Goal: Transaction & Acquisition: Purchase product/service

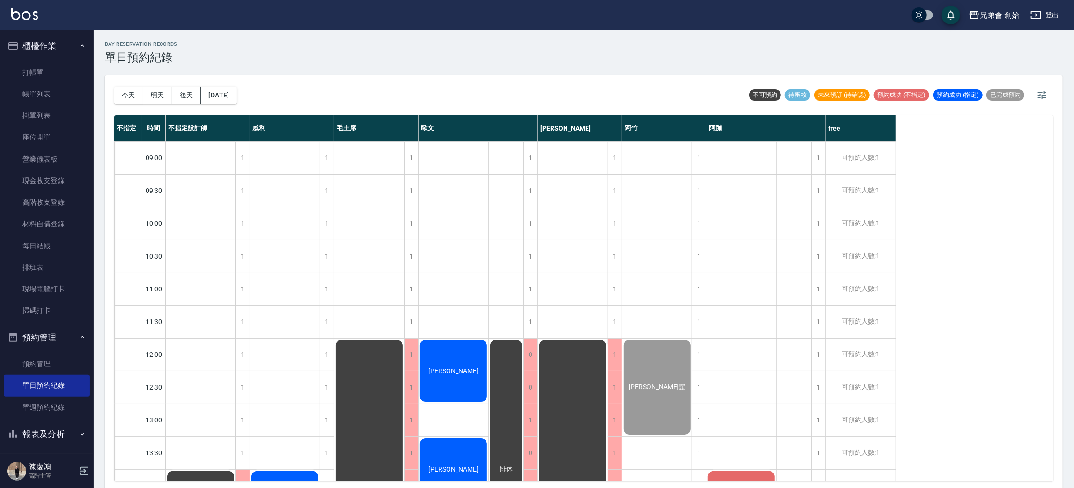
scroll to position [270, 0]
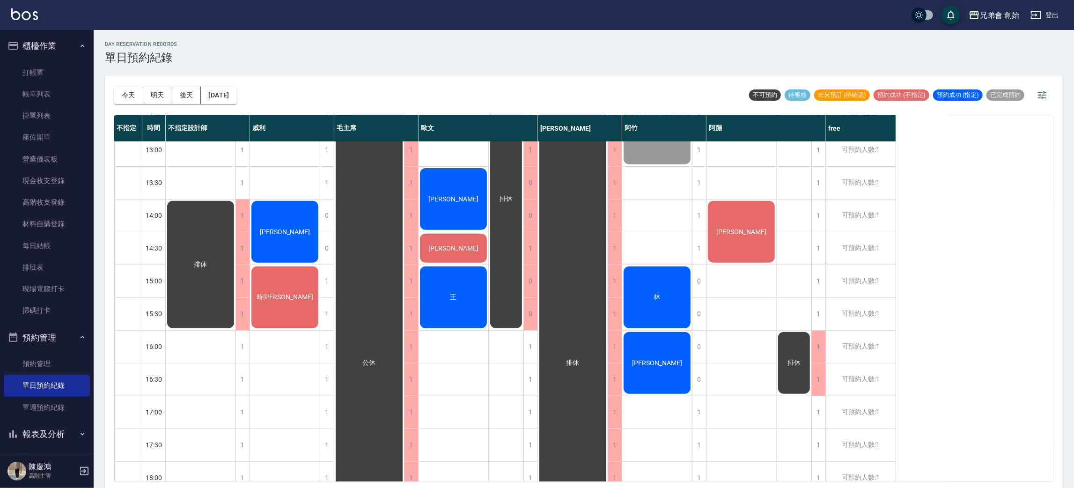
click at [236, 241] on div "林光榮" at bounding box center [201, 264] width 70 height 130
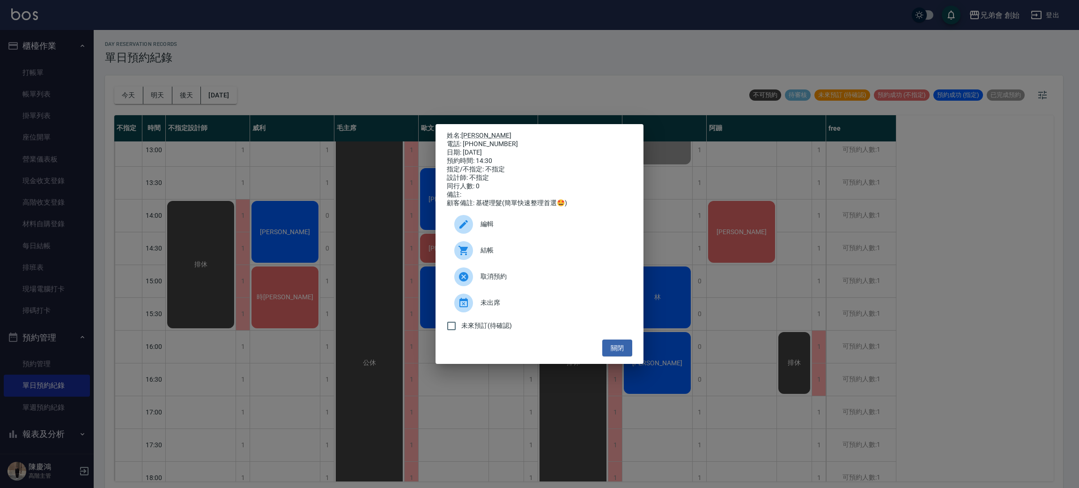
click at [494, 229] on span "編輯" at bounding box center [552, 224] width 144 height 10
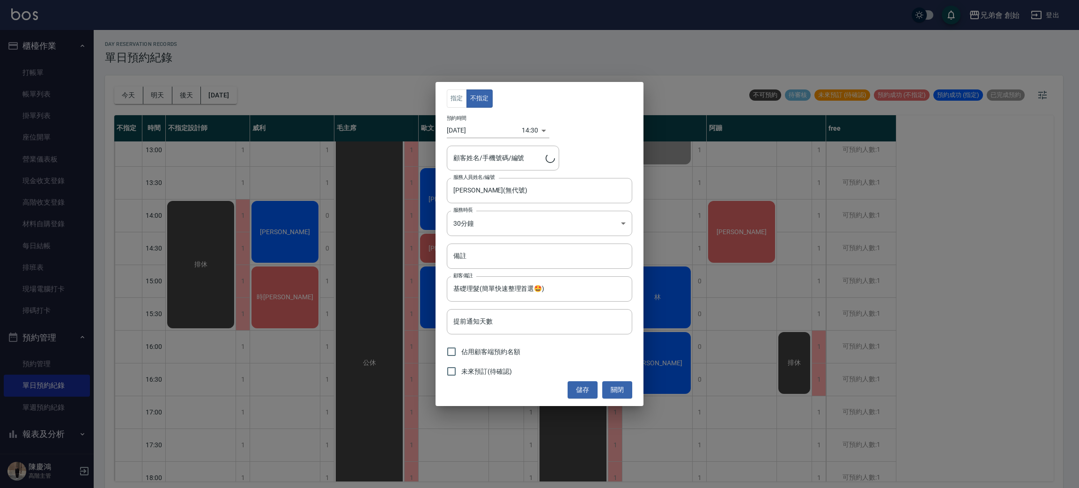
type input "林光榮/0970308258"
click at [508, 269] on div "指定 不指定 預約時間 2025/08/24 14:30 1756017000000 顧客姓名/手機號碼/編號 林光榮/0970308258 顧客姓名/手機號…" at bounding box center [539, 244] width 208 height 324
click at [499, 267] on input "備註" at bounding box center [539, 255] width 185 height 25
type input "轉帳"
click at [581, 383] on button "儲存" at bounding box center [583, 389] width 30 height 17
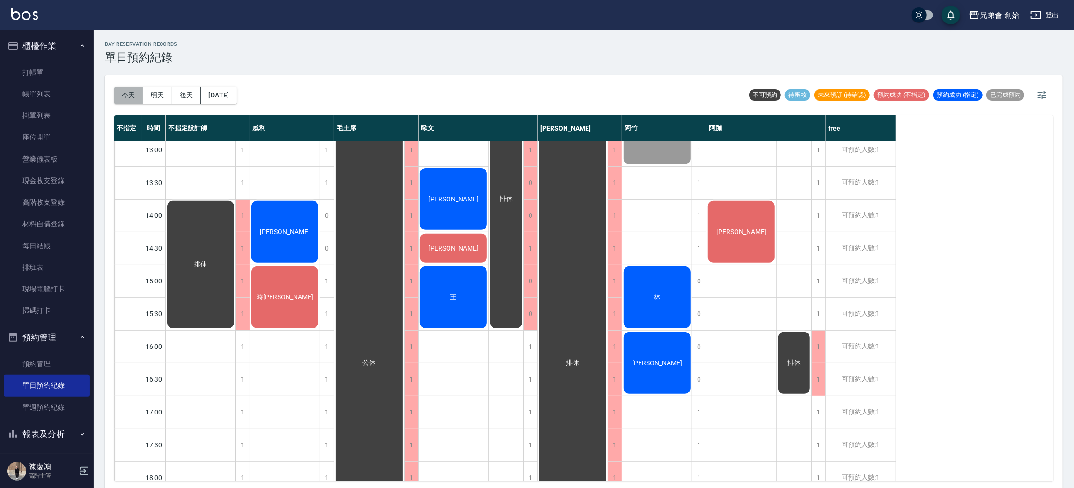
click at [126, 97] on button "今天" at bounding box center [128, 95] width 29 height 17
click at [118, 90] on button "今天" at bounding box center [128, 95] width 29 height 17
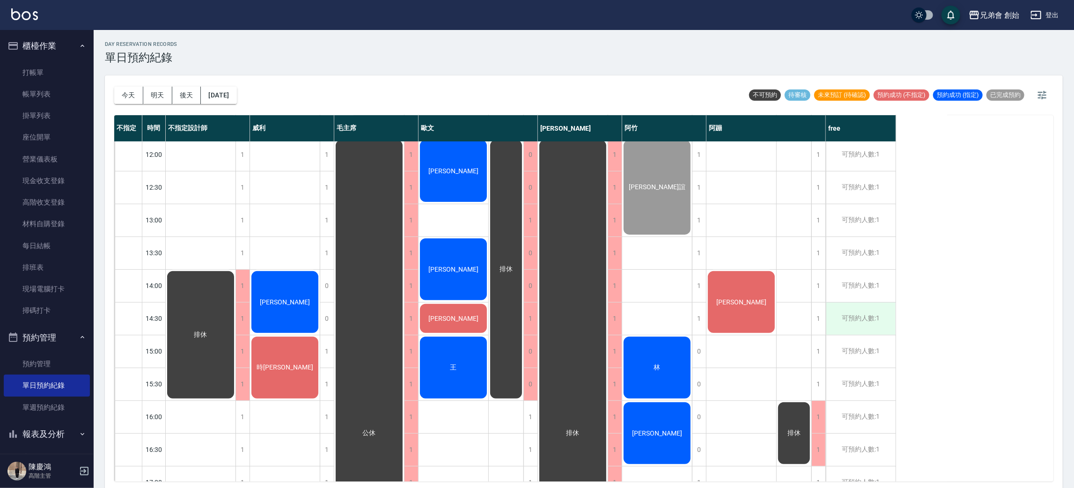
click at [857, 317] on div "可預約人數:1" at bounding box center [861, 318] width 70 height 32
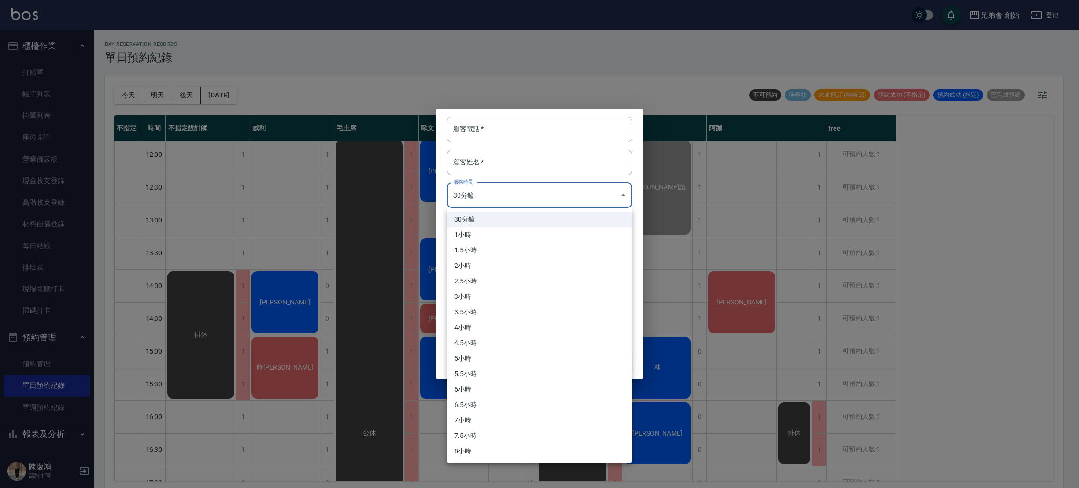
click at [493, 202] on body "兄弟會 創始 登出 櫃檯作業 打帳單 帳單列表 掛單列表 座位開單 營業儀表板 現金收支登錄 高階收支登錄 材料自購登錄 每日結帳 排班表 現場電腦打卡 掃碼…" at bounding box center [539, 245] width 1079 height 491
click at [494, 240] on li "1小時" at bounding box center [539, 234] width 185 height 15
type input "2"
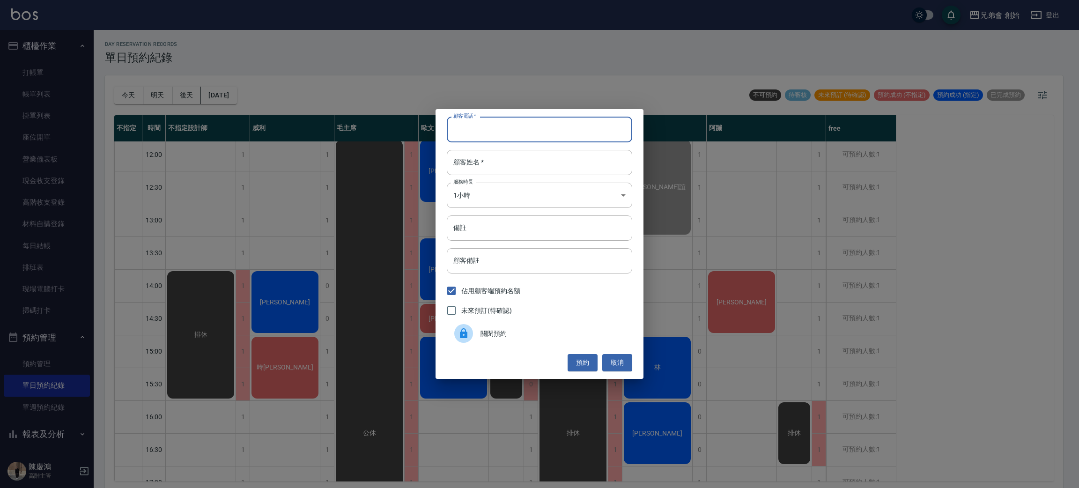
drag, startPoint x: 510, startPoint y: 134, endPoint x: 507, endPoint y: 128, distance: 7.1
click at [510, 134] on input "顧客電話   *" at bounding box center [539, 129] width 185 height 25
type input "0909313518"
click at [526, 160] on input "顧客姓名   *" at bounding box center [539, 162] width 185 height 25
type input "廖"
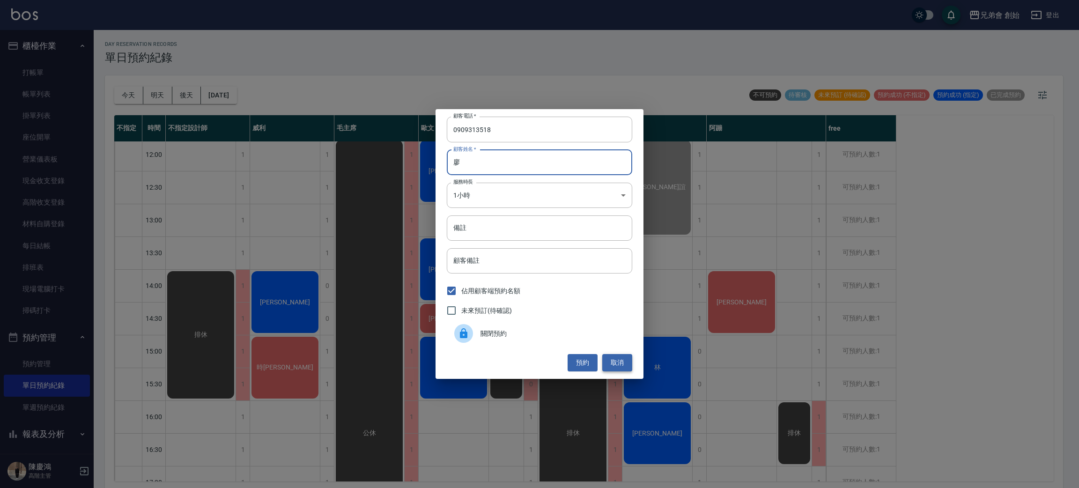
click at [624, 360] on button "取消" at bounding box center [617, 362] width 30 height 17
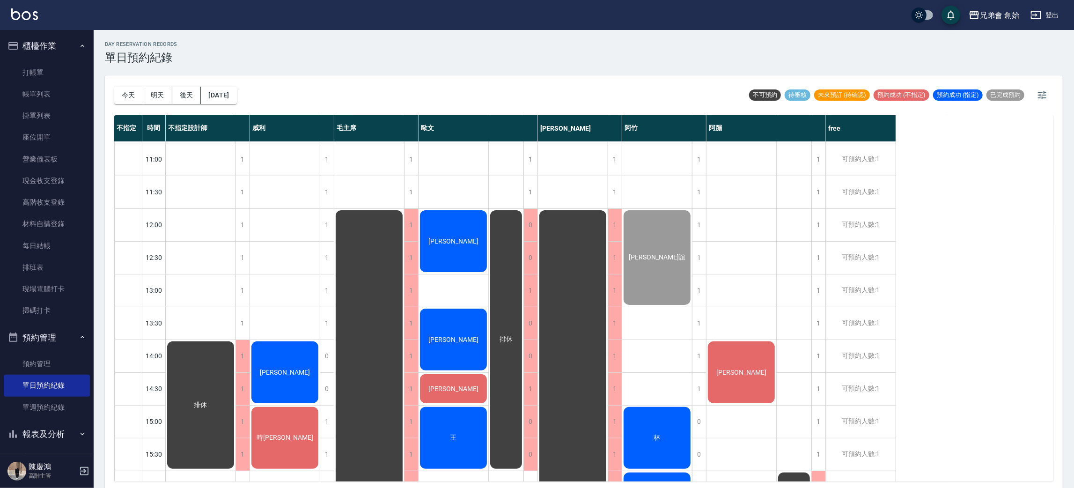
scroll to position [270, 0]
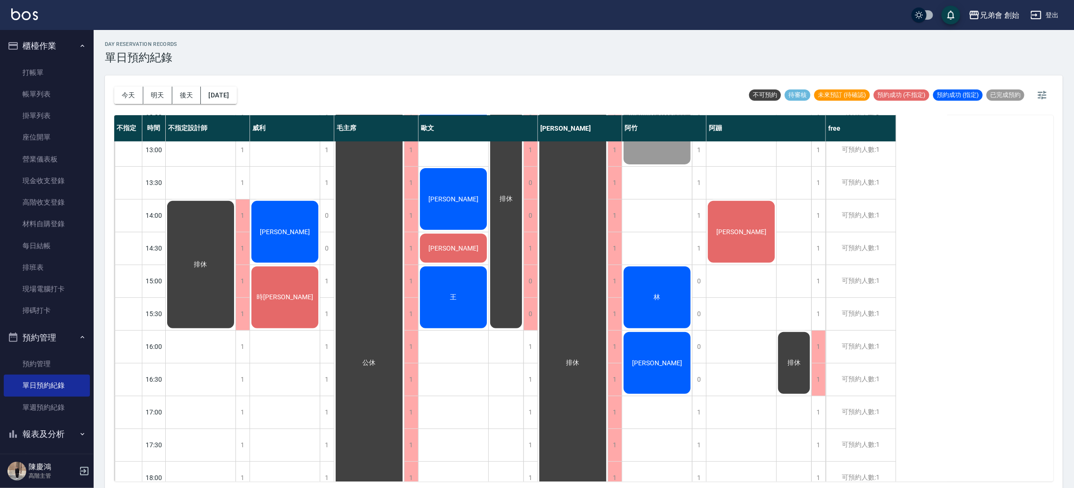
click at [236, 225] on div "[PERSON_NAME]" at bounding box center [201, 264] width 70 height 130
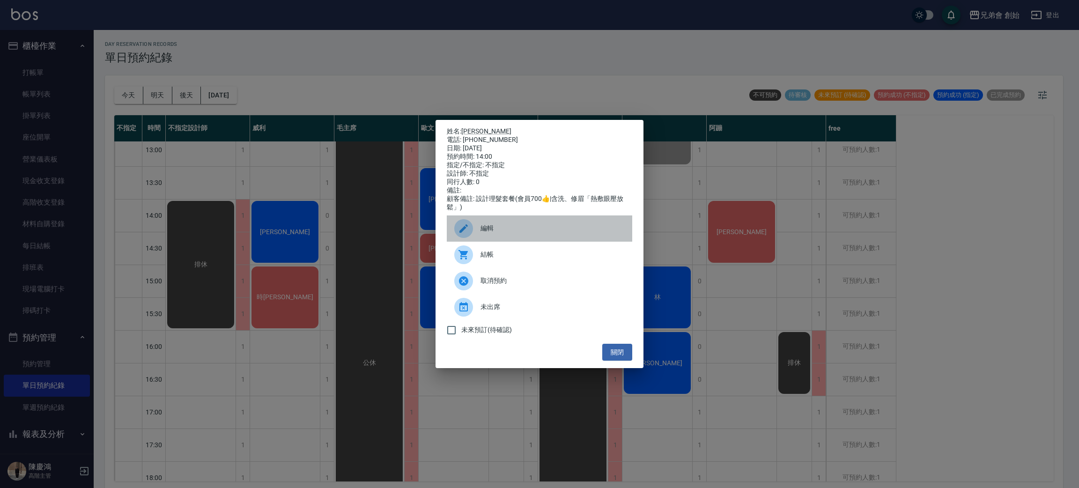
click at [513, 239] on div "編輯" at bounding box center [539, 228] width 185 height 26
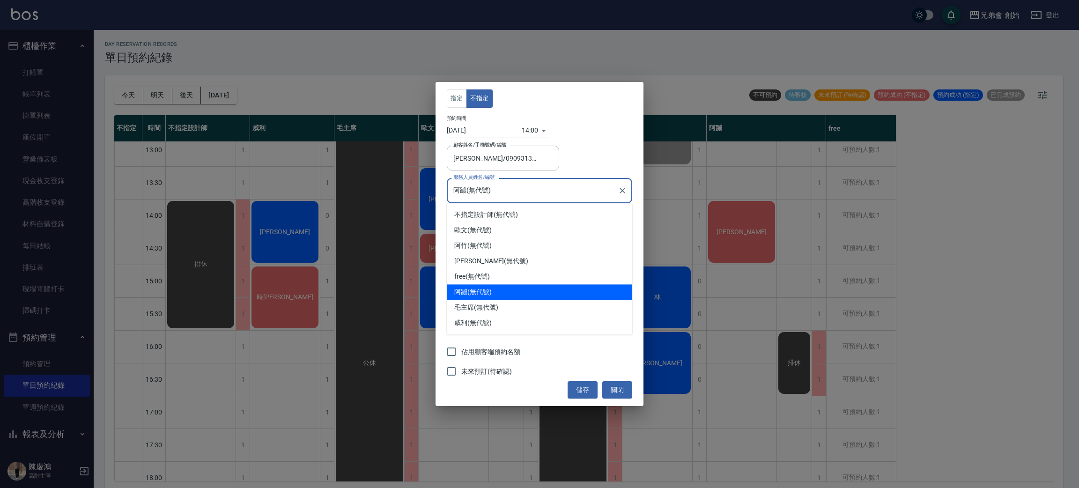
click at [510, 183] on input "阿蹦(無代號)" at bounding box center [532, 190] width 163 height 16
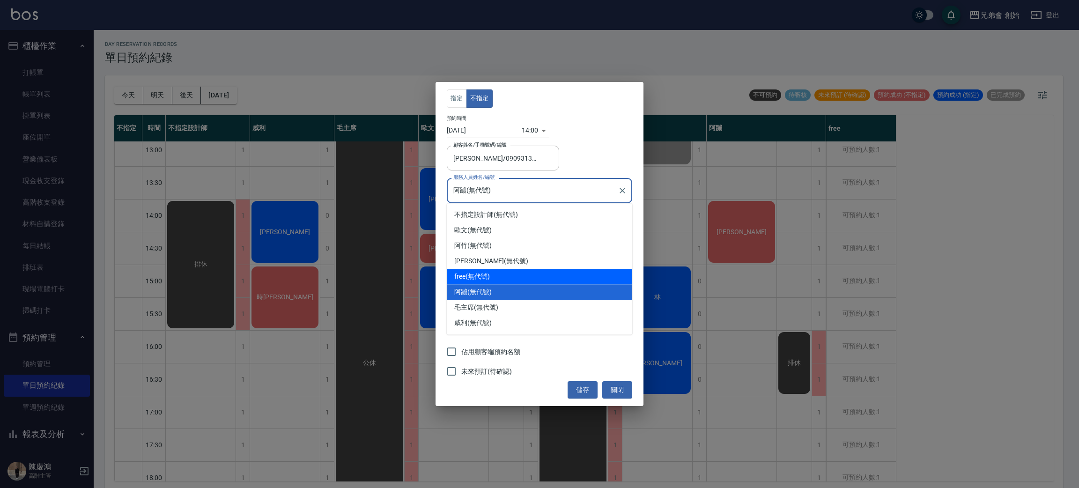
click at [479, 271] on div "free (無代號)" at bounding box center [539, 276] width 185 height 15
type input "free(無代號)"
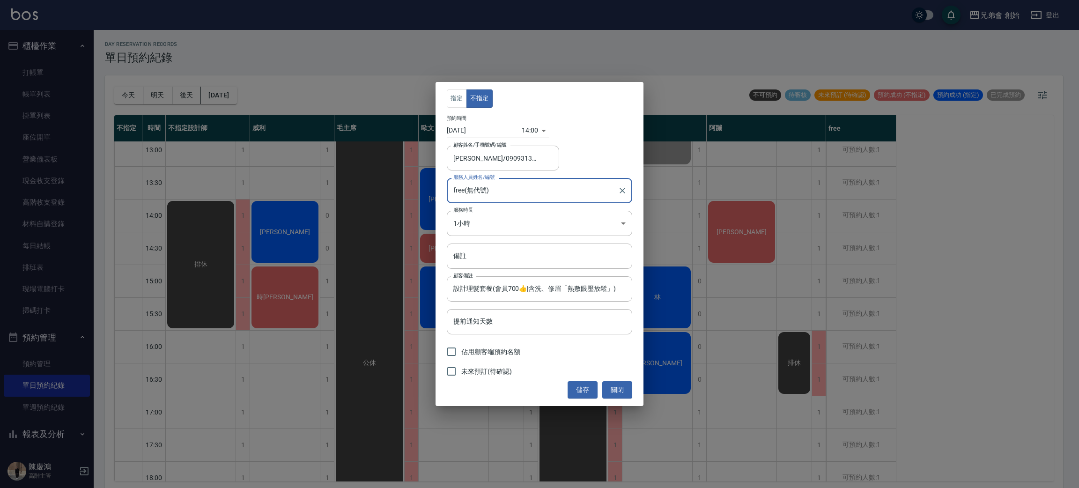
click at [578, 389] on button "儲存" at bounding box center [583, 389] width 30 height 17
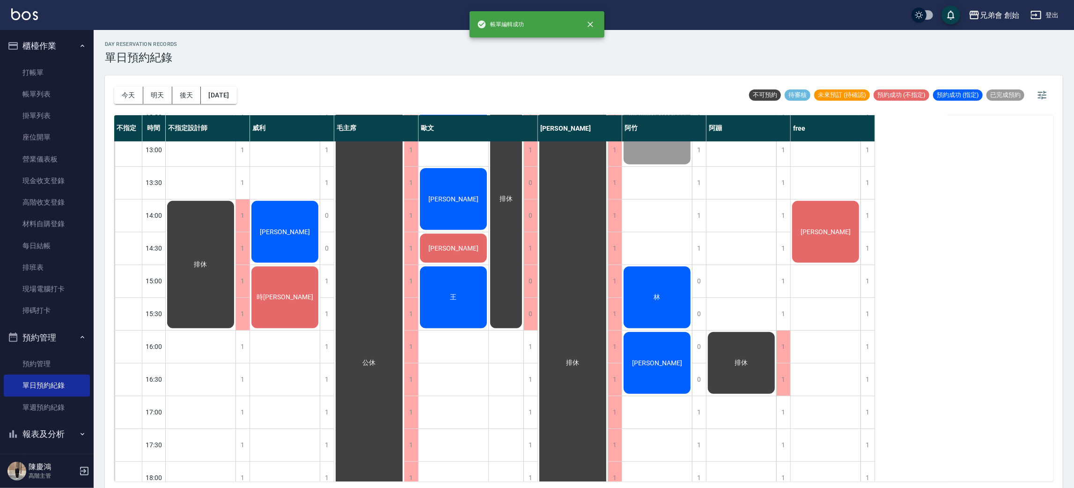
click at [236, 261] on div "[PERSON_NAME]" at bounding box center [201, 264] width 70 height 130
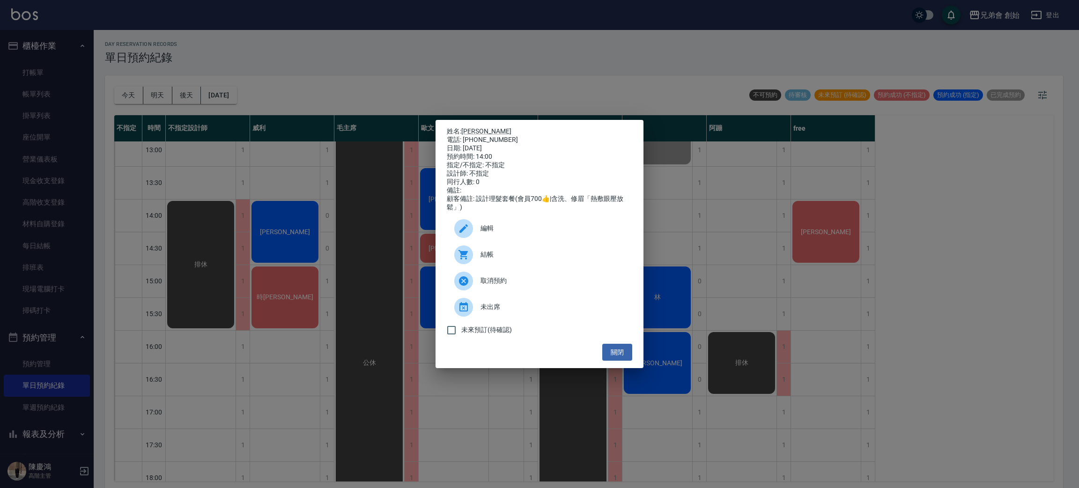
click at [522, 259] on span "結帳" at bounding box center [552, 255] width 144 height 10
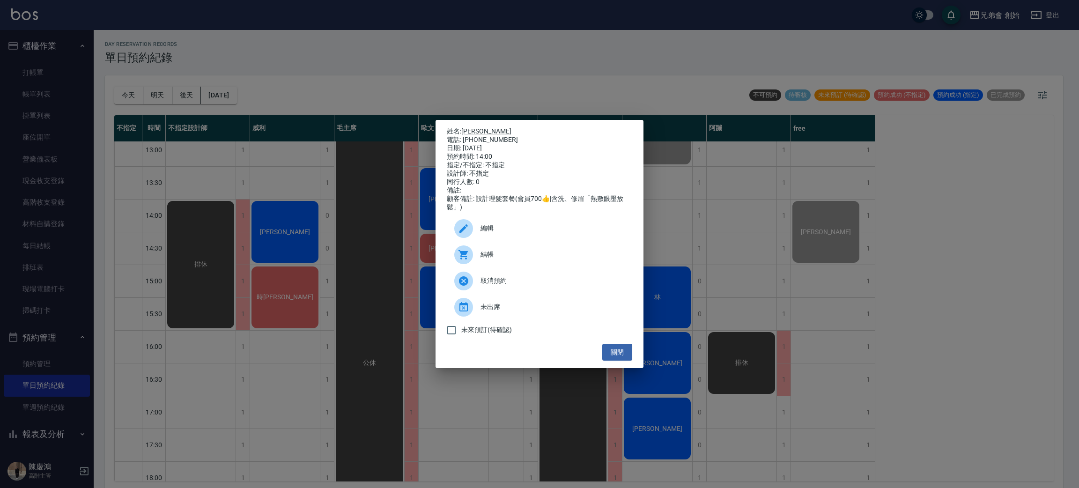
click at [770, 256] on div "姓名: 廖錦源 電話: 0909313518 日期: 2025/08/24 預約時間: 14:00 指定/不指定: 不指定 設計師: 不指定 同行人數: 0 …" at bounding box center [539, 244] width 1079 height 488
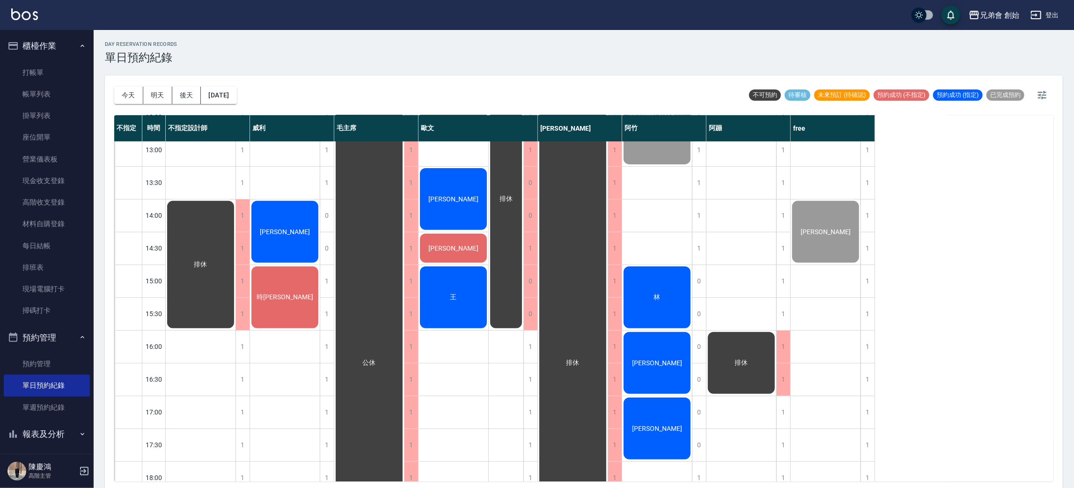
click at [236, 289] on div "林" at bounding box center [201, 264] width 70 height 130
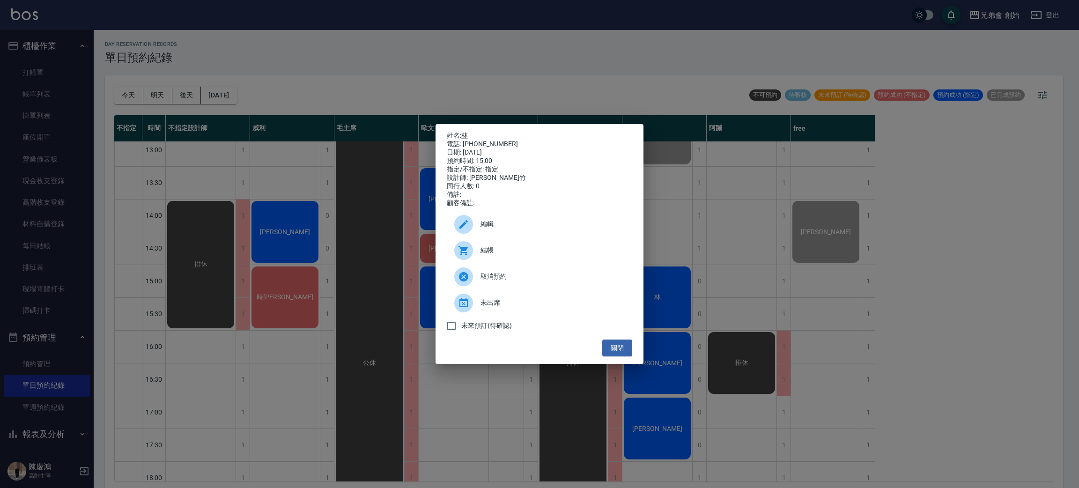
click at [569, 247] on div "結帳" at bounding box center [539, 250] width 185 height 26
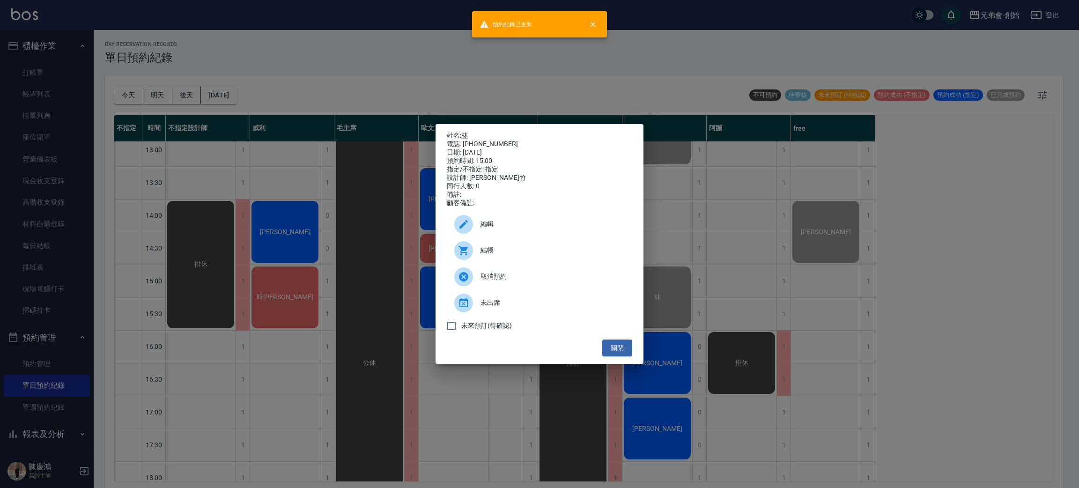
click at [728, 227] on div "姓名: 林 電話: 0925375116 日期: 2025/08/24 預約時間: 15:00 指定/不指定: 指定 設計師: 阿竹 同行人數: 0 備註: …" at bounding box center [539, 244] width 1079 height 488
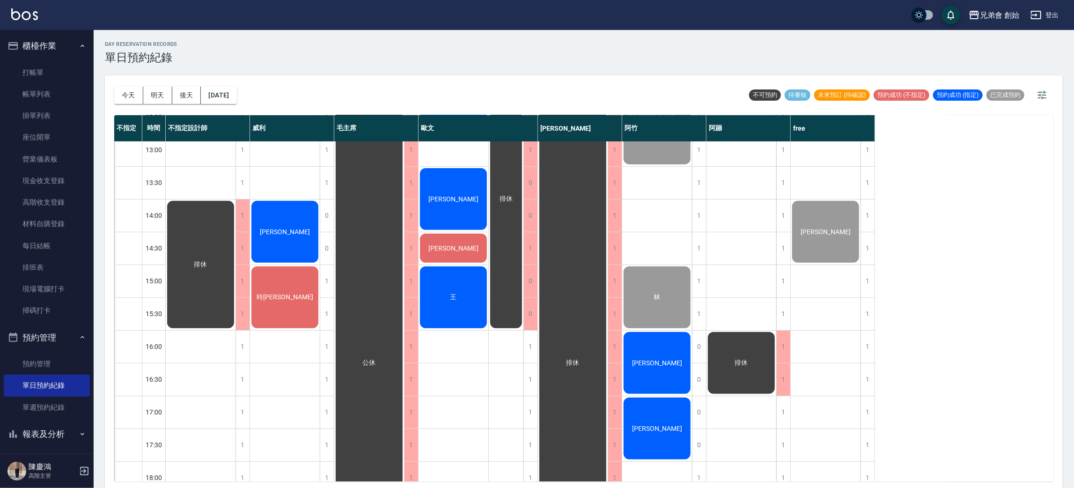
click at [209, 260] on span "林光榮" at bounding box center [200, 264] width 17 height 8
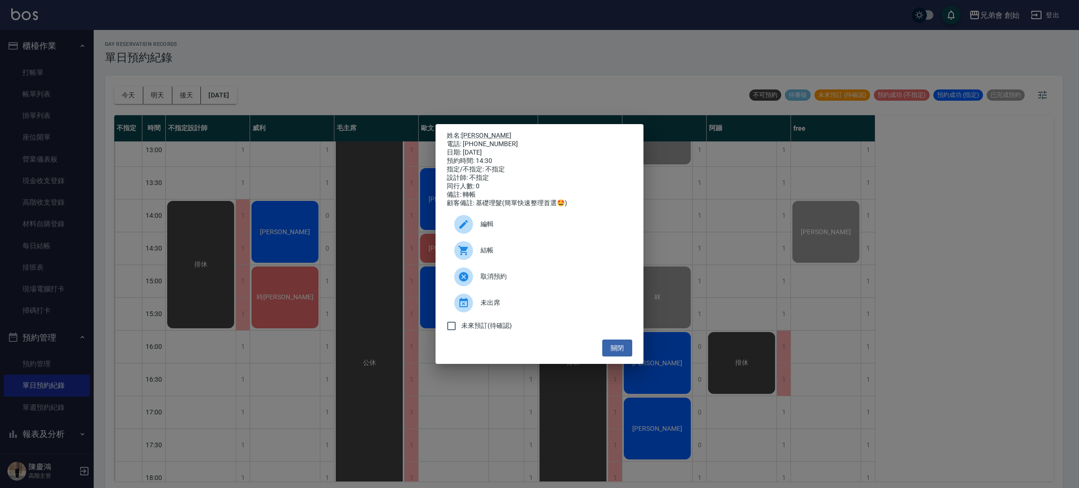
drag, startPoint x: 319, startPoint y: 210, endPoint x: 425, endPoint y: 232, distance: 107.6
click at [321, 210] on div "姓名: 林光榮 電話: 0970308258 日期: 2025/08/24 預約時間: 14:30 指定/不指定: 不指定 設計師: 不指定 同行人數: 0 …" at bounding box center [539, 244] width 1079 height 488
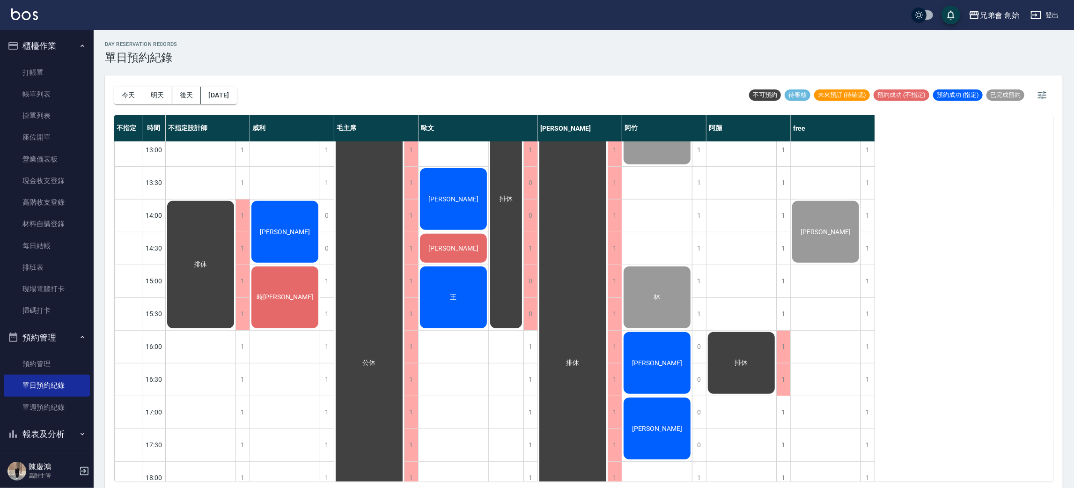
click at [209, 260] on span "[PERSON_NAME]" at bounding box center [200, 264] width 17 height 8
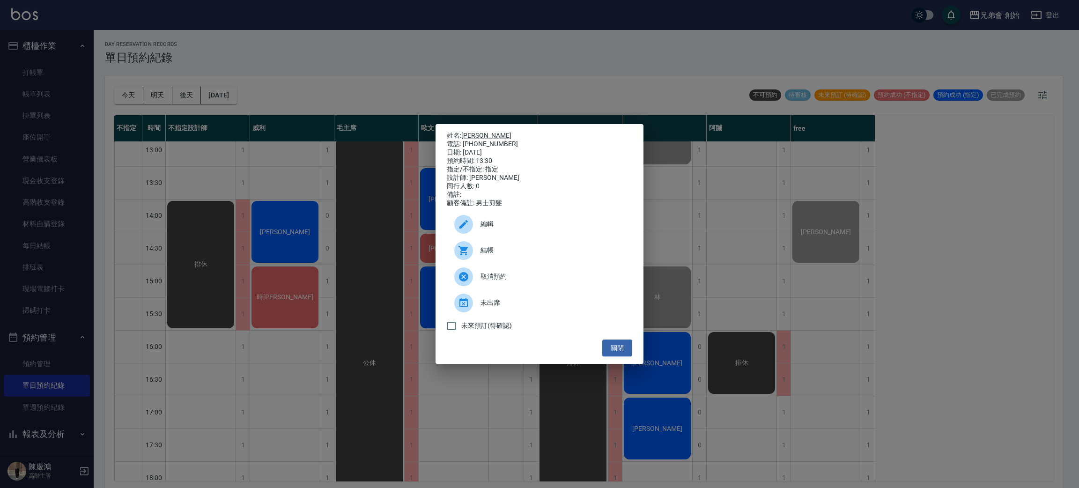
click at [353, 205] on div "姓名: 陳鴻程 電話: 0917088863 日期: 2025/08/24 預約時間: 13:30 指定/不指定: 指定 設計師: 歐文 同行人數: 0 備註…" at bounding box center [539, 244] width 1079 height 488
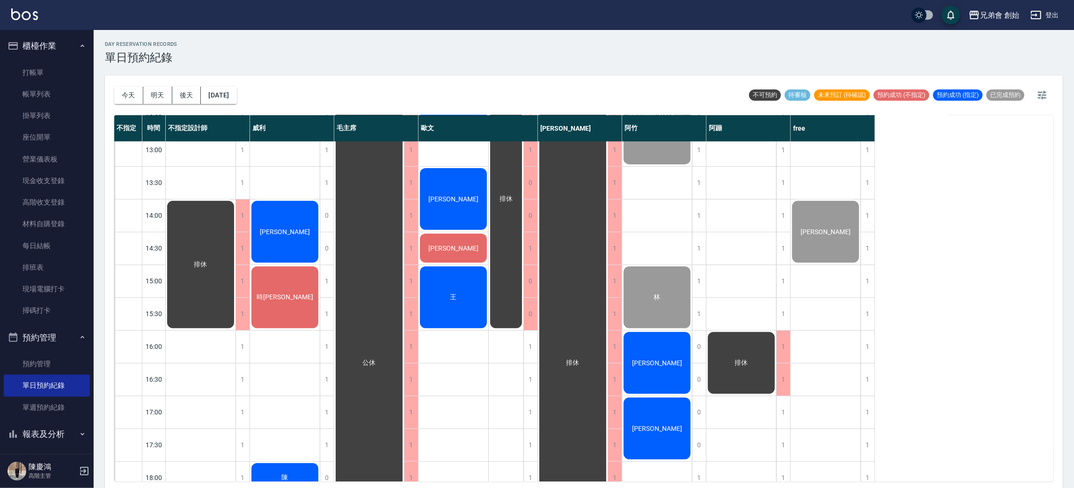
click at [236, 215] on div "公休" at bounding box center [201, 264] width 70 height 130
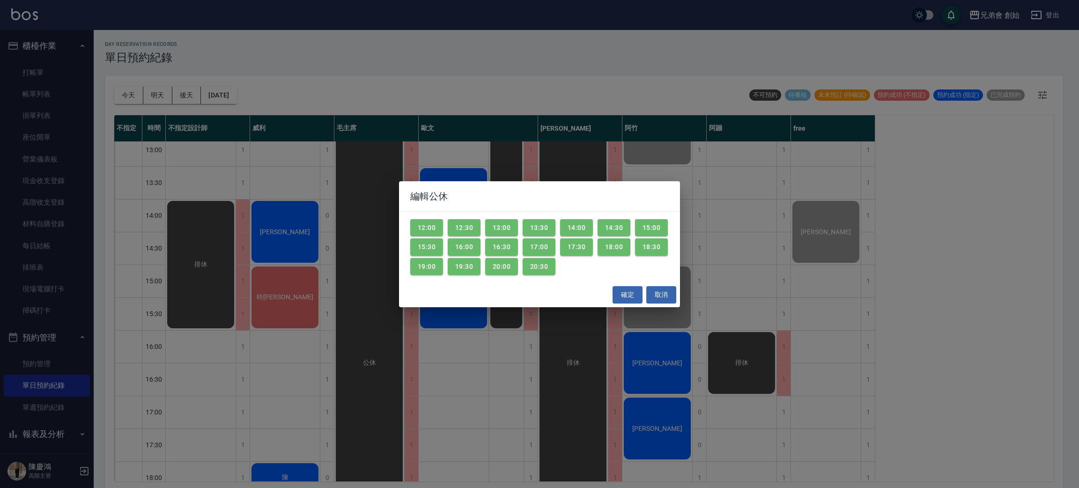
click at [277, 311] on div "編輯公休 12:00 12:30 13:00 13:30 14:00 14:30 15:00 15:30 16:00 16:30 17:00 17:30 18…" at bounding box center [539, 244] width 1079 height 488
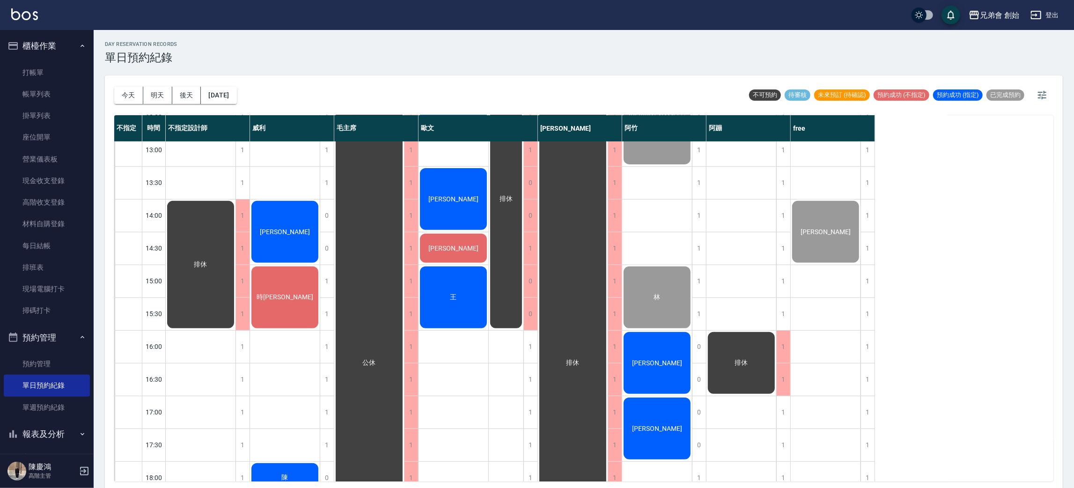
click at [209, 269] on span "時[PERSON_NAME]" at bounding box center [200, 264] width 17 height 8
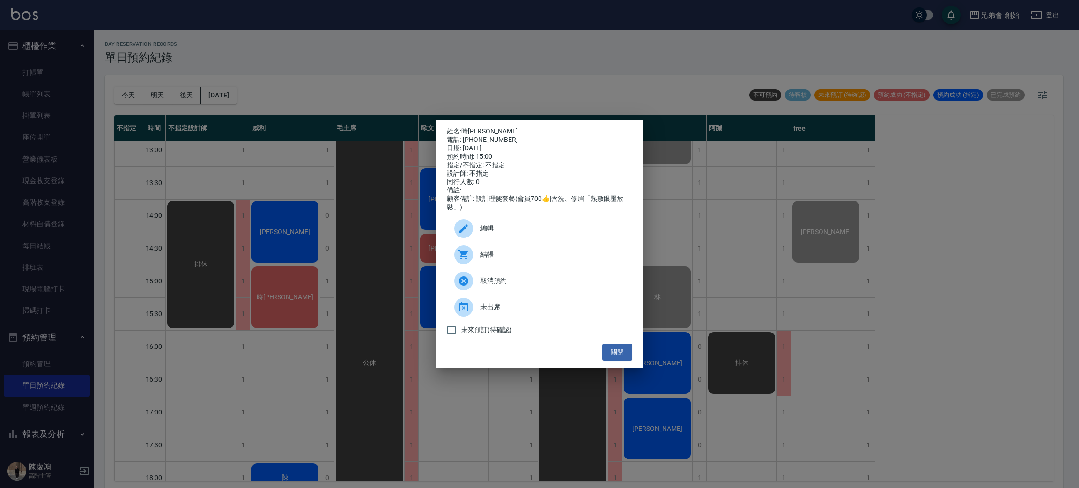
click at [258, 166] on div "姓名: 時宇威 電話: 0989984689 日期: 2025/08/24 預約時間: 15:00 指定/不指定: 不指定 設計師: 不指定 同行人數: 0 …" at bounding box center [539, 244] width 1079 height 488
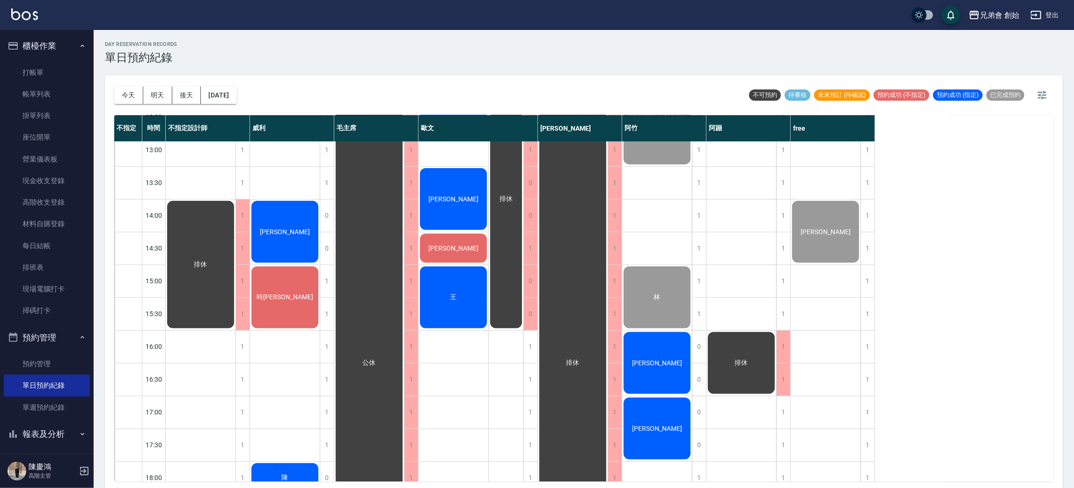
drag, startPoint x: 124, startPoint y: 98, endPoint x: 118, endPoint y: 80, distance: 19.4
click at [124, 98] on button "今天" at bounding box center [128, 95] width 29 height 17
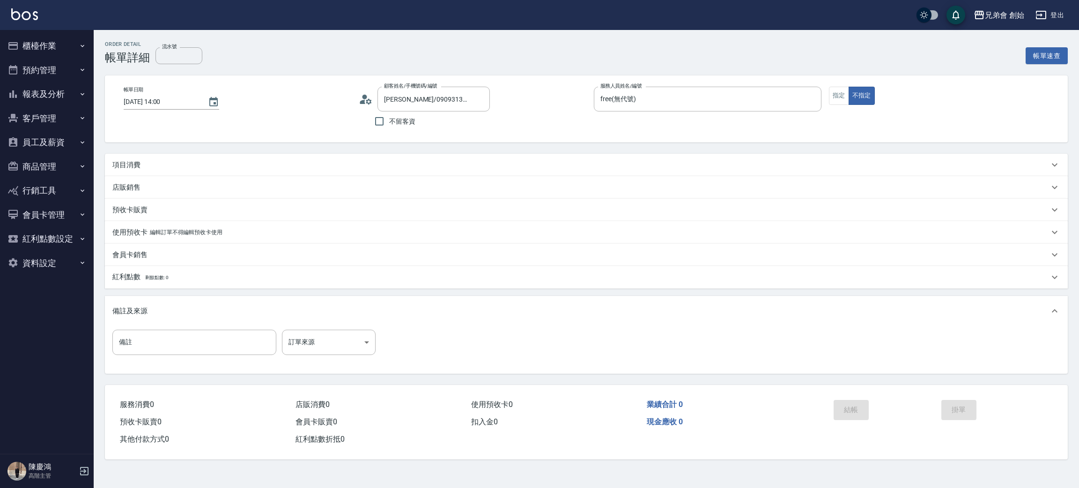
click at [176, 171] on div "項目消費" at bounding box center [586, 165] width 963 height 22
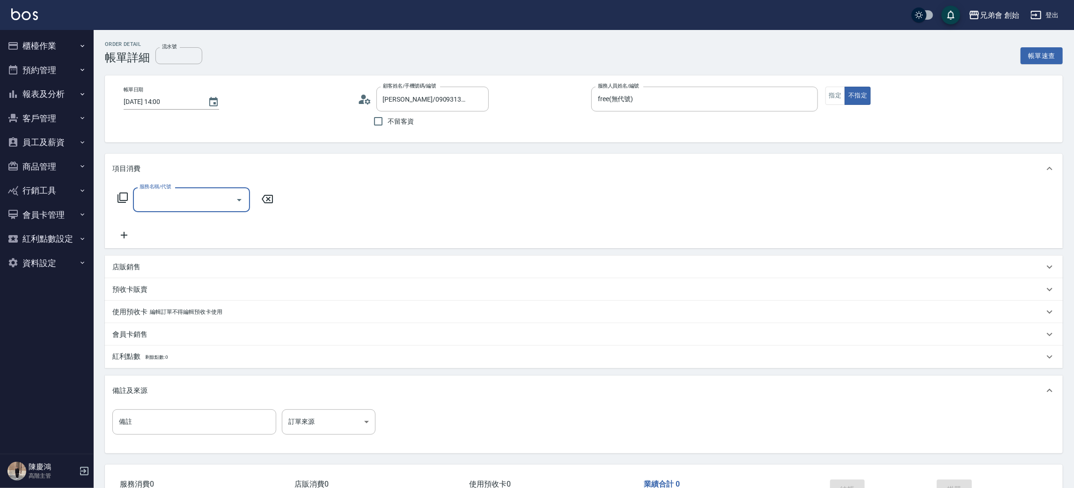
click at [165, 196] on input "服務名稱/代號" at bounding box center [184, 200] width 95 height 16
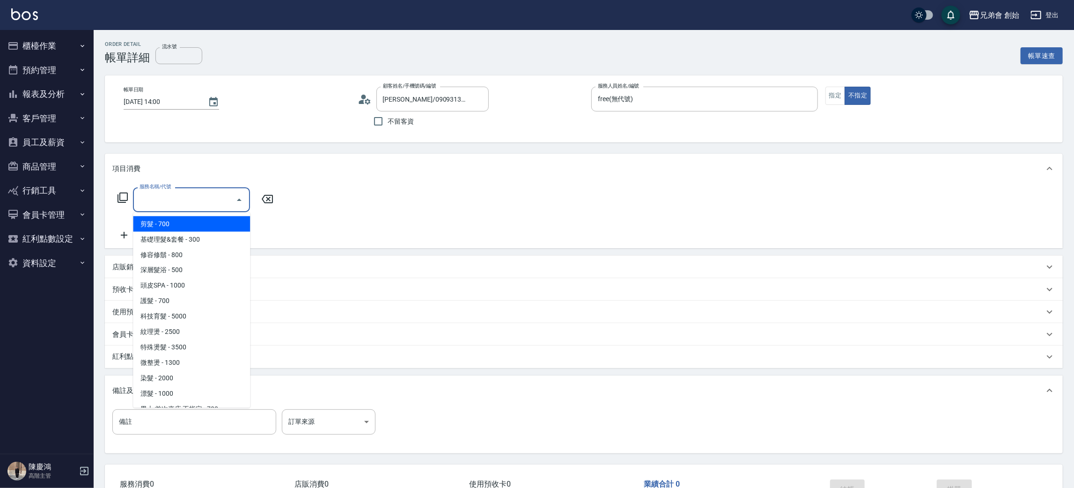
click at [183, 223] on span "剪髮 - 700" at bounding box center [191, 223] width 117 height 15
type input "剪髮(A01)"
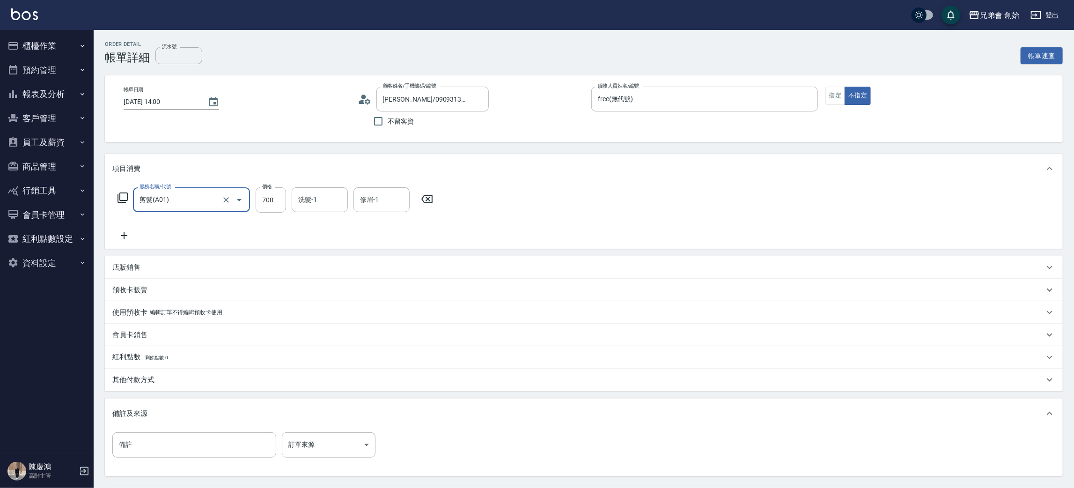
drag, startPoint x: 272, startPoint y: 197, endPoint x: 282, endPoint y: 181, distance: 19.2
click at [272, 197] on input "700" at bounding box center [271, 199] width 30 height 25
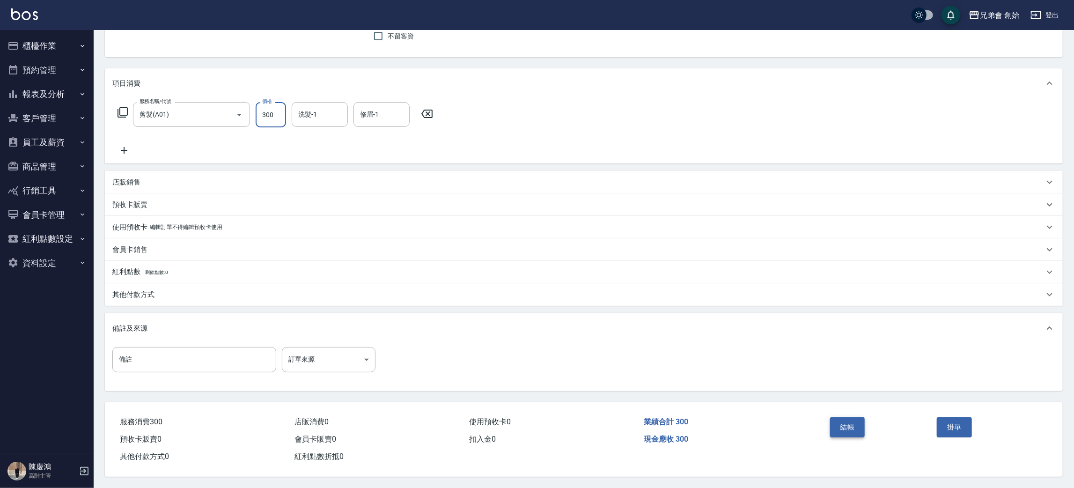
type input "300"
click at [856, 429] on button "結帳" at bounding box center [847, 427] width 35 height 20
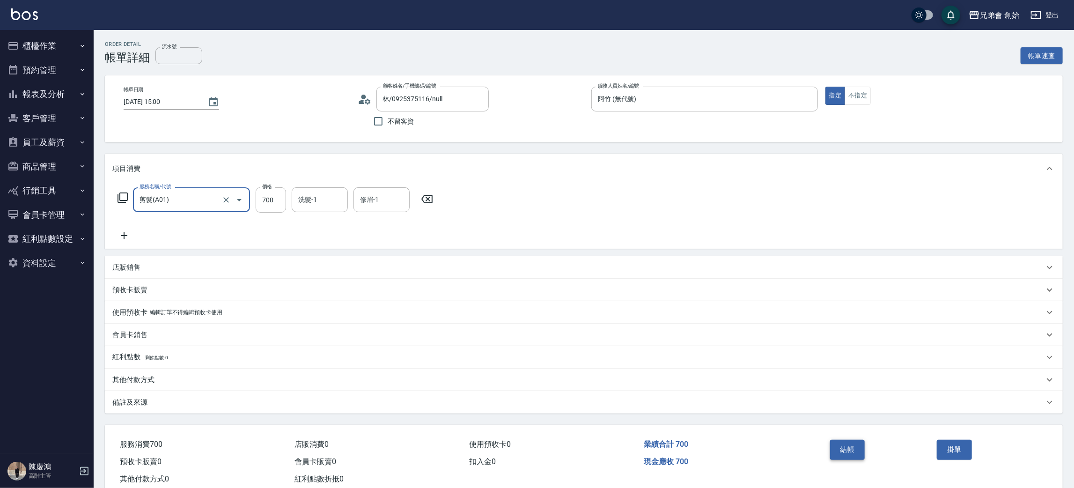
click at [846, 450] on button "結帳" at bounding box center [847, 450] width 35 height 20
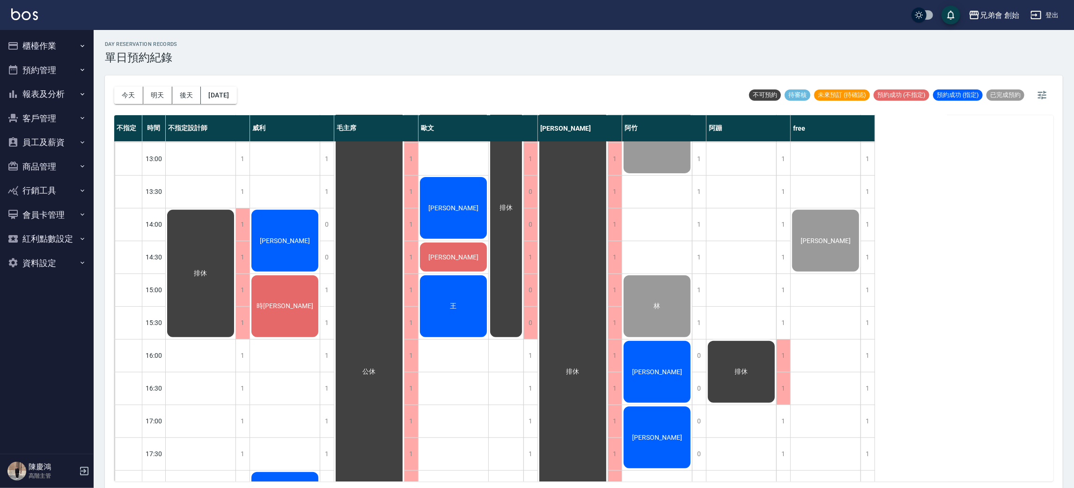
scroll to position [260, 0]
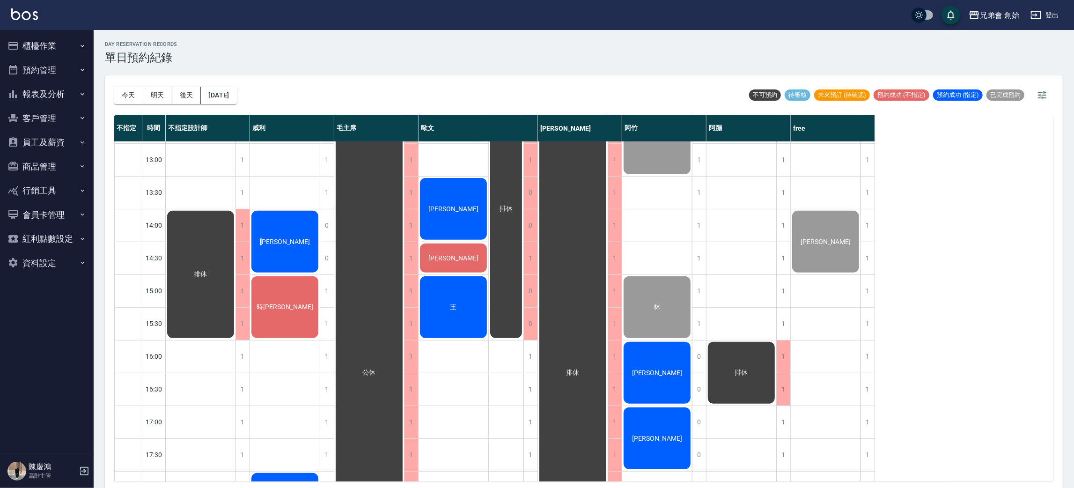
drag, startPoint x: 316, startPoint y: 188, endPoint x: 283, endPoint y: 235, distance: 56.5
click at [283, 235] on div "[PERSON_NAME] 時[PERSON_NAME] [PERSON_NAME]" at bounding box center [285, 356] width 70 height 951
click at [236, 235] on div "[PERSON_NAME]" at bounding box center [201, 274] width 70 height 130
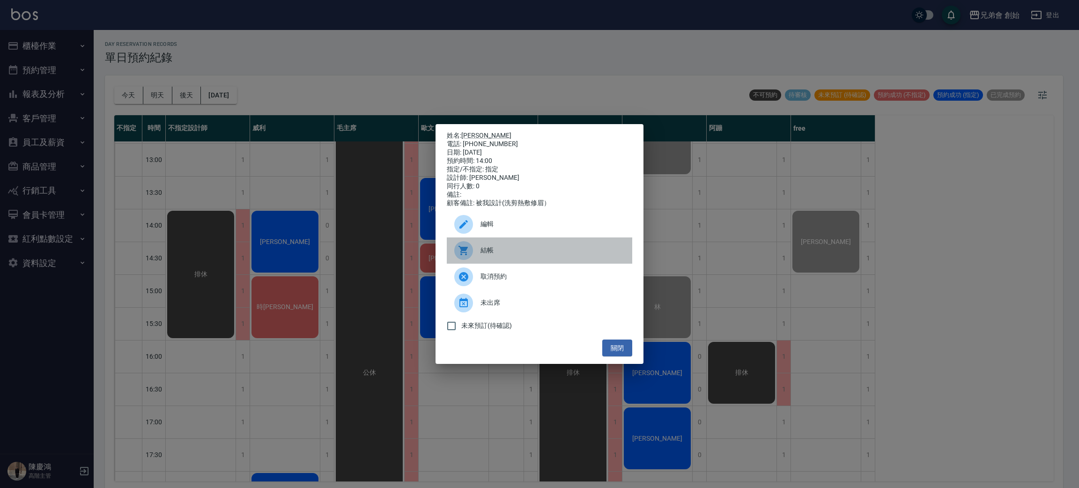
click at [478, 257] on div at bounding box center [467, 250] width 26 height 19
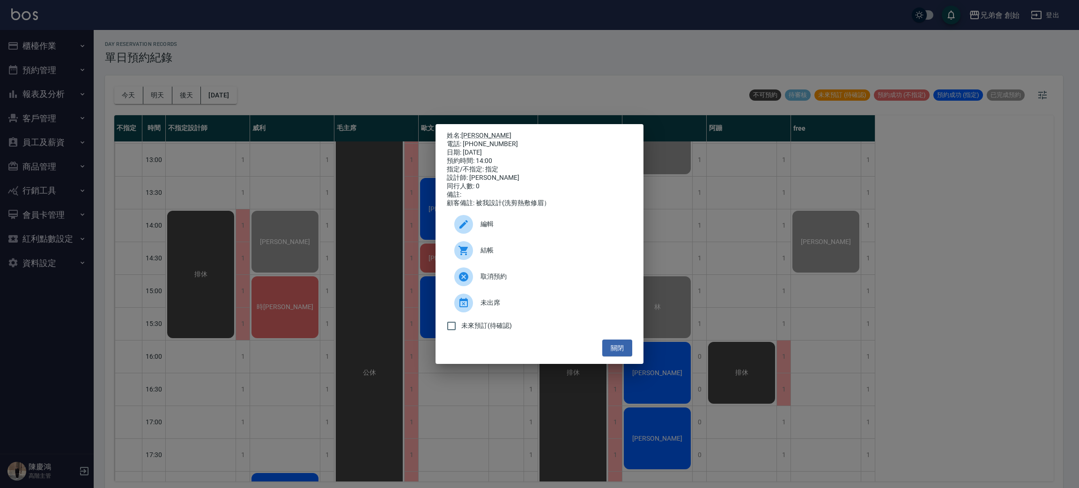
click at [276, 311] on div "姓名: 簡廷翰 電話: 0955199811 日期: 2025/08/24 預約時間: 14:00 指定/不指定: 指定 設計師: 威利 同行人數: 0 備註…" at bounding box center [539, 244] width 1079 height 488
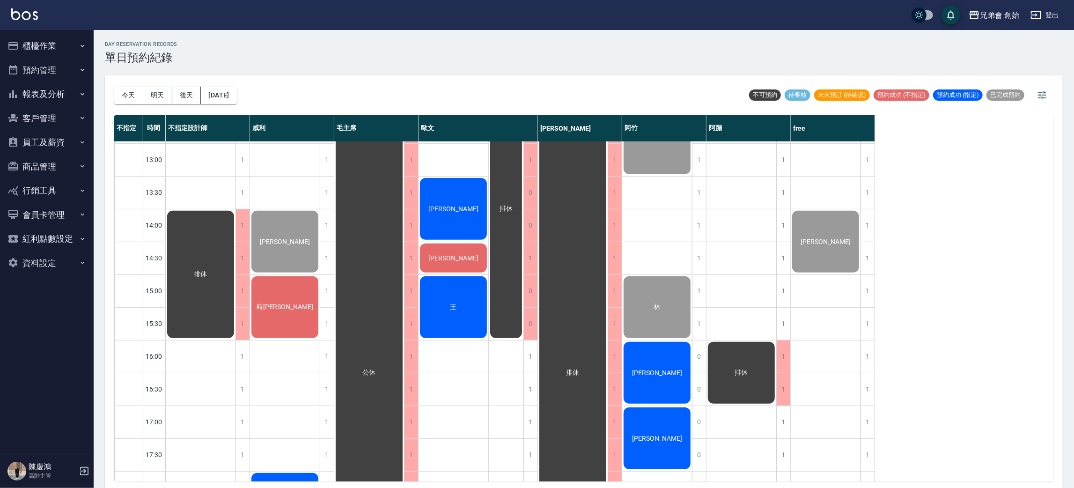
click at [236, 311] on div "時[PERSON_NAME]" at bounding box center [201, 274] width 70 height 130
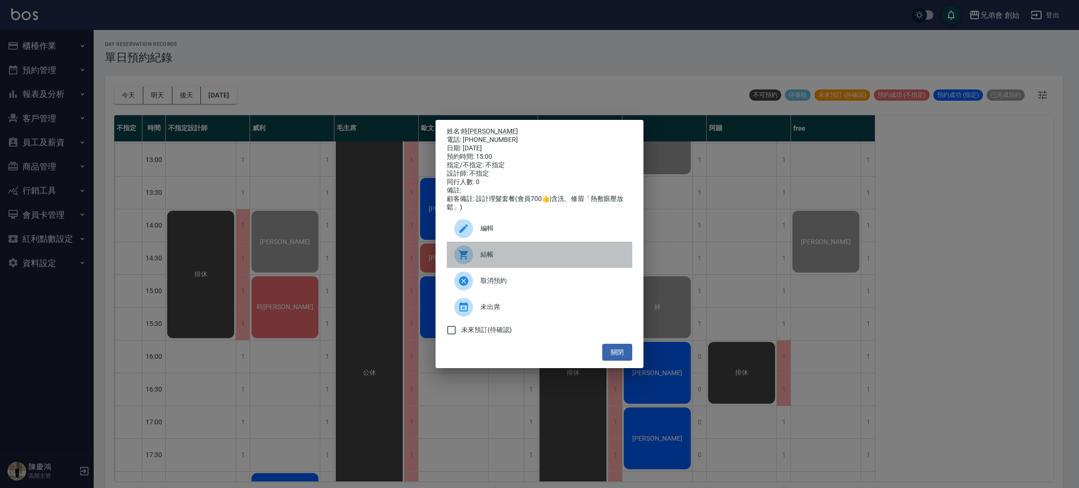
click at [502, 254] on div "結帳" at bounding box center [539, 255] width 185 height 26
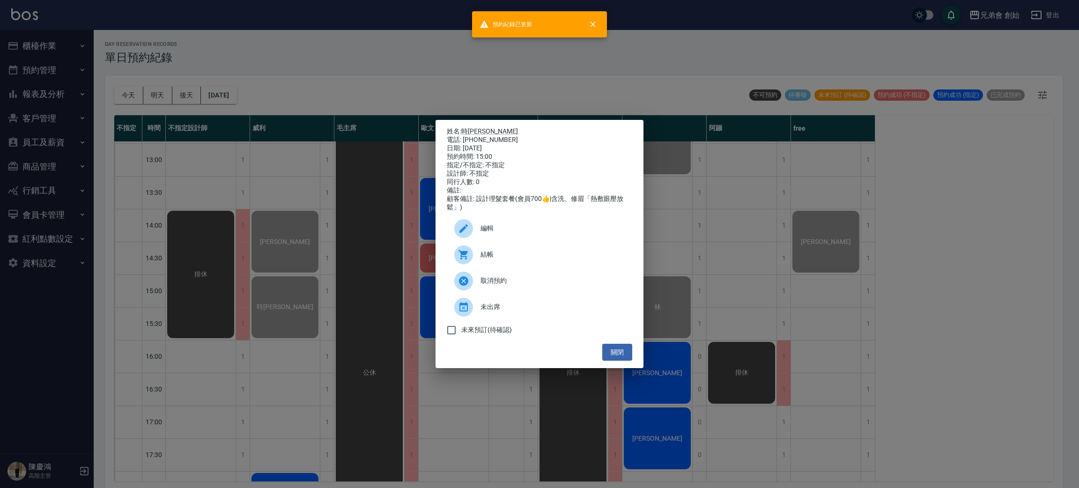
click at [316, 176] on div "姓名: 時宇威 電話: 0989984689 日期: 2025/08/24 預約時間: 15:00 指定/不指定: 不指定 設計師: 不指定 同行人數: 0 …" at bounding box center [539, 244] width 1079 height 488
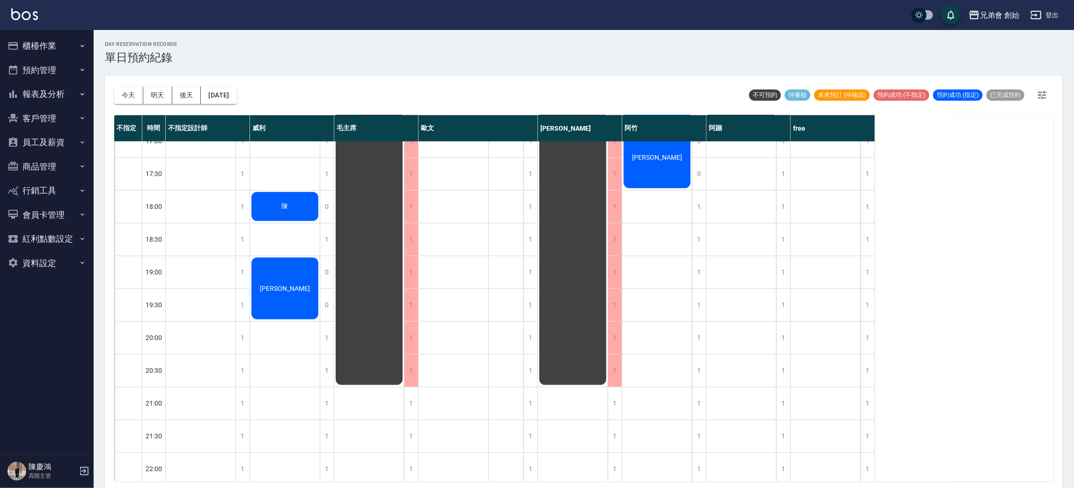
scroll to position [471, 0]
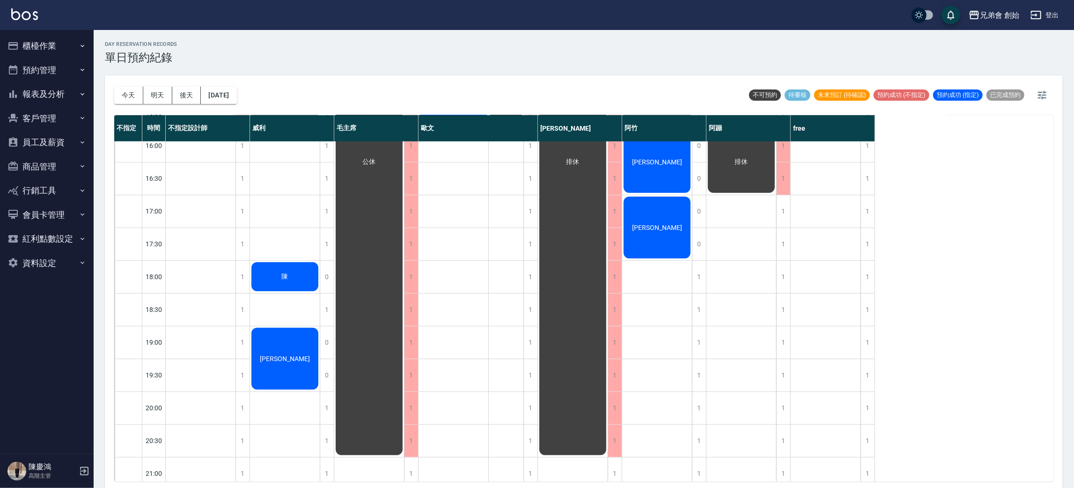
click at [290, 221] on div "簡廷翰 時宇威 陳 郭齡鴻" at bounding box center [285, 145] width 70 height 951
click at [209, 68] on span "陳" at bounding box center [200, 63] width 17 height 8
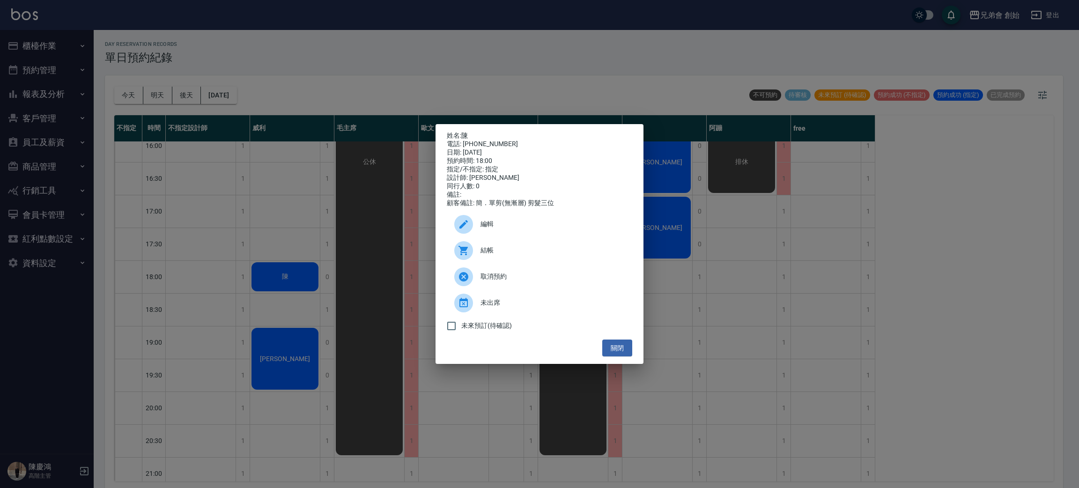
click at [499, 191] on div "同行人數: 0" at bounding box center [539, 186] width 185 height 8
click at [483, 142] on div "電話: 0989500810" at bounding box center [539, 144] width 185 height 8
click at [247, 227] on div "姓名: 陳 電話: 0989500810 日期: 2025/08/24 預約時間: 18:00 指定/不指定: 指定 設計師: 威利 同行人數: 0 備註: …" at bounding box center [539, 244] width 1079 height 488
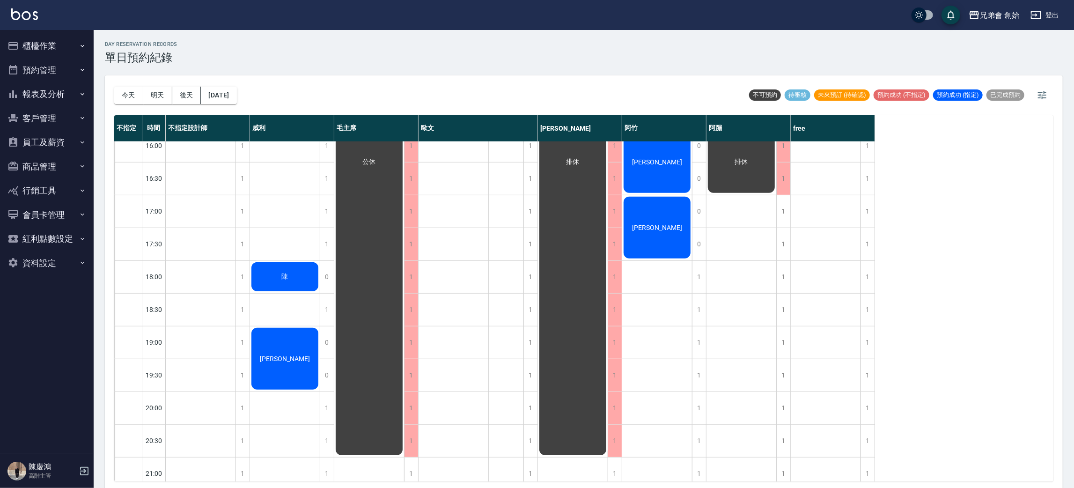
click at [236, 129] on div "陳" at bounding box center [201, 64] width 70 height 130
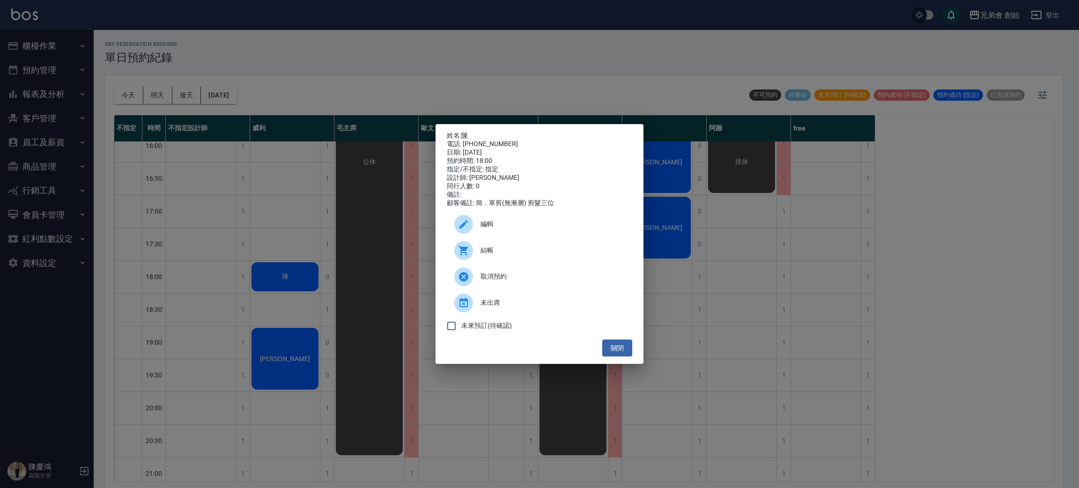
click at [516, 179] on div "設計師: 威利" at bounding box center [539, 178] width 185 height 8
click at [489, 79] on div "姓名: 陳 電話: 0989500810 日期: 2025/08/24 預約時間: 18:00 指定/不指定: 指定 設計師: 威利 同行人數: 0 備註: …" at bounding box center [539, 244] width 1079 height 488
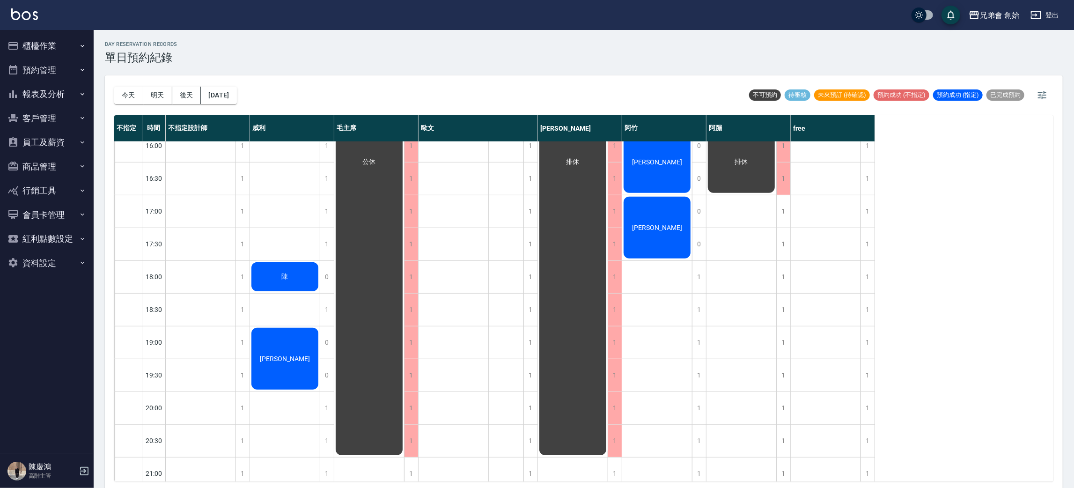
click at [443, 256] on div "王鏗愷 陳鴻程 林光榮 王" at bounding box center [454, 145] width 70 height 951
click at [292, 304] on div "簡廷翰 時宇威 陳 郭齡鴻" at bounding box center [285, 145] width 70 height 951
click at [291, 248] on div "簡廷翰 時宇威 陳 郭齡鴻" at bounding box center [285, 145] width 70 height 951
click at [281, 310] on div "簡廷翰 時宇威 陳 郭齡鴻" at bounding box center [285, 145] width 70 height 951
click at [288, 238] on div "簡廷翰 時宇威 陳 郭齡鴻" at bounding box center [285, 145] width 70 height 951
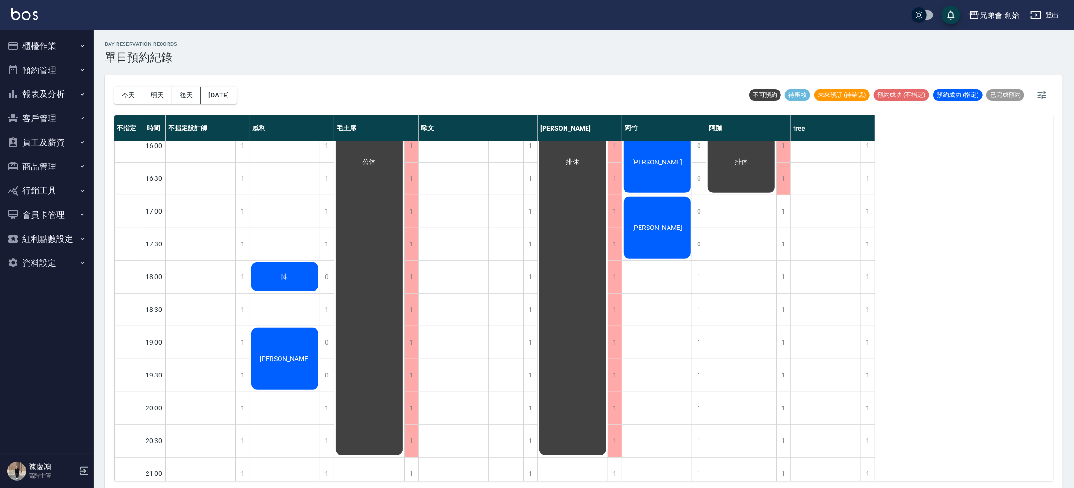
click at [278, 300] on div "簡廷翰 時宇威 陳 郭齡鴻" at bounding box center [285, 145] width 70 height 951
click at [325, 308] on div "1" at bounding box center [327, 310] width 14 height 32
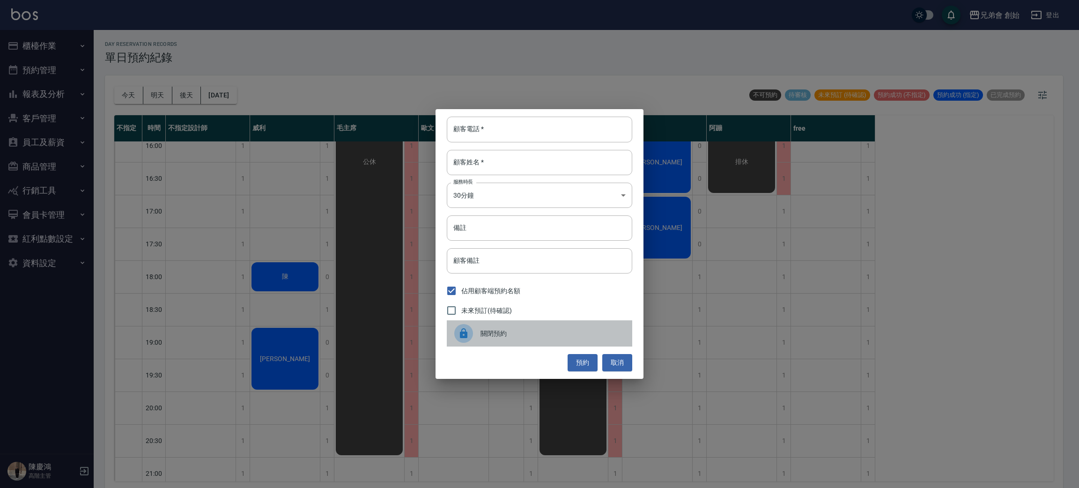
click at [504, 320] on div "關閉預約" at bounding box center [539, 333] width 185 height 26
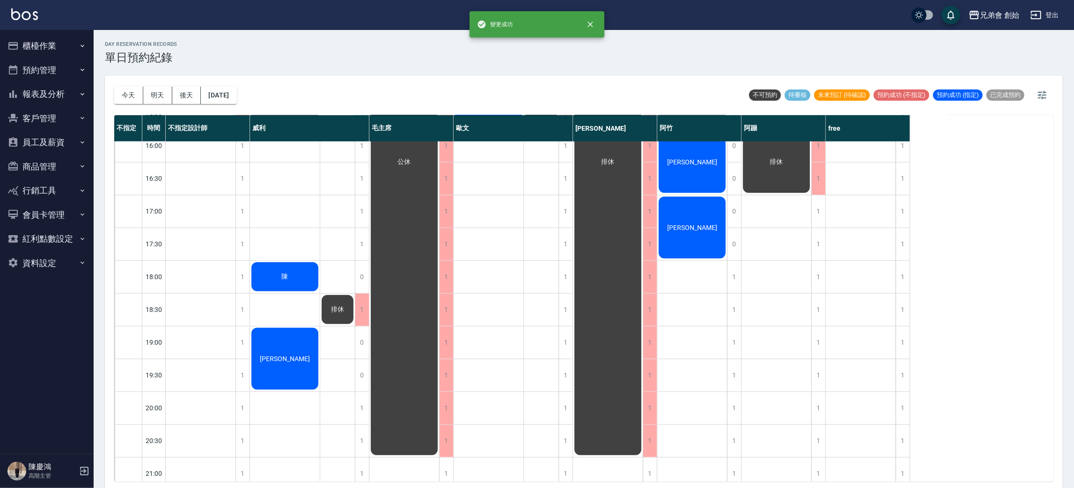
click at [236, 129] on div "郭齡鴻" at bounding box center [201, 64] width 70 height 130
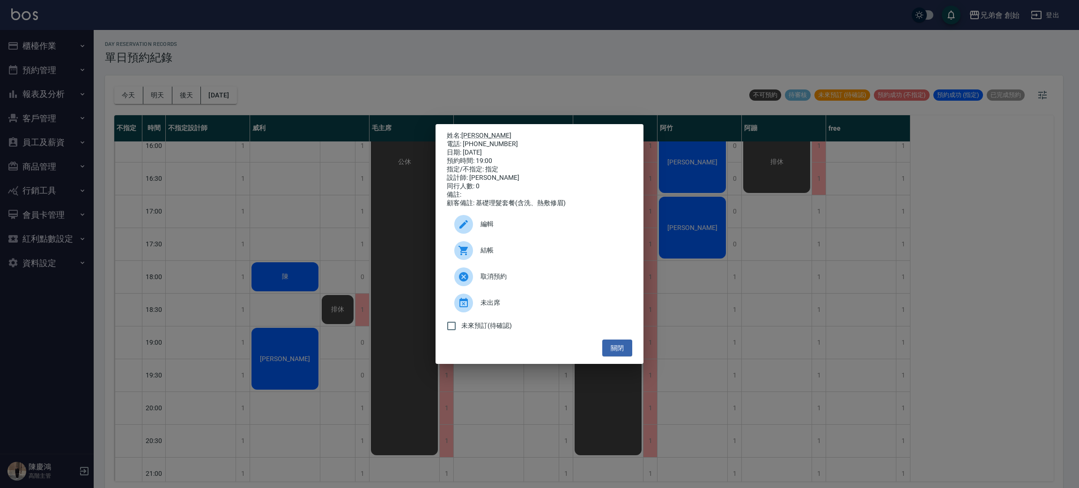
click at [320, 204] on div "姓名: 郭齡鴻 電話: 0982772026 日期: 2025/08/24 預約時間: 19:00 指定/不指定: 指定 設計師: 威利 同行人數: 0 備註…" at bounding box center [539, 244] width 1079 height 488
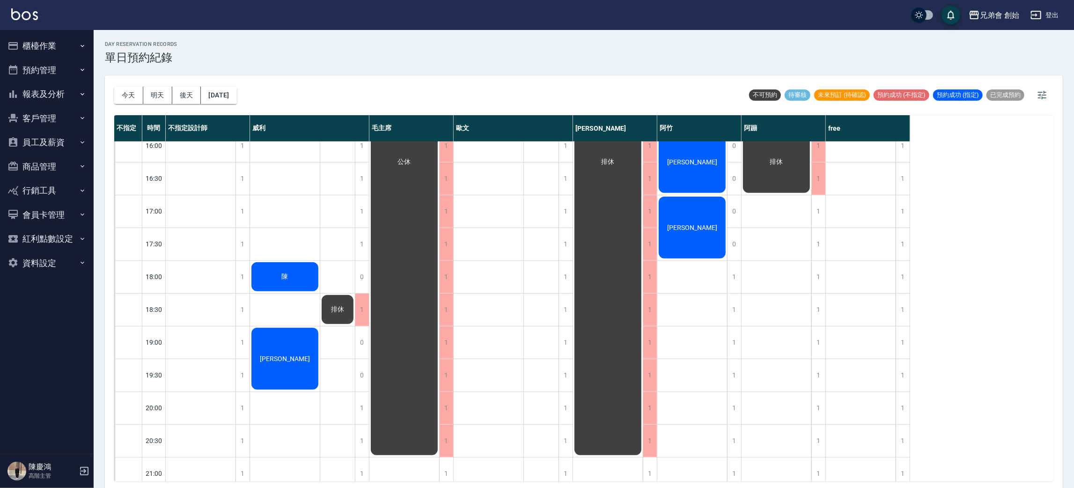
click at [236, 129] on div "陳" at bounding box center [201, 64] width 70 height 130
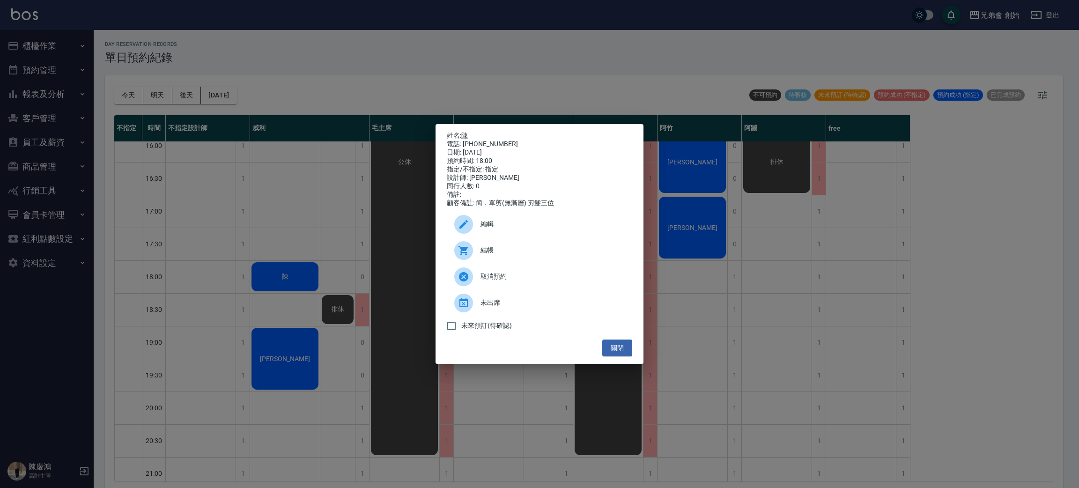
click at [283, 238] on div "姓名: 陳 電話: 0989500810 日期: 2025/08/24 預約時間: 18:00 指定/不指定: 指定 設計師: 威利 同行人數: 0 備註: …" at bounding box center [539, 244] width 1079 height 488
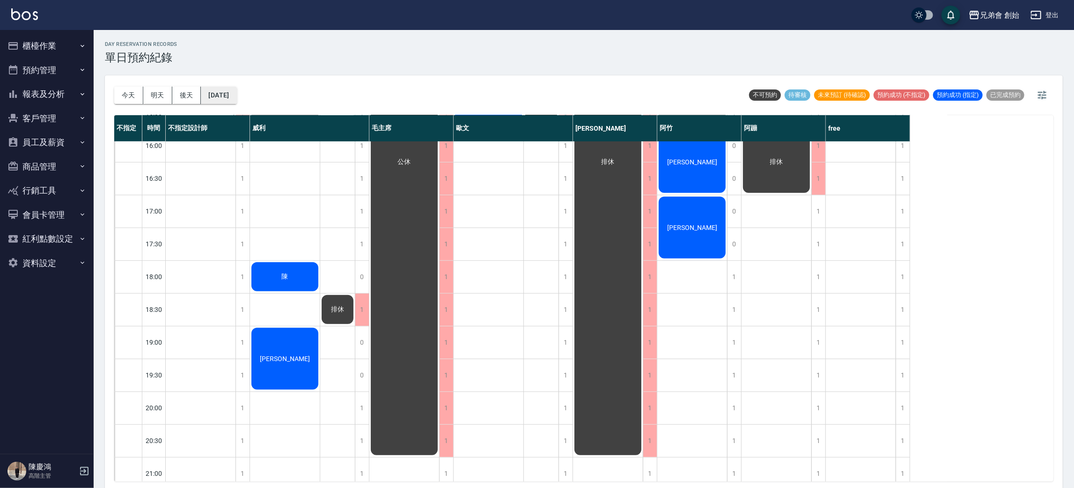
click at [236, 89] on button "[DATE]" at bounding box center [219, 95] width 36 height 17
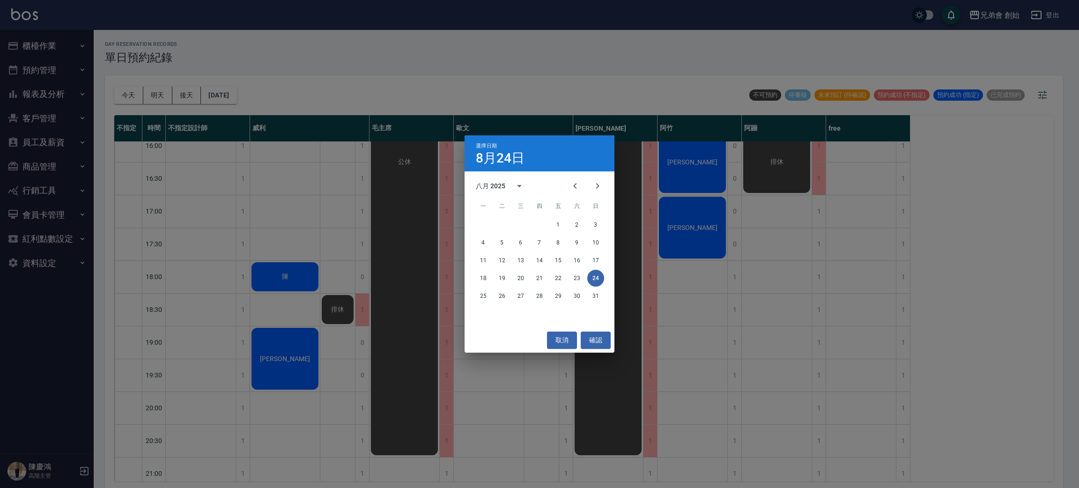
click at [790, 327] on div "選擇日期 8月24日 八月 2025 一 二 三 四 五 六 日 1 2 3 4 5 6 7 8 9 10 11 12 13 14 15 16 17 18 1…" at bounding box center [539, 244] width 1079 height 488
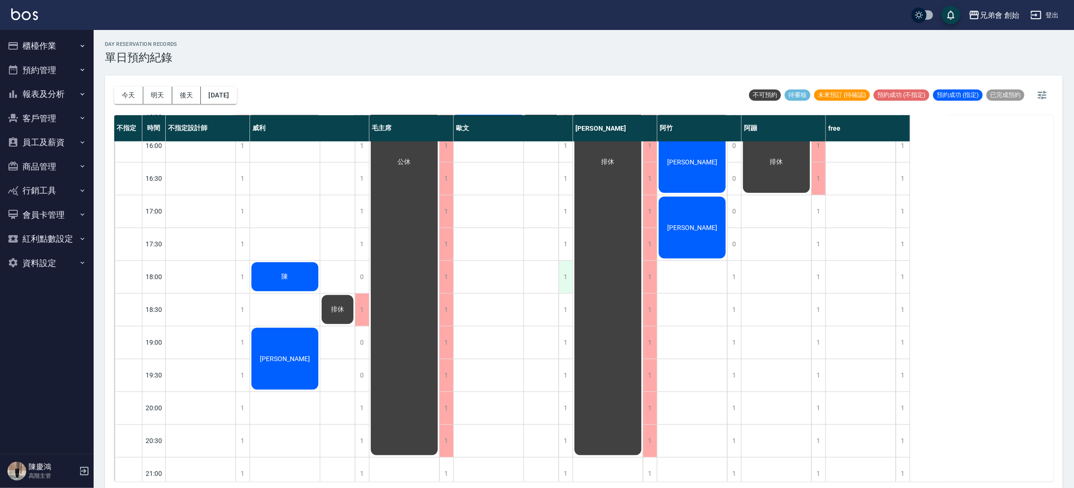
click at [566, 281] on div "1" at bounding box center [566, 277] width 14 height 32
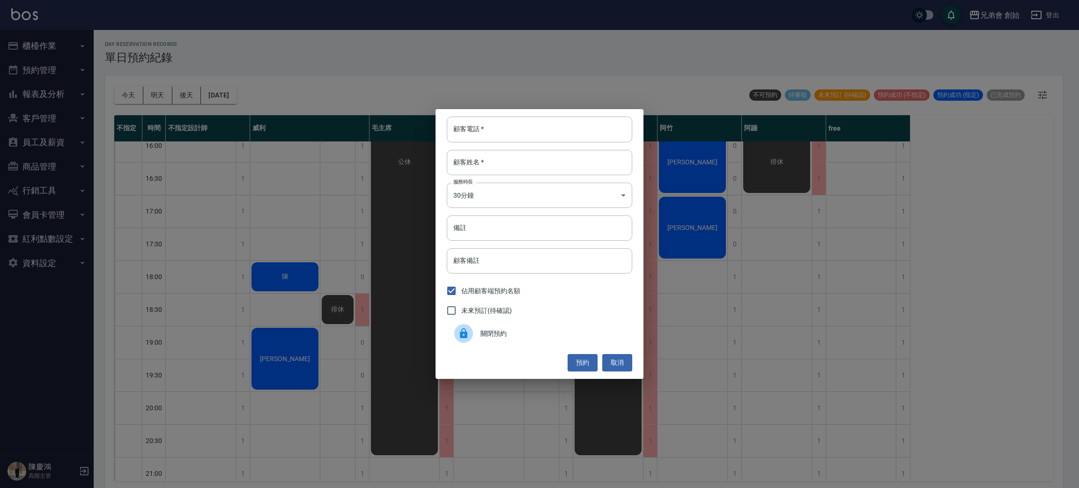
click at [507, 331] on span "關閉預約" at bounding box center [552, 334] width 144 height 10
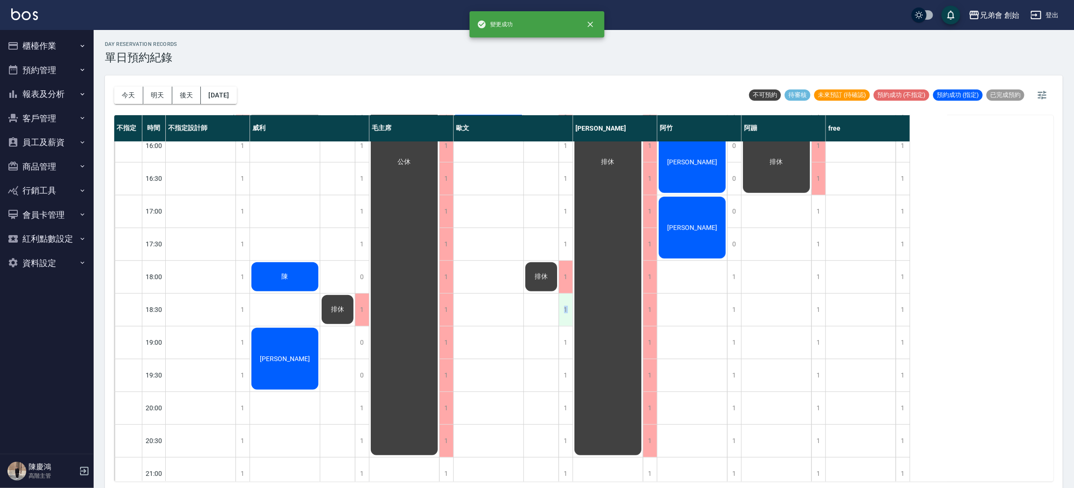
click at [566, 311] on div "1" at bounding box center [566, 310] width 14 height 32
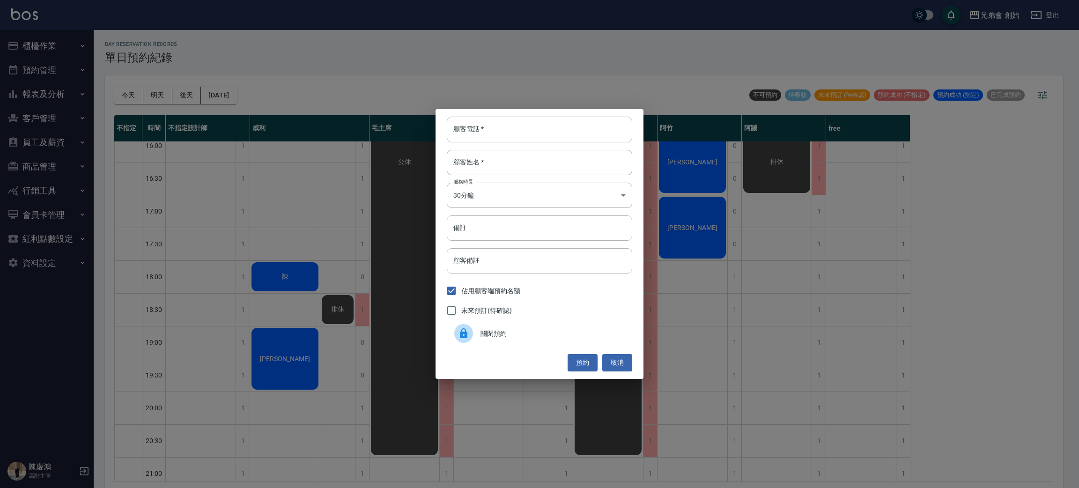
click at [518, 333] on span "關閉預約" at bounding box center [552, 334] width 144 height 10
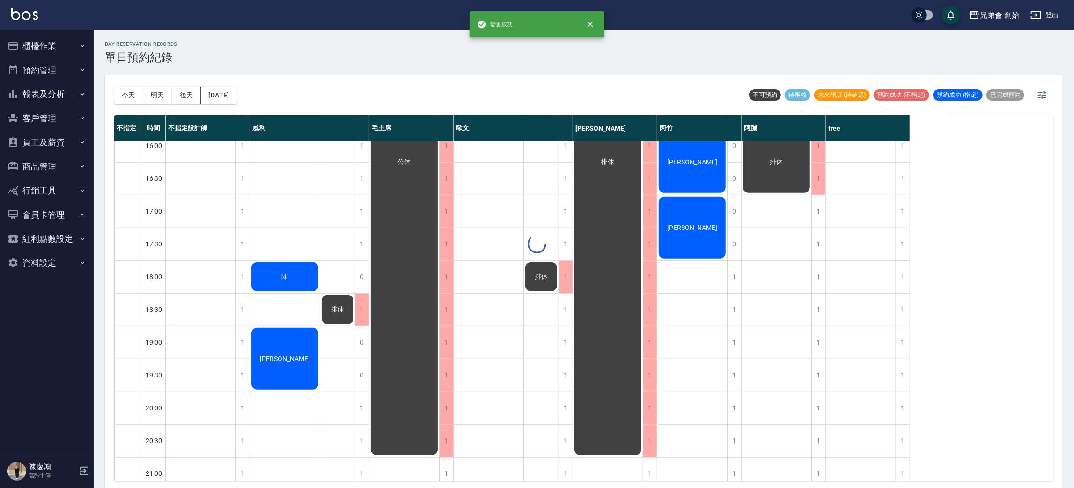
click at [518, 390] on div at bounding box center [537, 244] width 1074 height 488
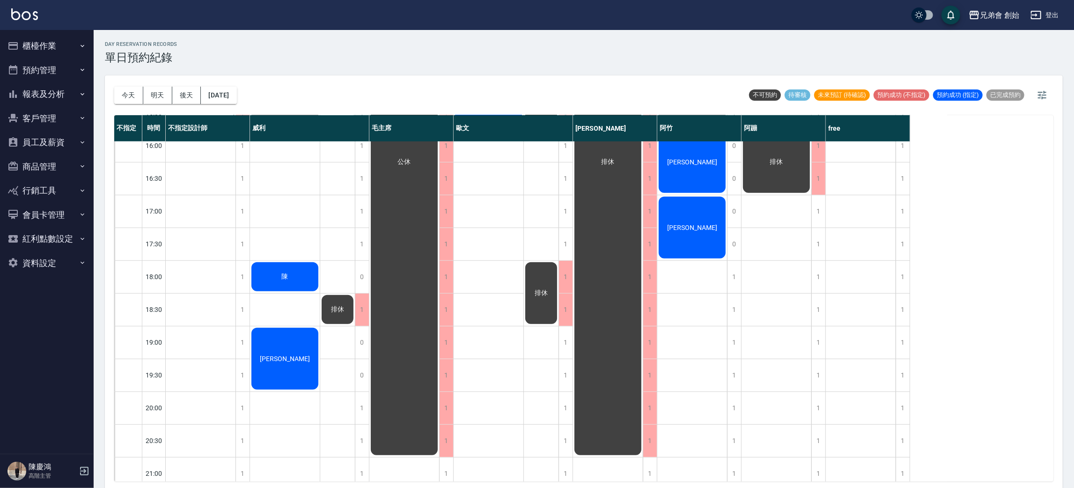
drag, startPoint x: 504, startPoint y: 272, endPoint x: 511, endPoint y: 303, distance: 31.7
click at [504, 272] on div "王鏗愷 陳鴻程 林光榮 王" at bounding box center [489, 145] width 70 height 951
drag, startPoint x: 710, startPoint y: 280, endPoint x: 704, endPoint y: 327, distance: 46.7
click at [710, 281] on div "溫宸誼 林 吳皓鈞 呂樂群" at bounding box center [692, 145] width 70 height 951
click at [707, 309] on div "溫宸誼 林 吳皓鈞 呂樂群" at bounding box center [692, 145] width 70 height 951
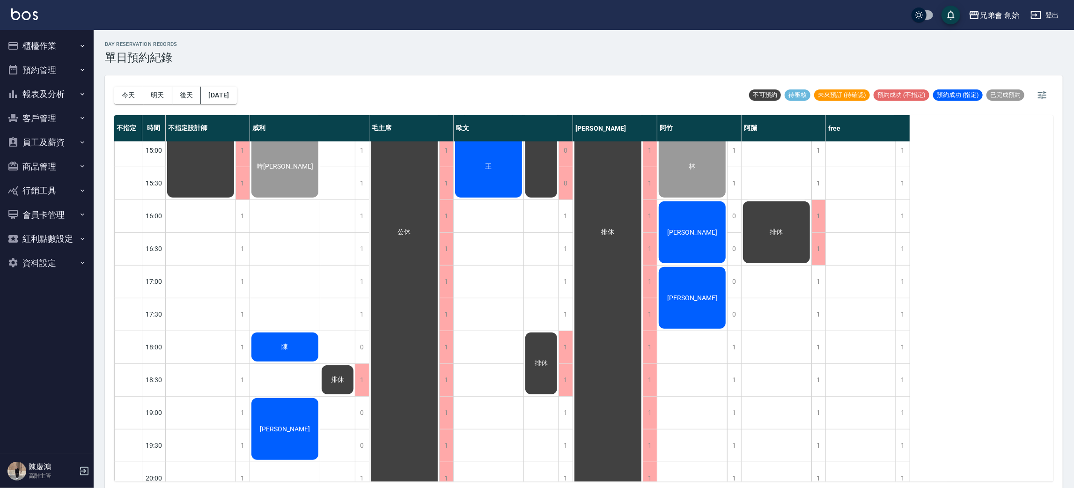
scroll to position [541, 0]
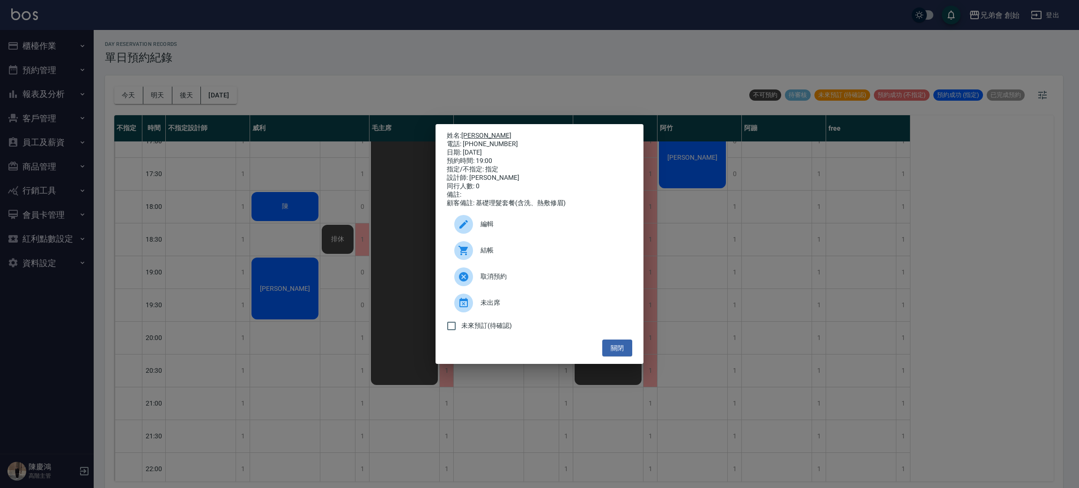
click at [477, 132] on link "郭齡鴻" at bounding box center [486, 135] width 50 height 7
click at [319, 78] on div "姓名: 郭齡鴻 電話: 0982772026 日期: 2025/08/24 預約時間: 19:00 指定/不指定: 指定 設計師: 威利 同行人數: 0 備註…" at bounding box center [539, 244] width 1079 height 488
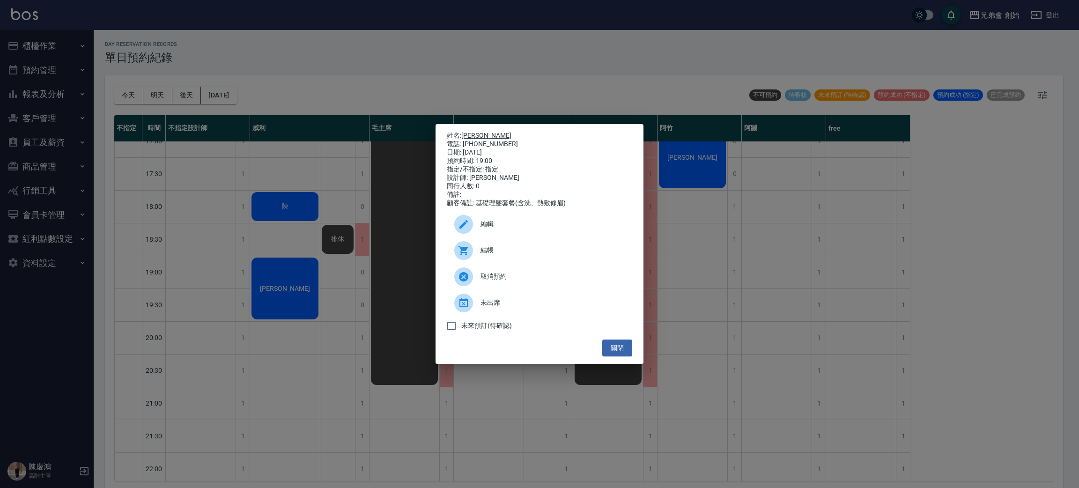
click at [469, 132] on link "郭齡鴻" at bounding box center [486, 135] width 50 height 7
click at [293, 72] on div "姓名: 郭齡鴻 電話: 0982772026 日期: 2025/08/24 預約時間: 19:00 指定/不指定: 指定 設計師: 威利 同行人數: 0 備註…" at bounding box center [539, 244] width 1079 height 488
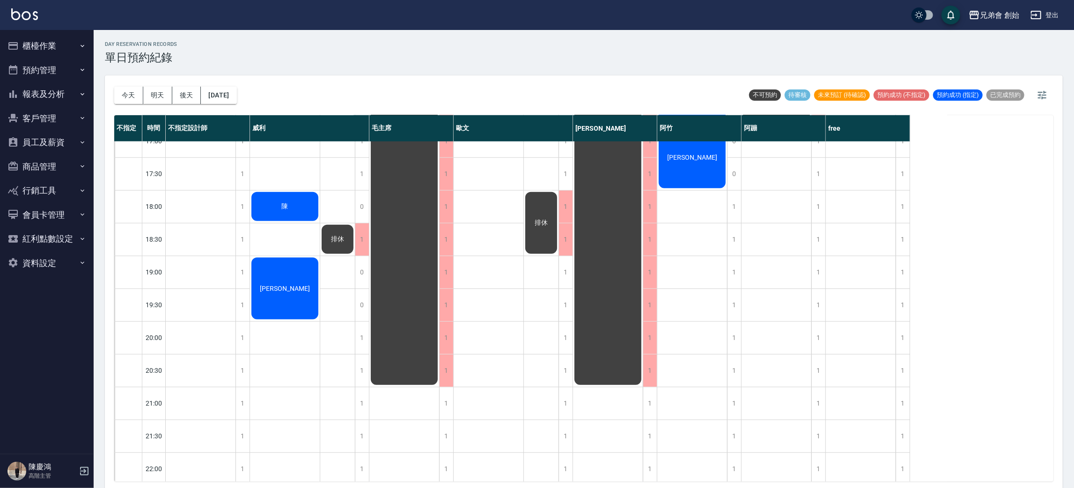
click at [293, 240] on div "簡廷翰 時宇威 陳 郭齡鴻" at bounding box center [285, 75] width 70 height 951
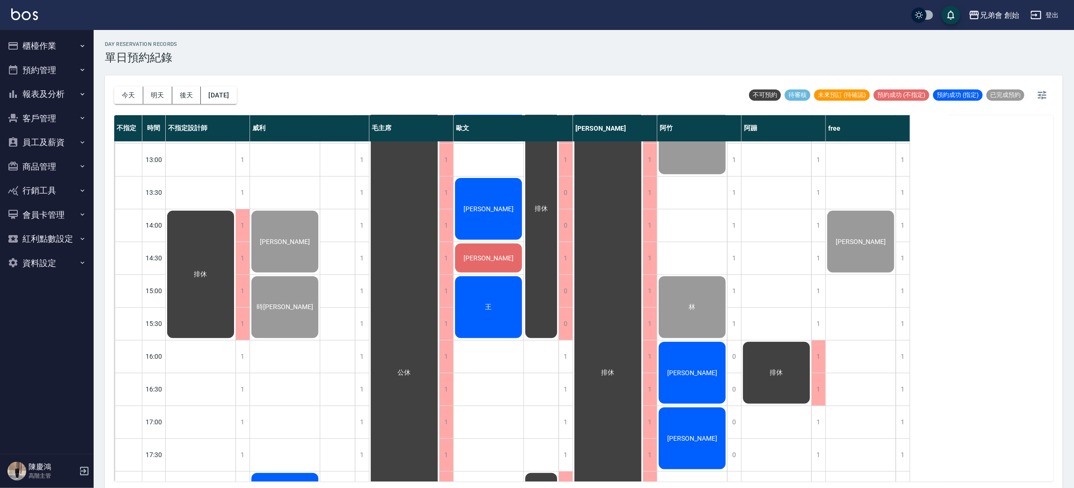
scroll to position [120, 0]
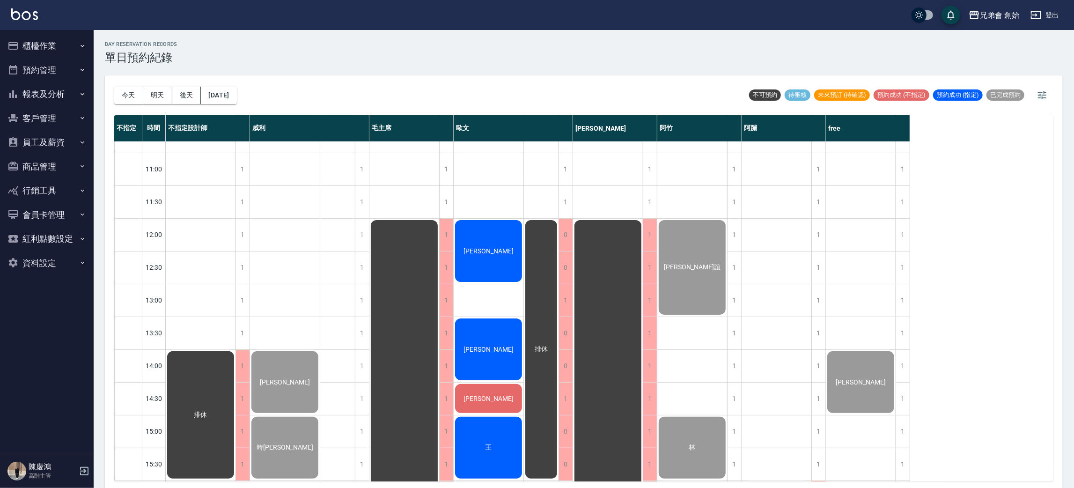
click at [273, 263] on div "簡廷翰 時宇威 陳 郭齡鴻" at bounding box center [285, 497] width 70 height 951
drag, startPoint x: 89, startPoint y: 86, endPoint x: 99, endPoint y: 73, distance: 16.7
click at [91, 81] on nav "櫃檯作業 打帳單 帳單列表 掛單列表 座位開單 營業儀表板 現金收支登錄 高階收支登錄 材料自購登錄 每日結帳 排班表 現場電腦打卡 掃碼打卡 預約管理 預約…" at bounding box center [47, 242] width 94 height 424
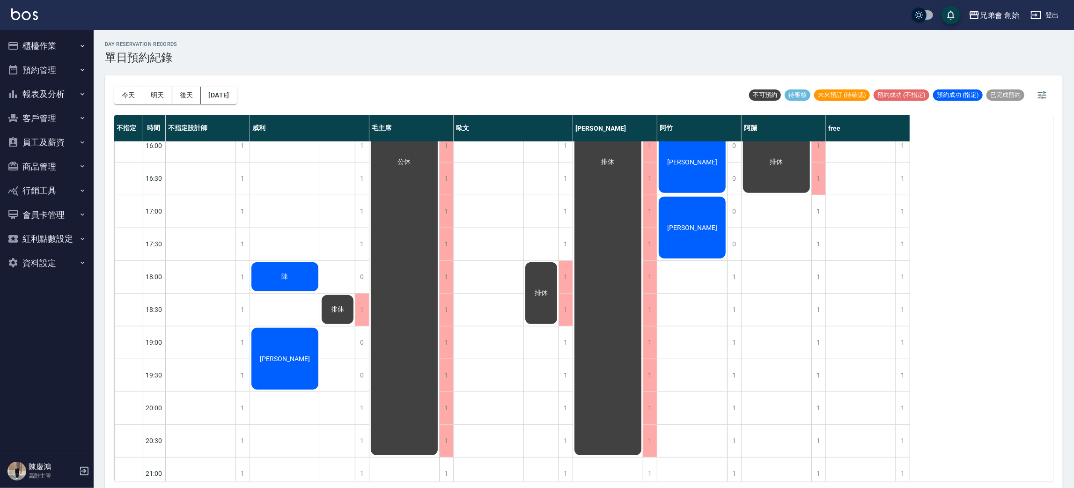
click at [283, 238] on div "簡廷翰 時宇威 陳 郭齡鴻" at bounding box center [285, 145] width 70 height 951
click at [302, 243] on div "簡廷翰 時宇威 陳 郭齡鴻" at bounding box center [285, 145] width 70 height 951
click at [289, 229] on div "簡廷翰 時宇威 陳 郭齡鴻" at bounding box center [285, 145] width 70 height 951
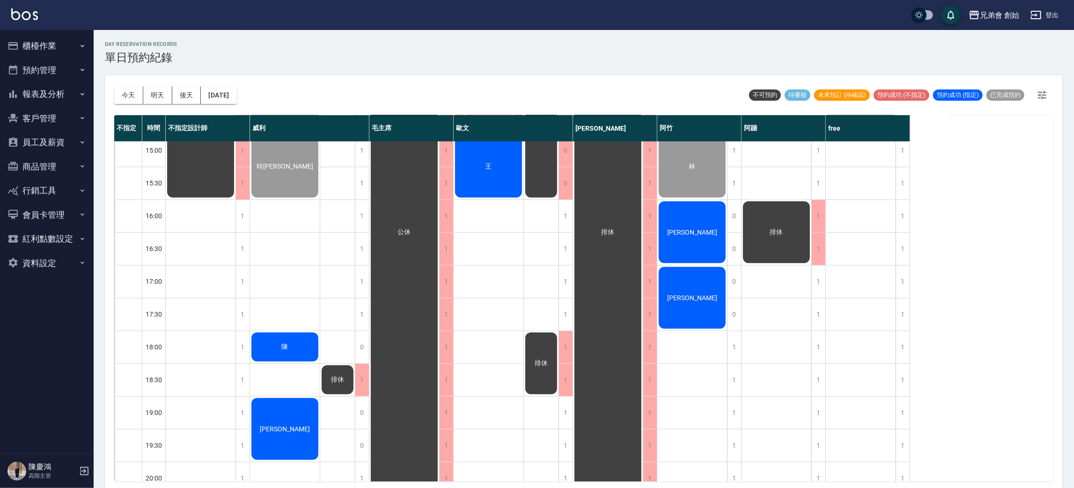
drag, startPoint x: 437, startPoint y: 213, endPoint x: 411, endPoint y: 264, distance: 57.2
click at [236, 199] on div "公休" at bounding box center [201, 134] width 70 height 130
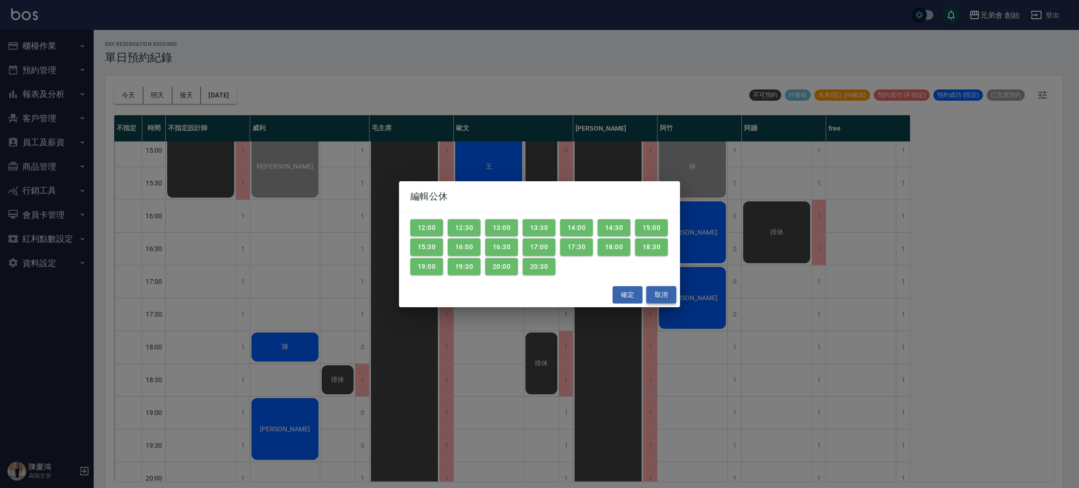
click at [663, 288] on button "取消" at bounding box center [661, 294] width 30 height 17
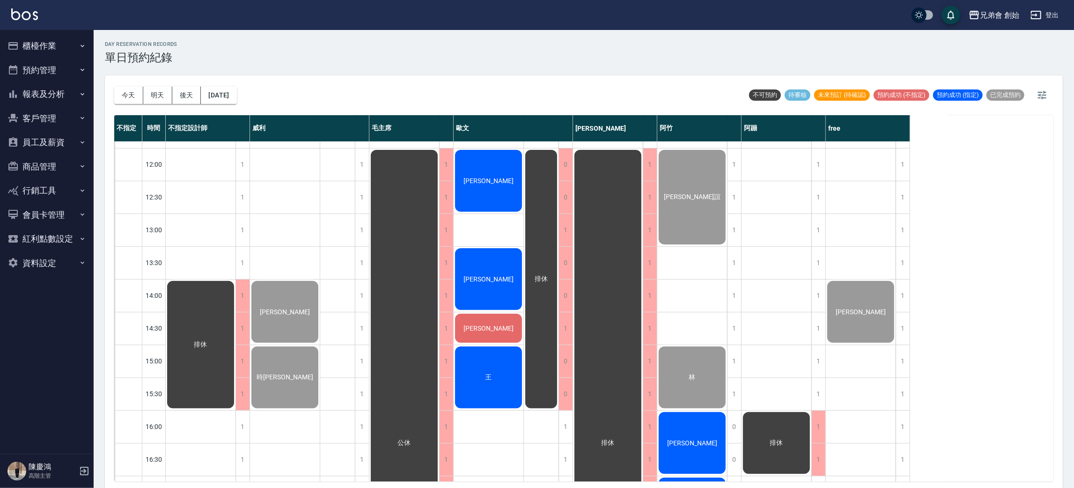
scroll to position [120, 0]
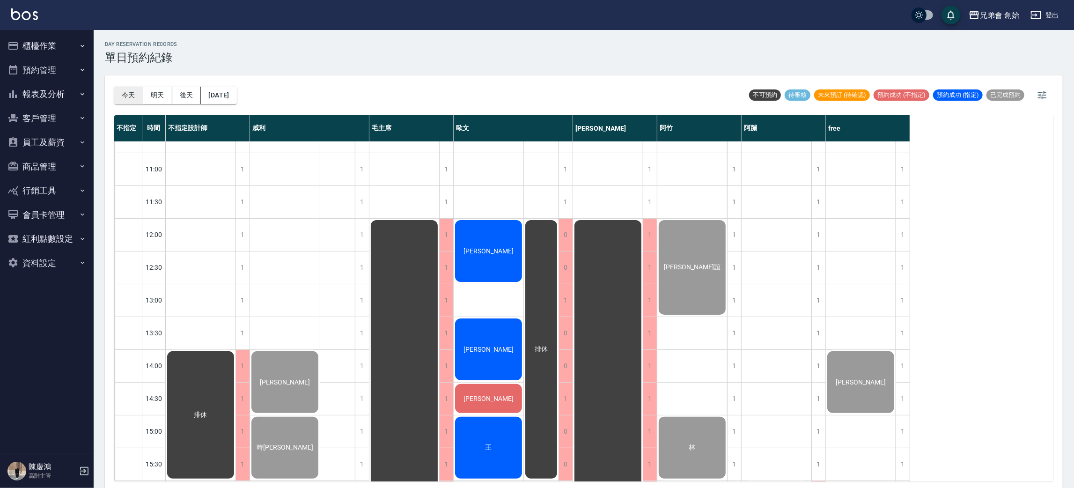
click at [120, 93] on button "今天" at bounding box center [128, 95] width 29 height 17
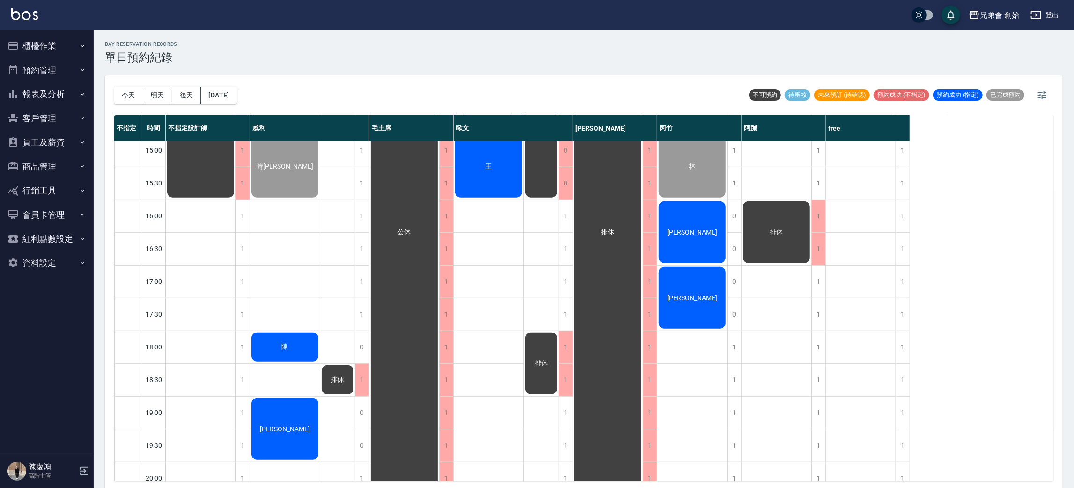
scroll to position [541, 0]
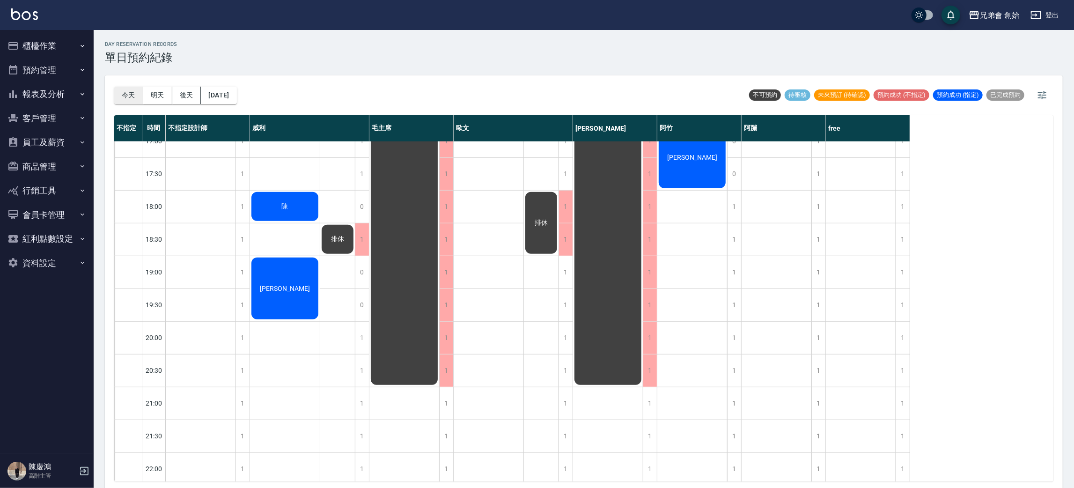
drag, startPoint x: 258, startPoint y: 154, endPoint x: 127, endPoint y: 92, distance: 144.8
click at [127, 92] on div "今天 明天 後天 2025/08/24" at bounding box center [175, 95] width 123 height 40
click at [127, 92] on button "今天" at bounding box center [128, 95] width 29 height 17
click at [164, 97] on button "明天" at bounding box center [157, 95] width 29 height 17
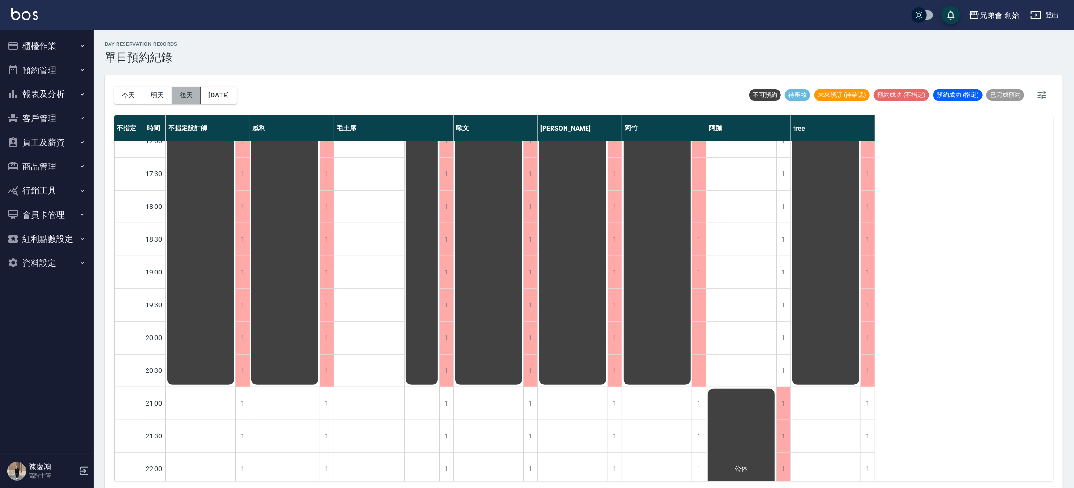
click at [183, 98] on button "後天" at bounding box center [186, 95] width 29 height 17
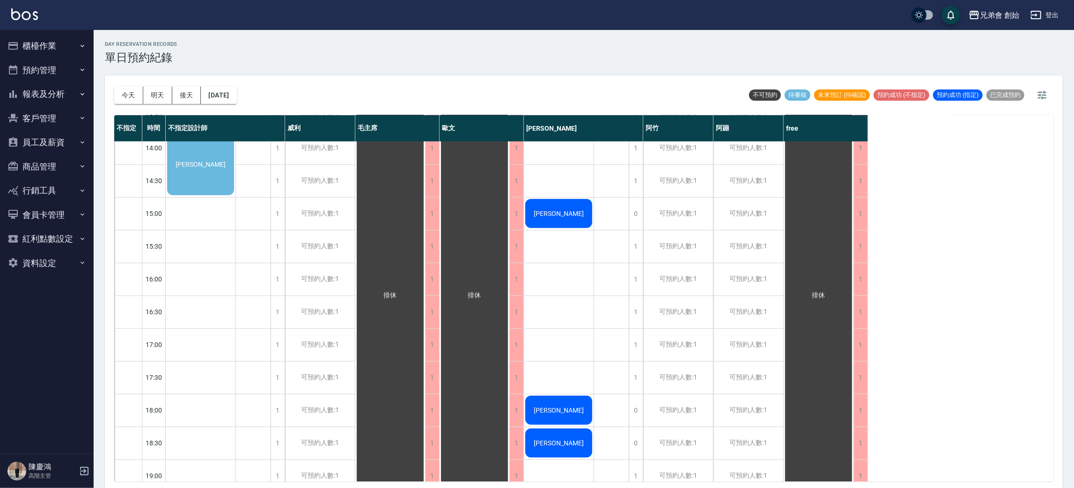
scroll to position [336, 0]
drag, startPoint x: 226, startPoint y: 91, endPoint x: 349, endPoint y: 171, distance: 147.0
click at [349, 171] on div "今天 明天 後天 2025/08/26 不可預約 待審核 未來預訂 (待確認) 預約成功 (不指定) 預約成功 (指定) 已完成預約 不指定 時間 不指定設計…" at bounding box center [584, 282] width 958 height 415
click at [349, 171] on div "可預約人數:1" at bounding box center [320, 182] width 70 height 32
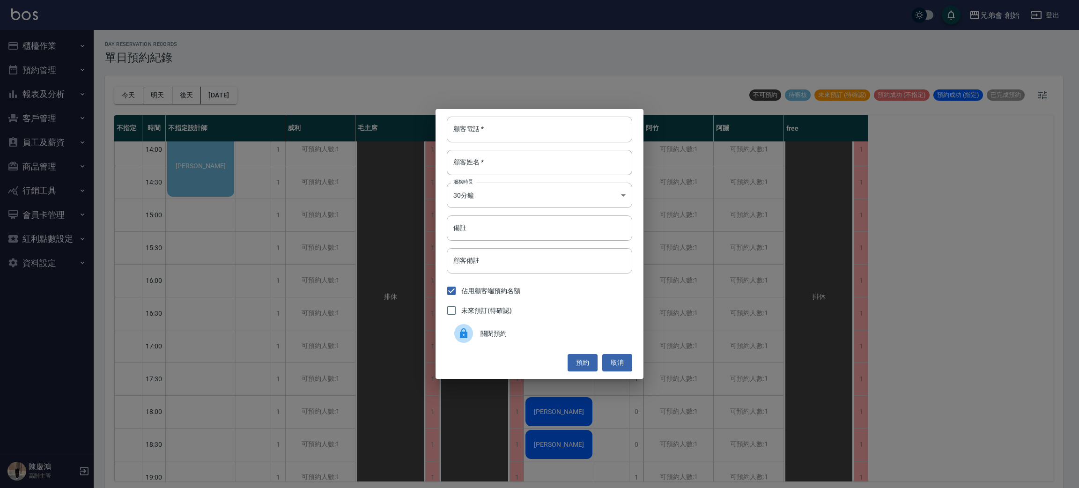
click at [410, 242] on div "顧客電話   * 顧客電話   * 顧客姓名   * 顧客姓名   * 服務時長 30分鐘 1 服務時長 備註 備註 顧客備註 顧客備註 佔用顧客端預約名額 …" at bounding box center [539, 244] width 1079 height 488
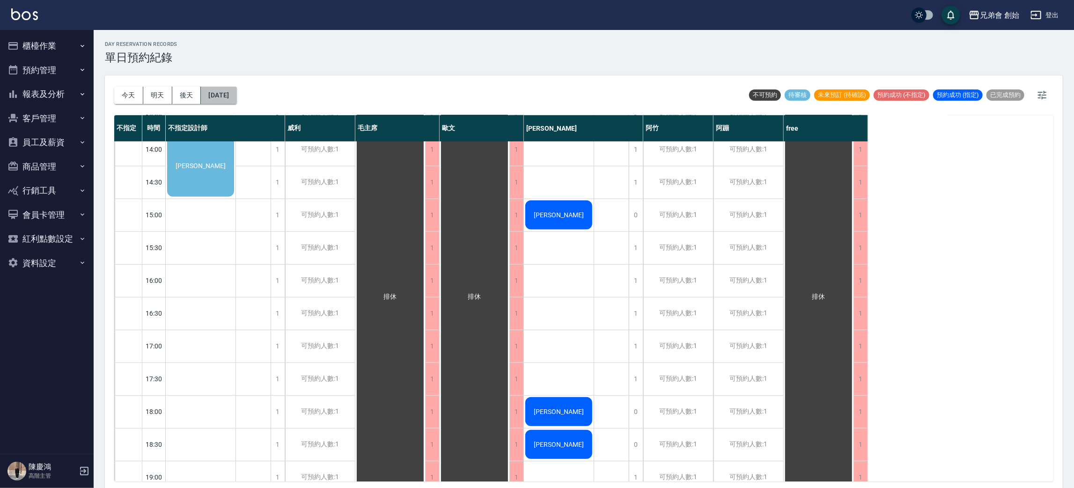
drag, startPoint x: 240, startPoint y: 95, endPoint x: 465, endPoint y: 241, distance: 268.6
click at [465, 241] on div "今天 明天 後天 2025/08/26 不可預約 待審核 未來預訂 (待確認) 預約成功 (不指定) 預約成功 (指定) 已完成預約 不指定 時間 不指定設計…" at bounding box center [584, 282] width 958 height 415
drag, startPoint x: 465, startPoint y: 241, endPoint x: 388, endPoint y: 215, distance: 81.3
click at [388, 215] on div "09:00 09:30 10:00 10:30 11:00 11:30 12:00 12:30 13:00 13:30 14:00 14:30 15:00 1…" at bounding box center [491, 280] width 754 height 951
click at [236, 89] on button "2025/08/26" at bounding box center [219, 95] width 36 height 17
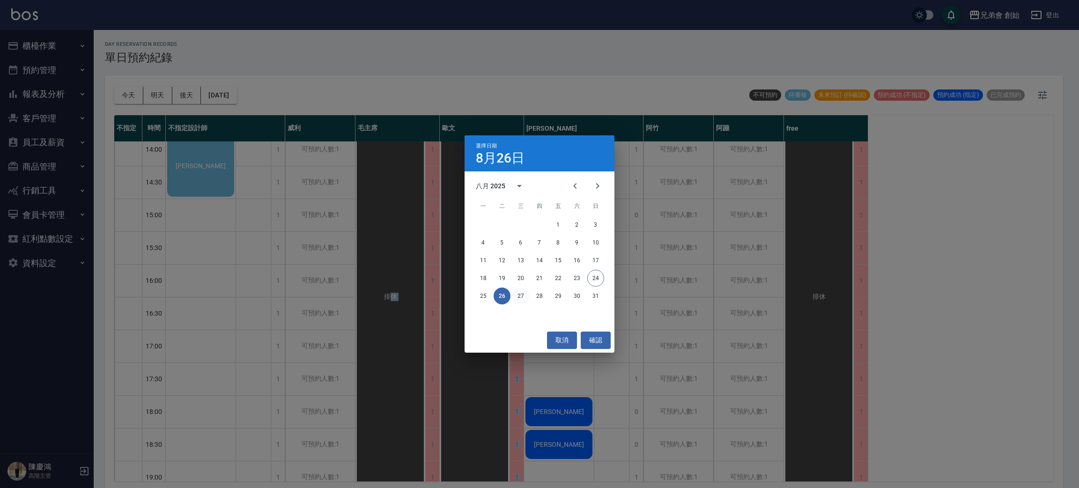
click at [516, 295] on button "27" at bounding box center [520, 296] width 17 height 17
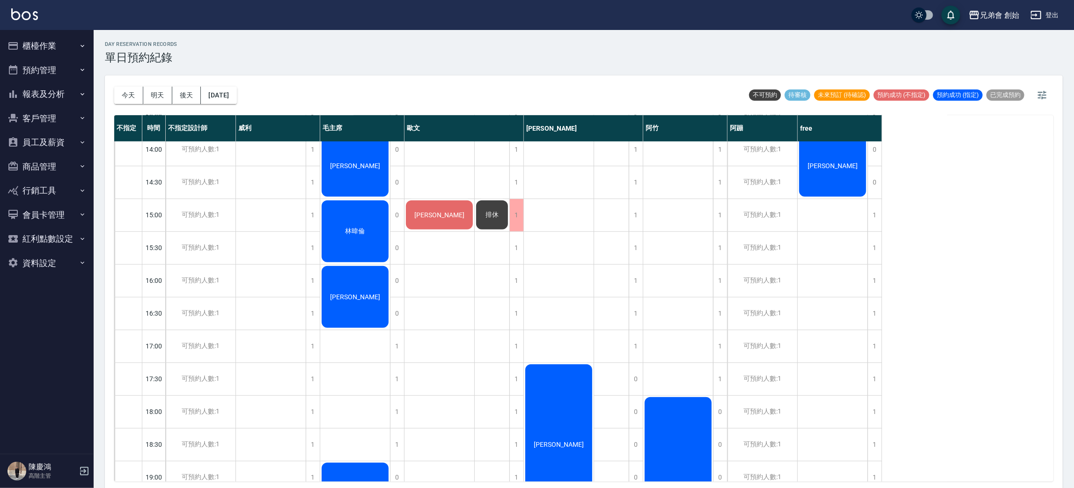
click at [532, 173] on div "陳奕融" at bounding box center [559, 280] width 70 height 951
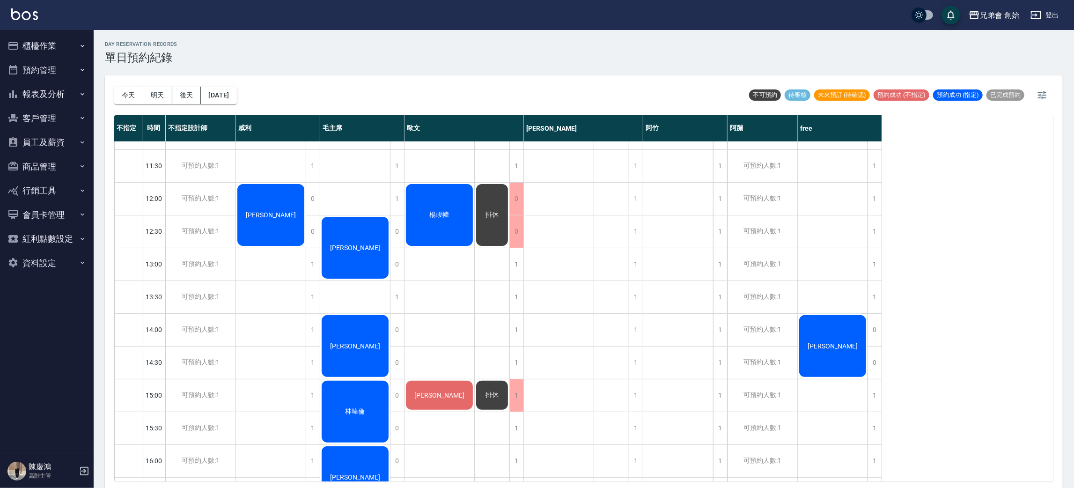
scroll to position [142, 0]
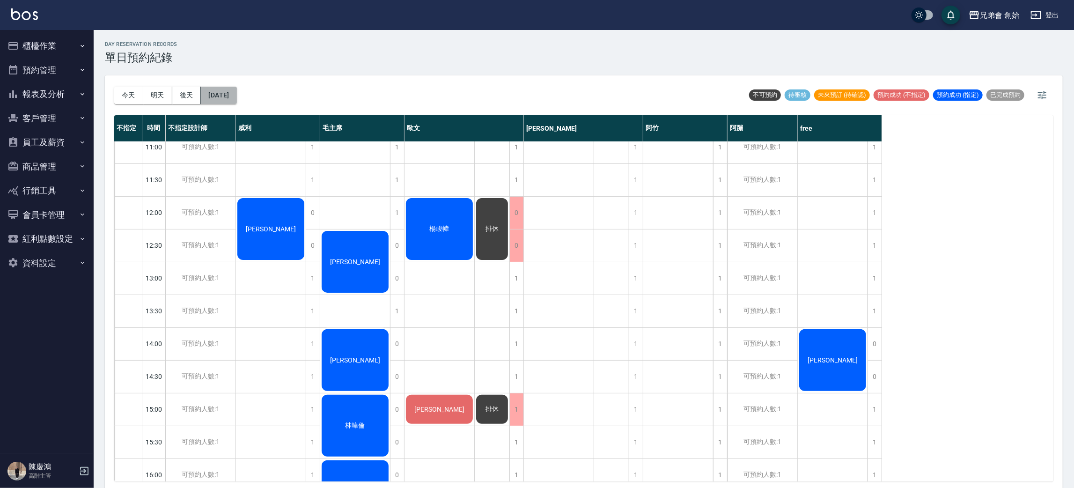
click at [236, 99] on button "2025/08/27" at bounding box center [219, 95] width 36 height 17
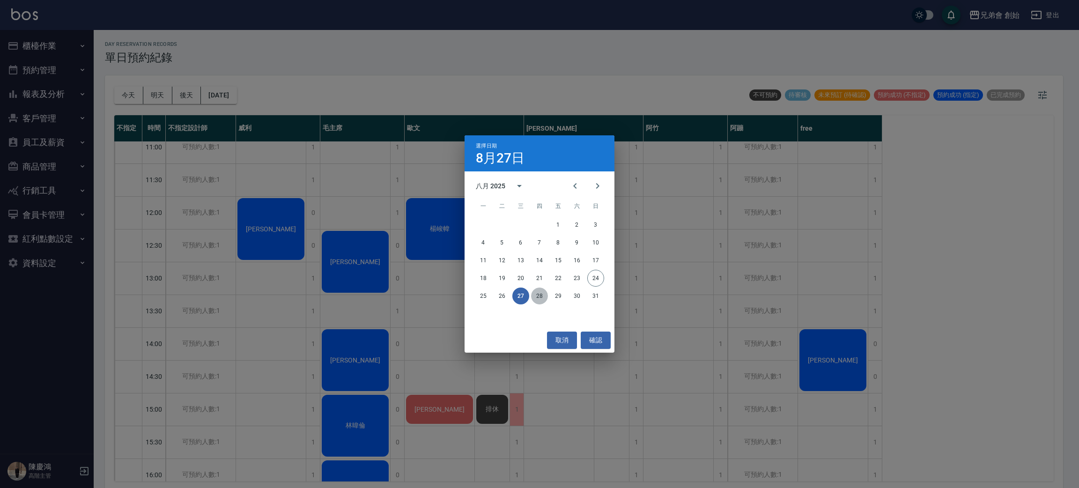
click at [546, 295] on button "28" at bounding box center [539, 296] width 17 height 17
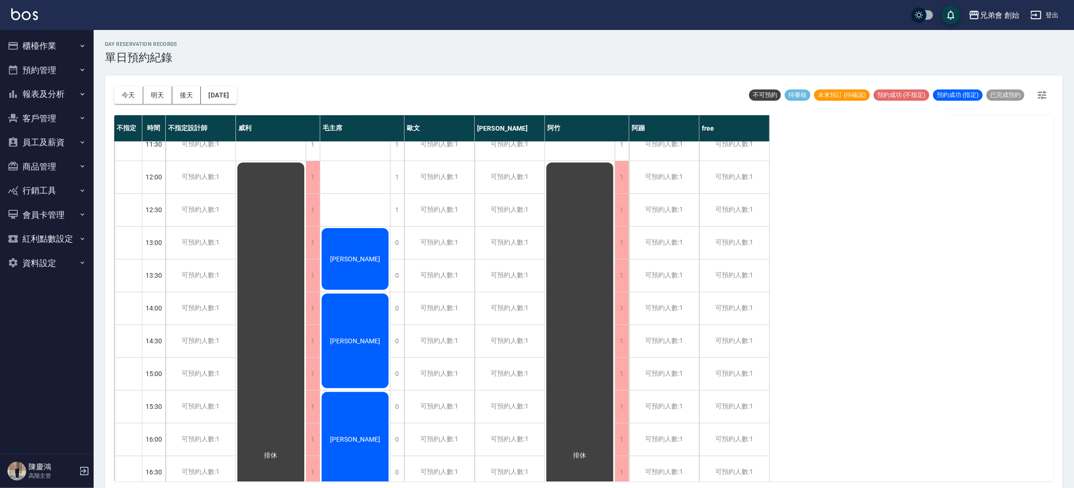
scroll to position [178, 0]
click at [236, 92] on button "2025/08/28" at bounding box center [219, 95] width 36 height 17
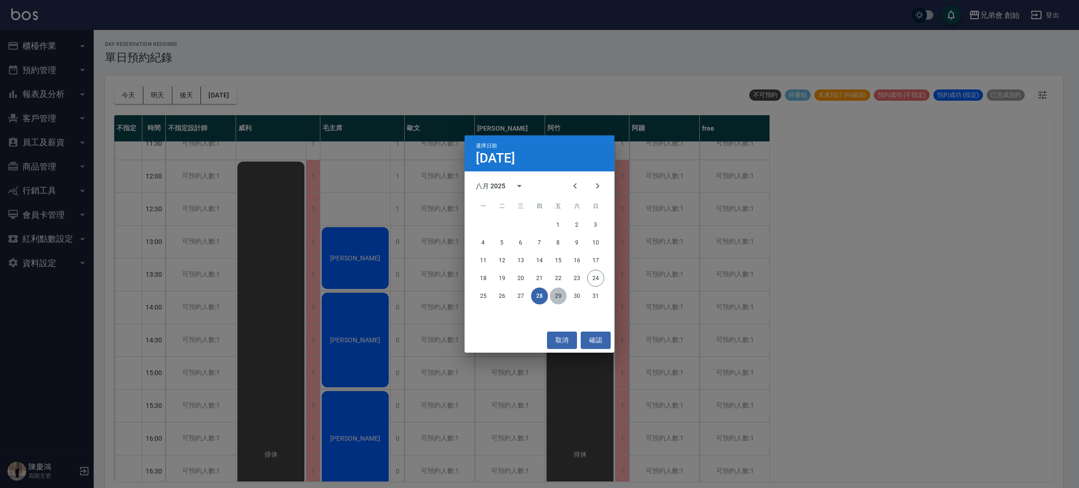
click at [557, 297] on button "29" at bounding box center [558, 296] width 17 height 17
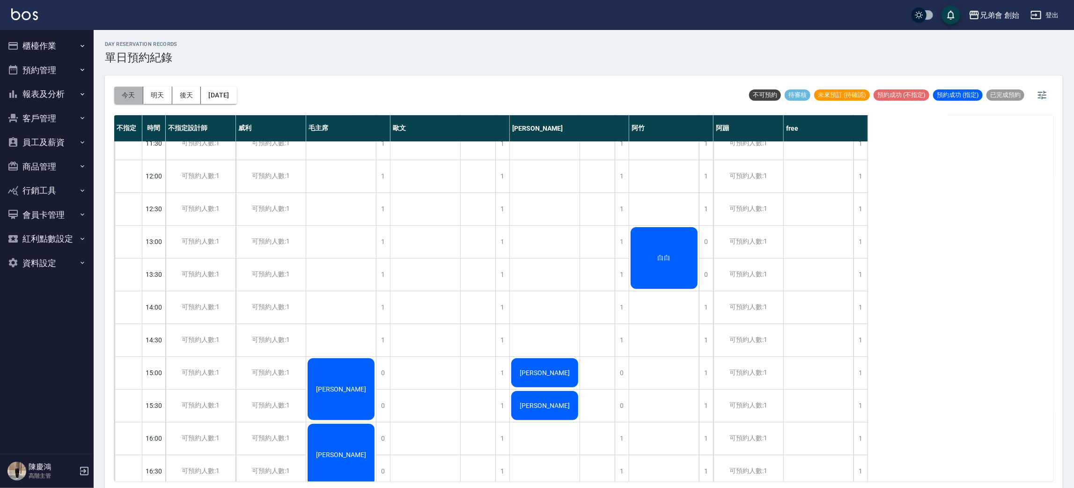
click at [128, 96] on button "今天" at bounding box center [128, 95] width 29 height 17
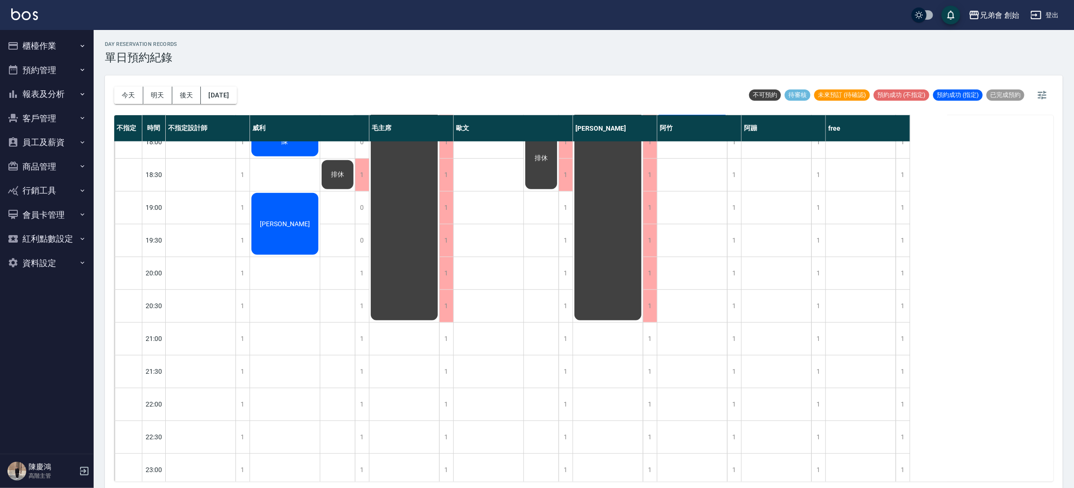
scroll to position [621, 0]
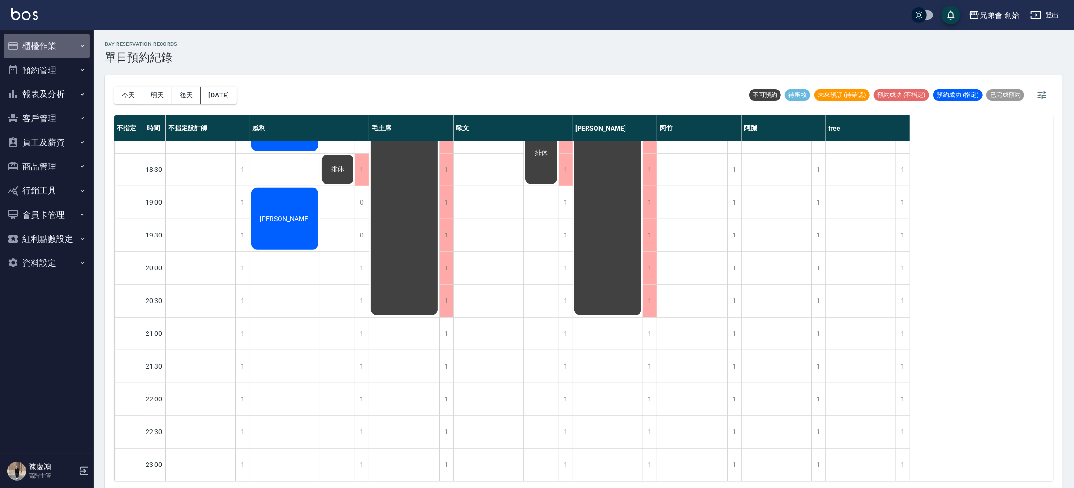
click at [79, 47] on icon "button" at bounding box center [82, 45] width 7 height 7
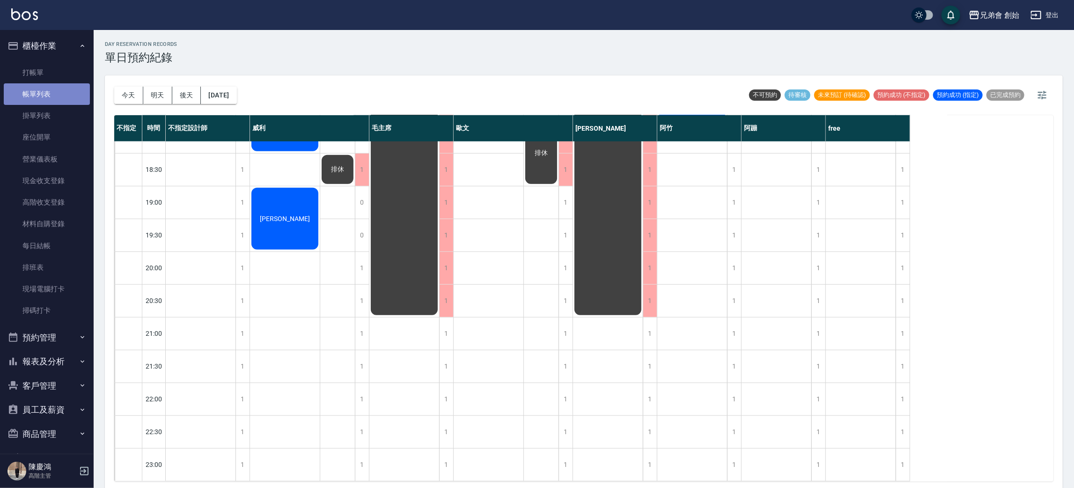
click at [61, 95] on link "帳單列表" at bounding box center [47, 94] width 86 height 22
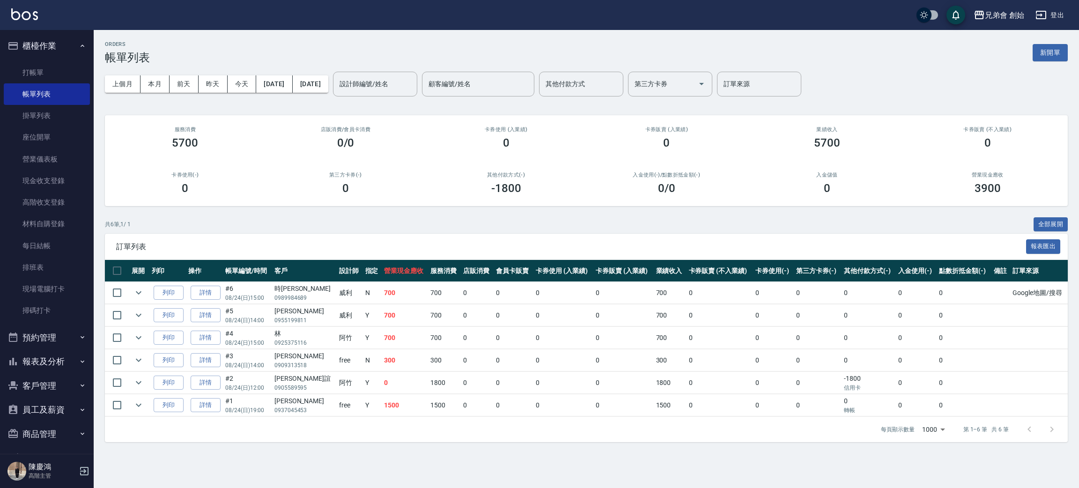
click at [142, 95] on div "上個月 本月 前天 昨天 今天 2025/08/24 2025/08/24 設計師編號/姓名 設計師編號/姓名 顧客編號/姓名 顧客編號/姓名 其他付款方式 …" at bounding box center [586, 84] width 963 height 40
click at [160, 85] on button "本月" at bounding box center [154, 83] width 29 height 17
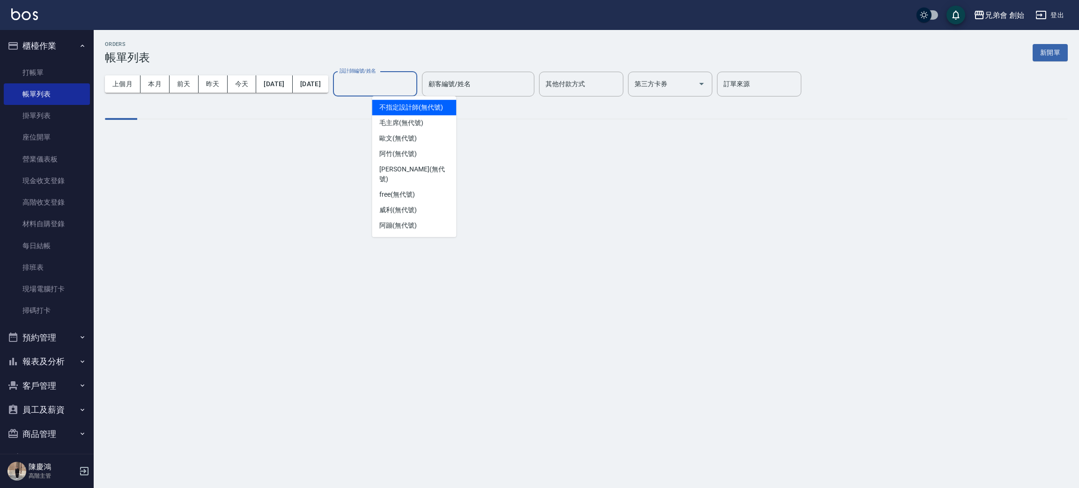
click at [413, 80] on input "設計師編號/姓名" at bounding box center [375, 84] width 76 height 16
click at [390, 190] on span "free (無代號)" at bounding box center [397, 195] width 36 height 10
type input "free(無代號)"
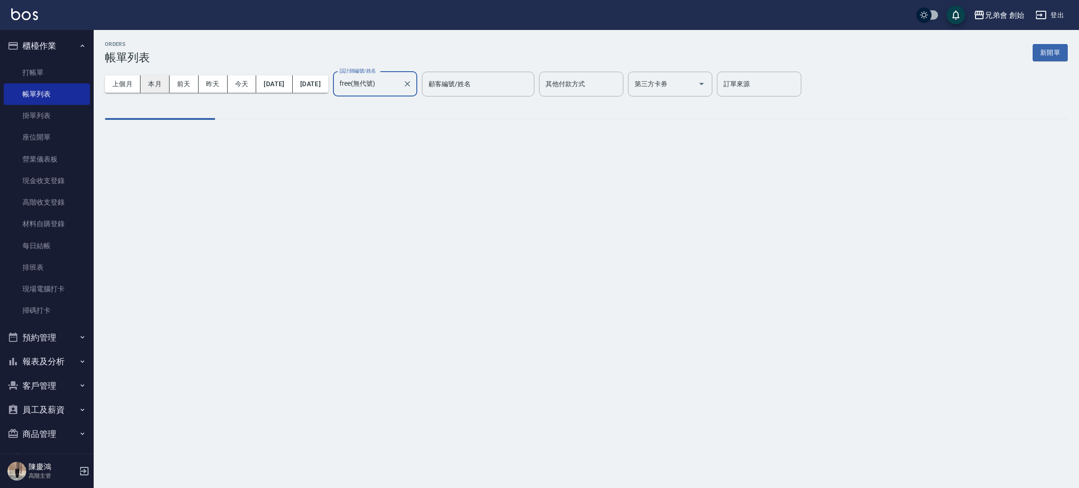
click at [152, 85] on button "本月" at bounding box center [154, 83] width 29 height 17
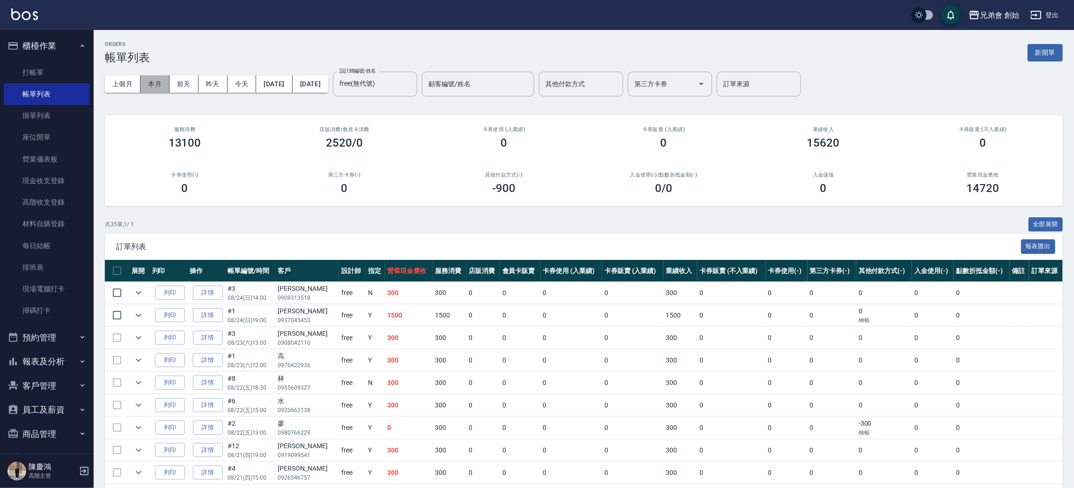
click at [153, 83] on button "本月" at bounding box center [154, 83] width 29 height 17
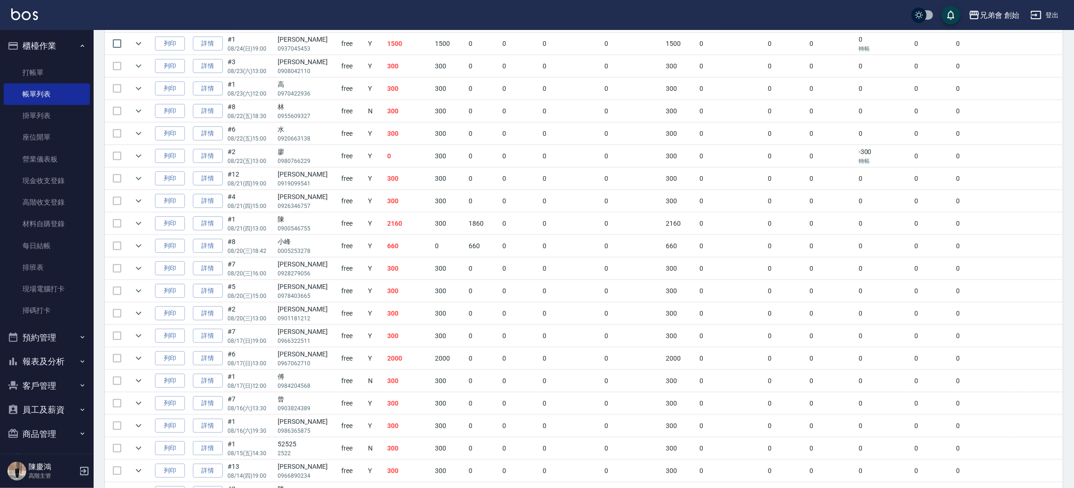
scroll to position [201, 0]
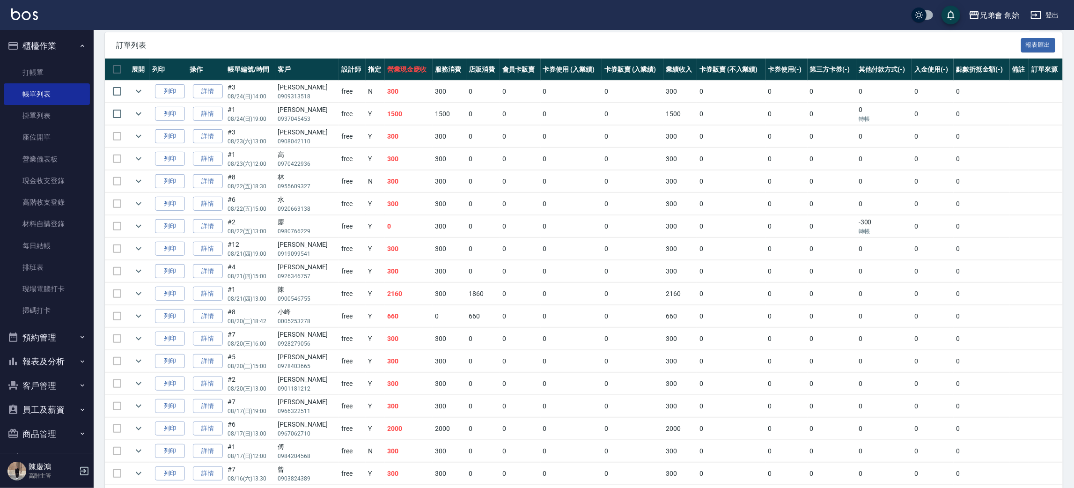
click at [65, 339] on button "預約管理" at bounding box center [47, 337] width 86 height 24
click at [45, 397] on link "單週預約紀錄" at bounding box center [47, 408] width 86 height 22
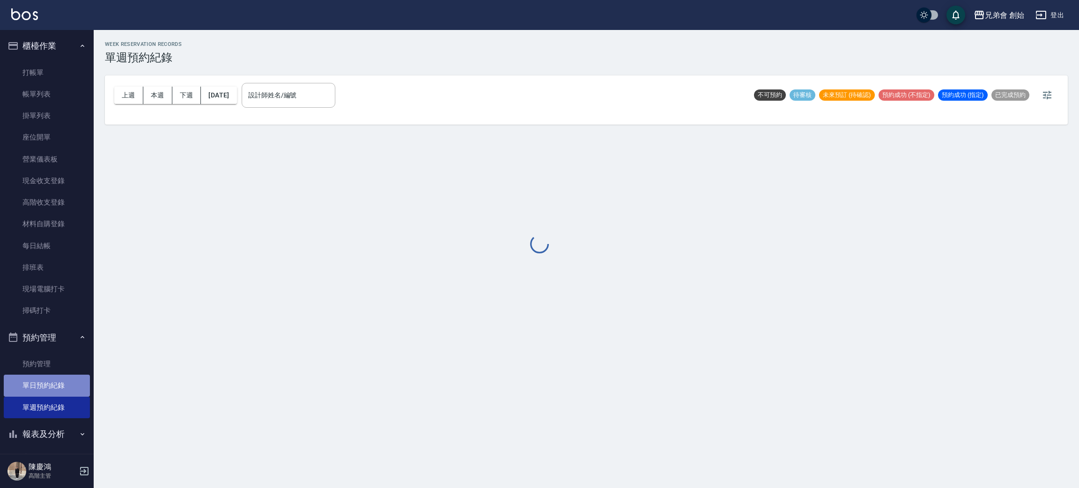
click at [50, 386] on link "單日預約紀錄" at bounding box center [47, 386] width 86 height 22
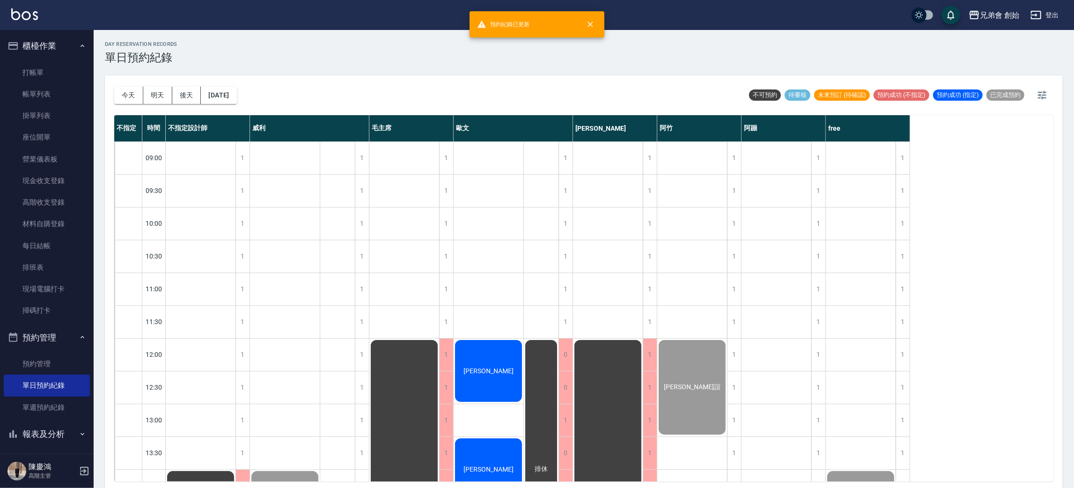
click at [123, 85] on div "今天 明天 後天 2025/08/24" at bounding box center [175, 95] width 123 height 40
click at [119, 94] on button "今天" at bounding box center [128, 95] width 29 height 17
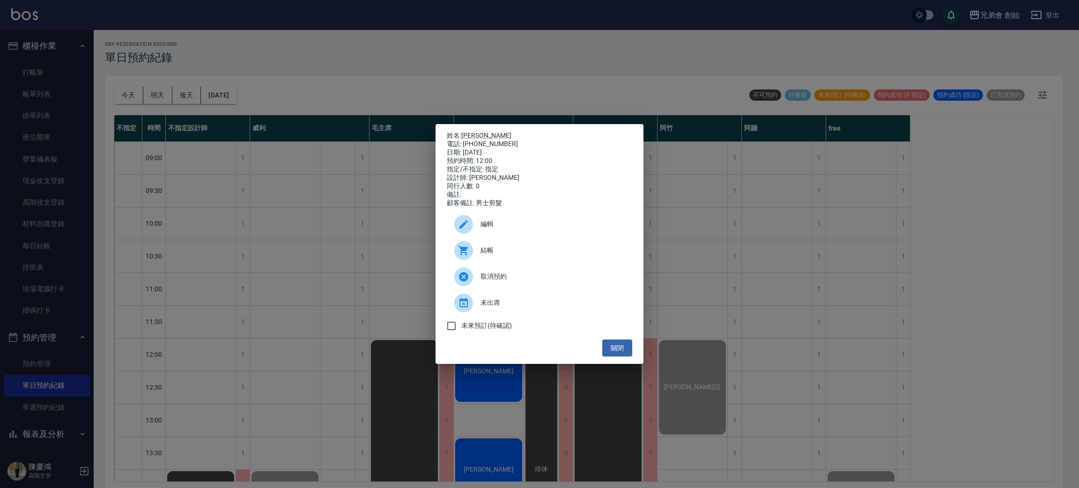
click at [488, 255] on span "結帳" at bounding box center [552, 250] width 144 height 10
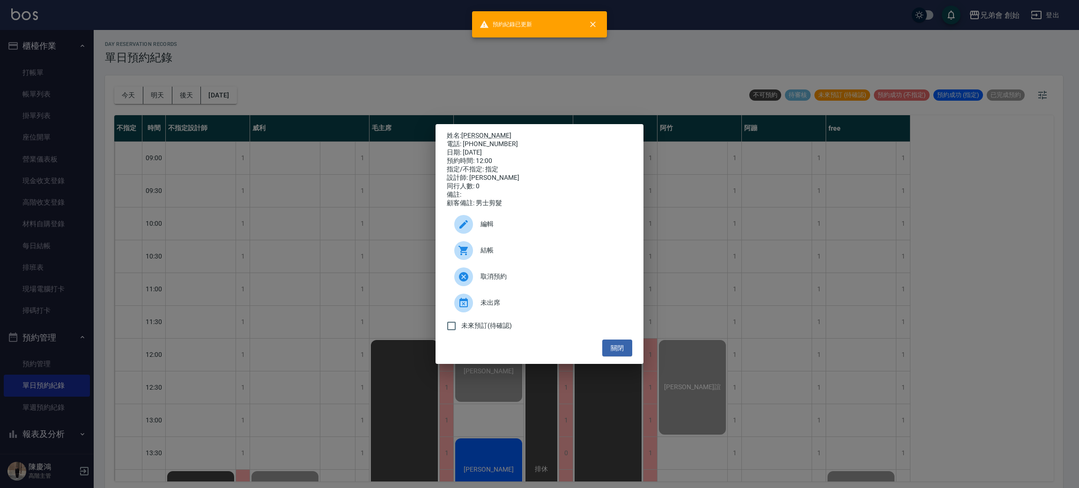
click at [290, 22] on div "姓名: 王鏗愷 電話: 0902252287 日期: 2025/08/24 預約時間: 12:00 指定/不指定: 指定 設計師: 歐文 同行人數: 0 備註…" at bounding box center [539, 244] width 1079 height 488
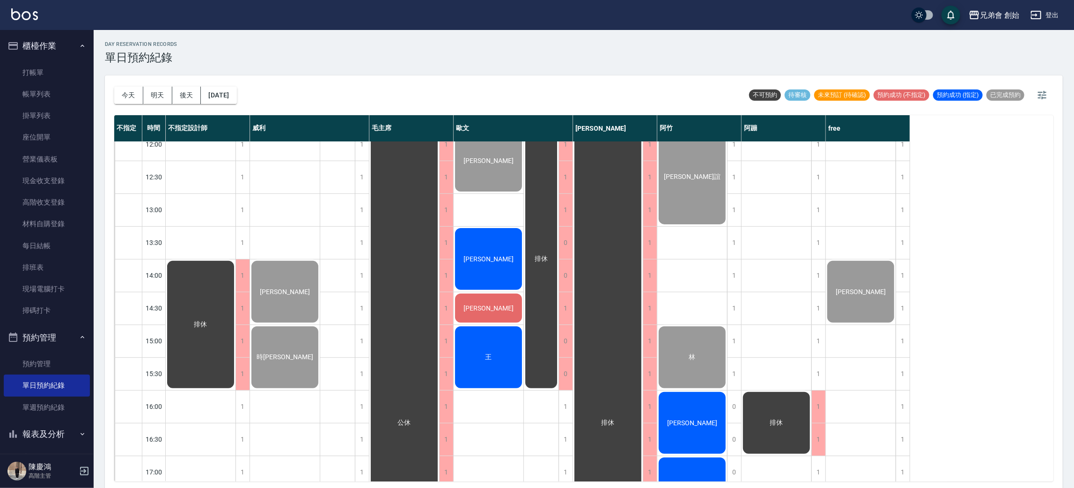
scroll to position [281, 0]
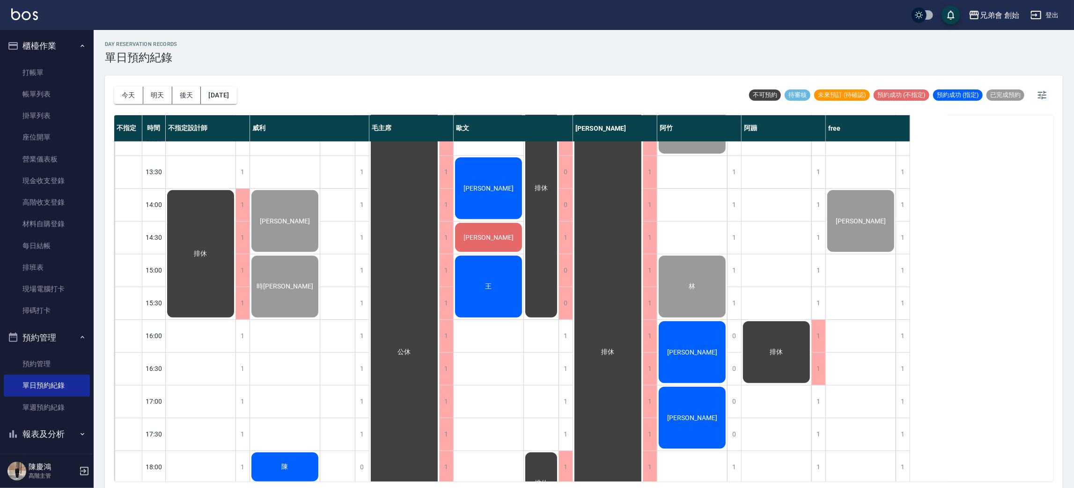
click at [236, 189] on div "[PERSON_NAME]" at bounding box center [201, 254] width 70 height 130
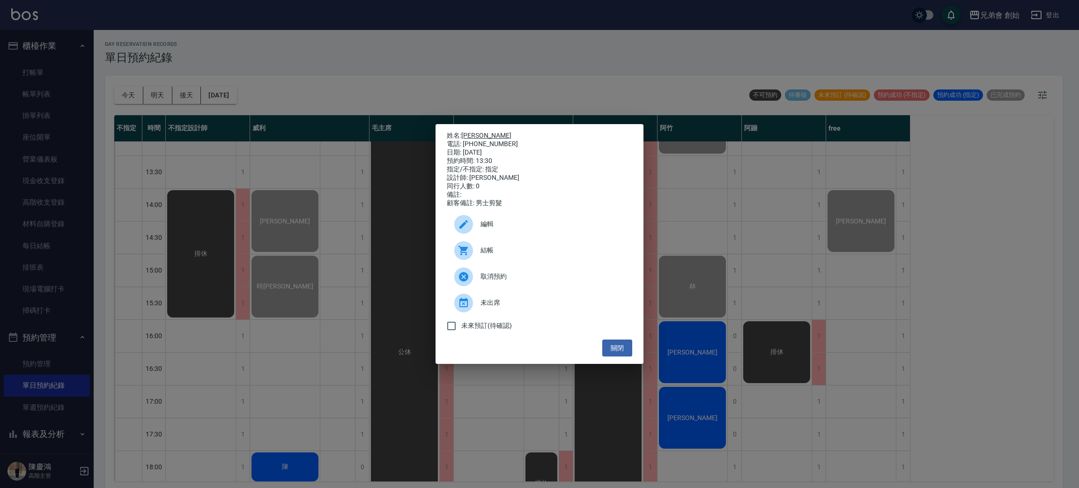
click at [480, 132] on link "[PERSON_NAME]" at bounding box center [486, 135] width 50 height 7
click at [514, 247] on div "結帳" at bounding box center [539, 250] width 185 height 26
click at [324, 9] on div "姓名: 陳鴻程 電話: 0917088863 日期: 2025/08/24 預約時間: 13:30 指定/不指定: 指定 設計師: 歐文 同行人數: 0 備註…" at bounding box center [539, 244] width 1079 height 488
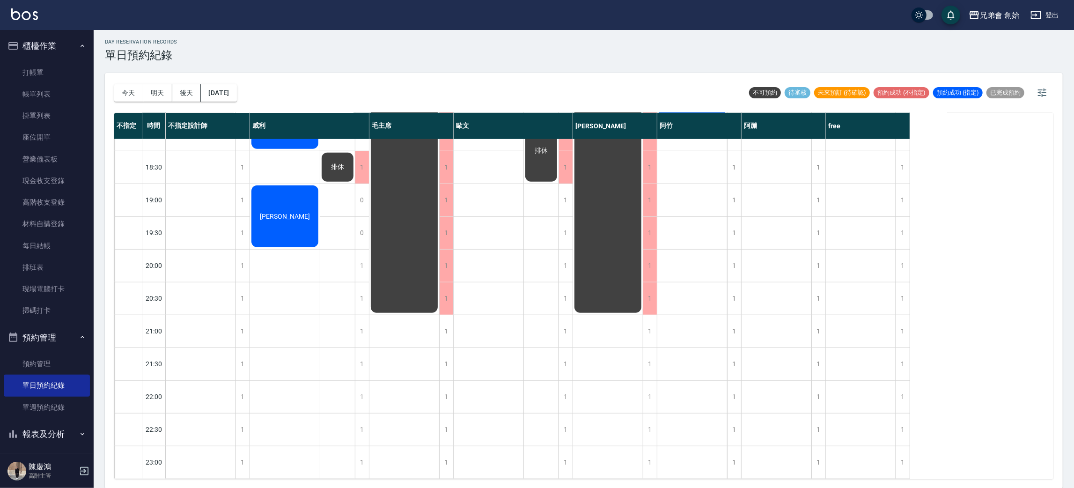
scroll to position [200, 0]
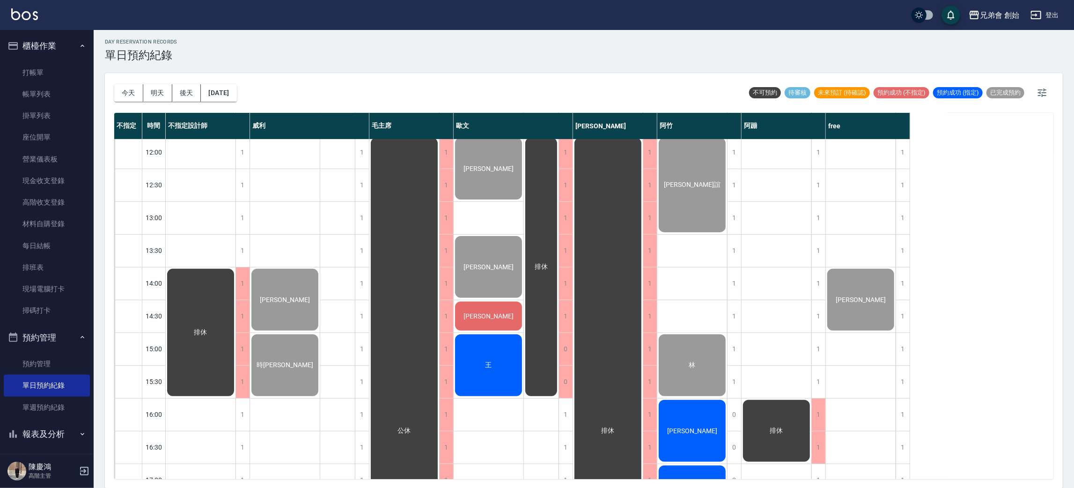
click at [972, 118] on div "不指定 時間 不指定設計師 威利 毛主席 歐文 潘潘 阿竹 阿蹦 free 09:00 09:30 10:00 10:30 11:00 11:30 12:00…" at bounding box center [583, 296] width 939 height 366
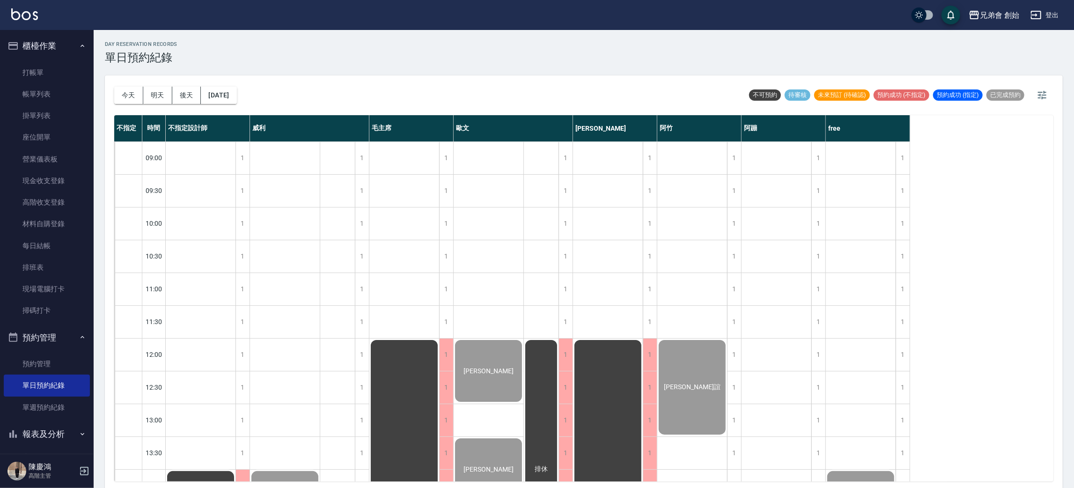
scroll to position [421, 0]
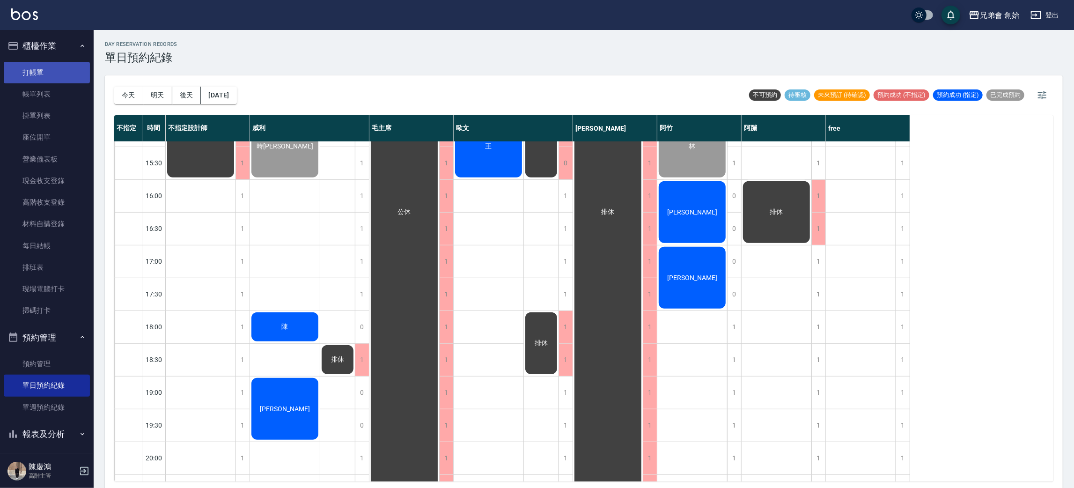
drag, startPoint x: 33, startPoint y: 54, endPoint x: 40, endPoint y: 66, distance: 13.4
click at [33, 54] on button "櫃檯作業" at bounding box center [47, 46] width 86 height 24
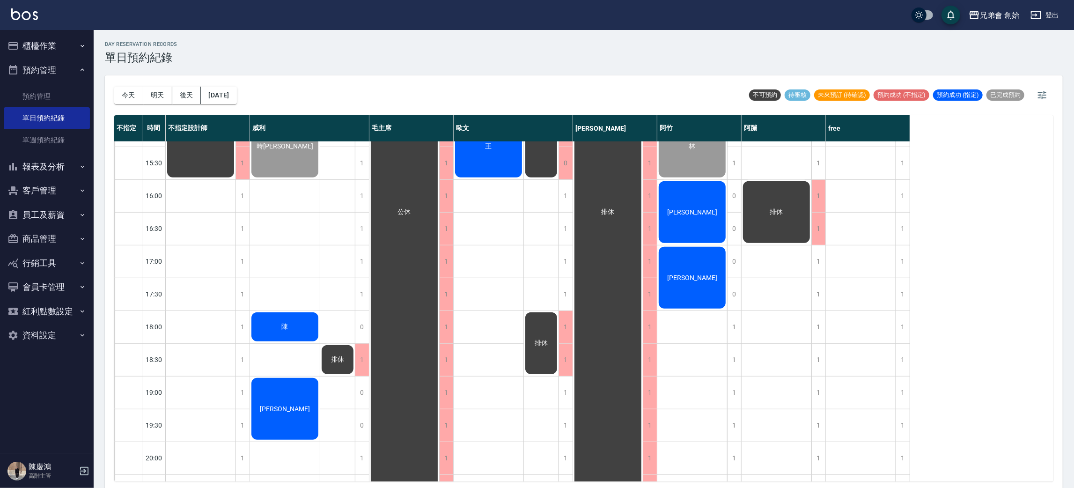
click at [35, 67] on button "預約管理" at bounding box center [47, 70] width 86 height 24
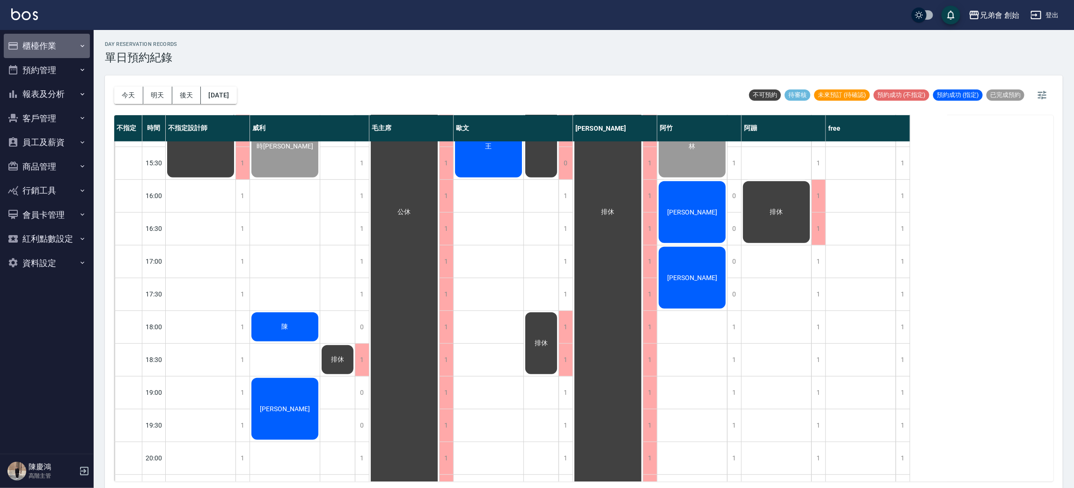
click at [66, 42] on button "櫃檯作業" at bounding box center [47, 46] width 86 height 24
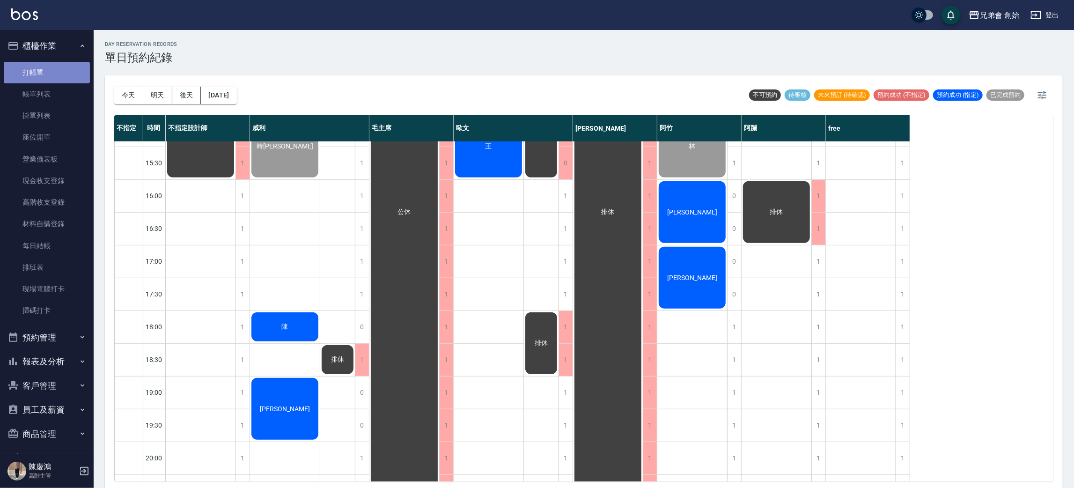
click at [60, 71] on link "打帳單" at bounding box center [47, 73] width 86 height 22
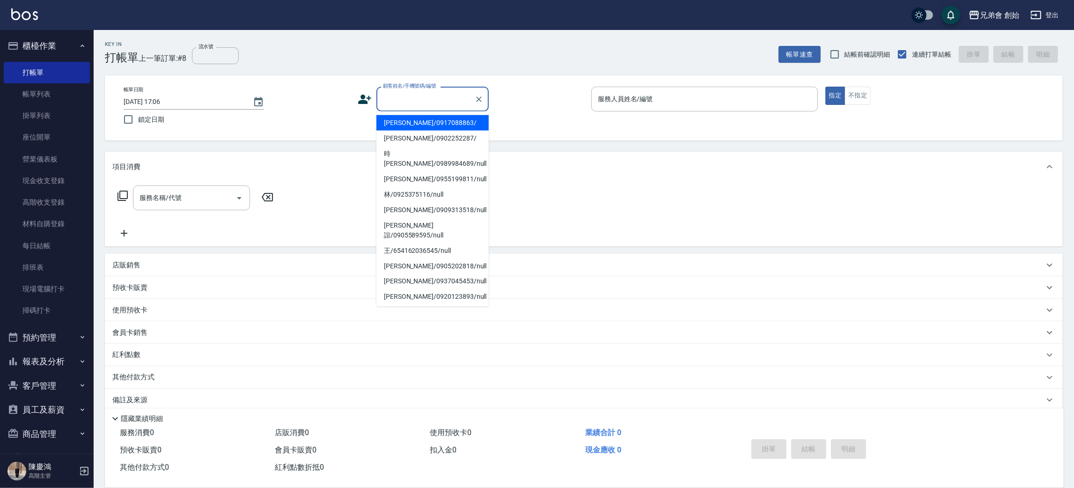
click at [440, 101] on input "顧客姓名/手機號碼/編號" at bounding box center [426, 99] width 90 height 16
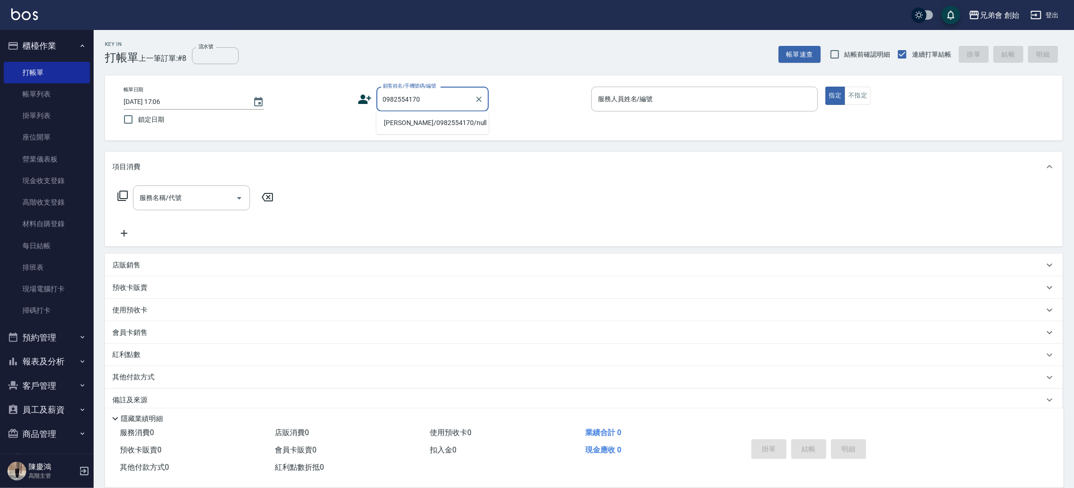
drag, startPoint x: 457, startPoint y: 120, endPoint x: 563, endPoint y: 125, distance: 105.4
click at [457, 126] on li "李易錩/0982554170/null" at bounding box center [432, 122] width 112 height 15
type input "李易錩/0982554170/null"
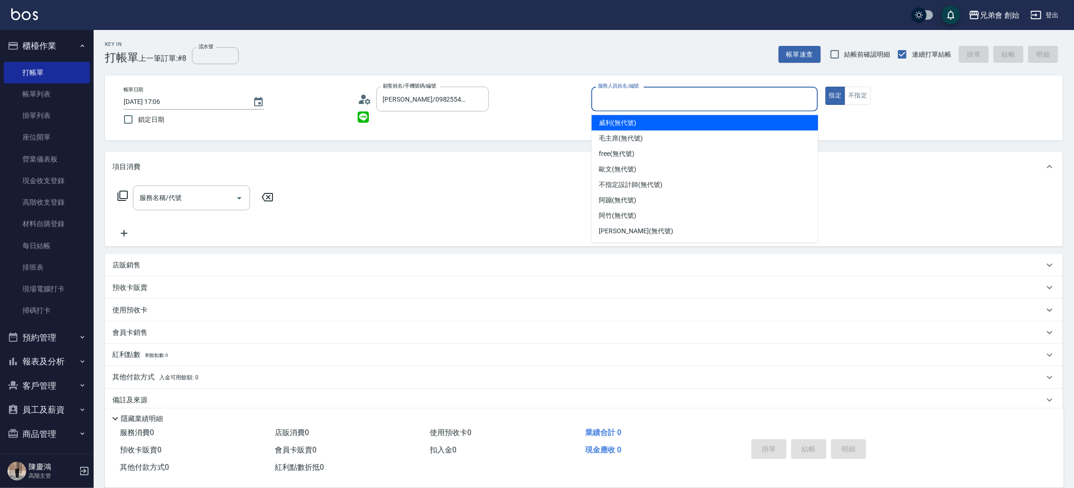
click at [650, 96] on input "服務人員姓名/編號" at bounding box center [705, 99] width 218 height 16
click at [645, 101] on input "服務人員姓名/編號" at bounding box center [705, 99] width 218 height 16
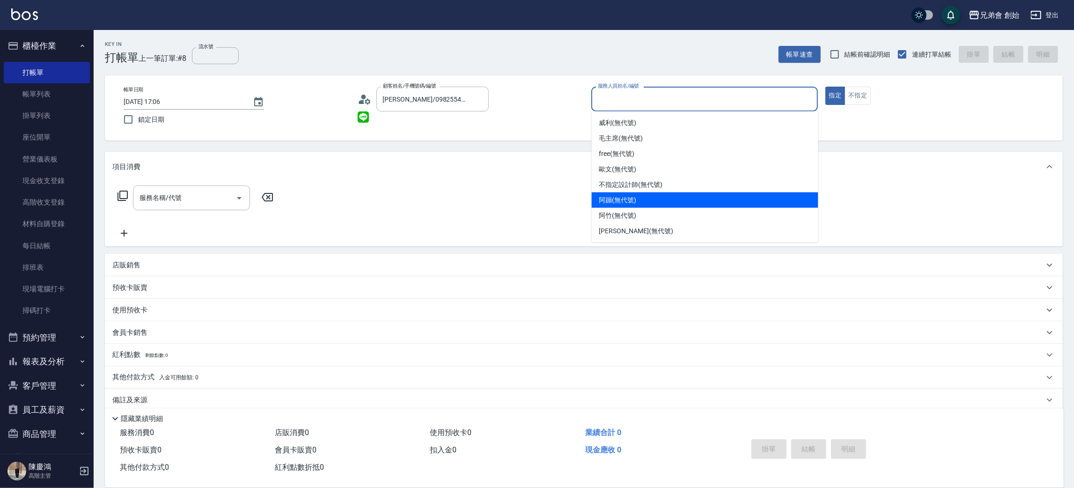
click at [642, 202] on div "阿蹦 (無代號)" at bounding box center [705, 199] width 227 height 15
type input "阿蹦(無代號)"
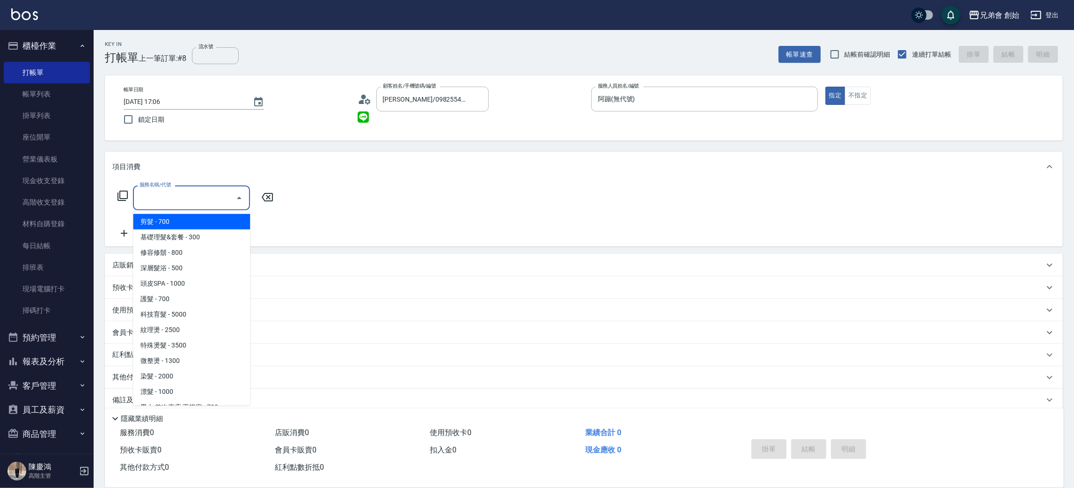
drag, startPoint x: 176, startPoint y: 195, endPoint x: 200, endPoint y: 219, distance: 34.1
click at [178, 195] on input "服務名稱/代號" at bounding box center [184, 198] width 95 height 16
click at [201, 222] on span "剪髮 - 700" at bounding box center [191, 221] width 117 height 15
type input "剪髮(A01)"
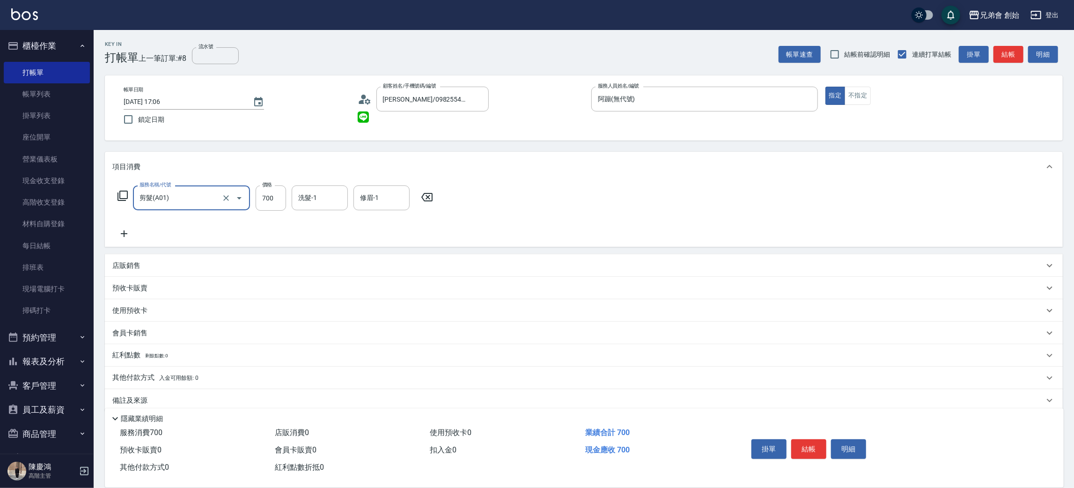
click at [159, 376] on p "其他付款方式 入金可用餘額: 0" at bounding box center [155, 378] width 86 height 10
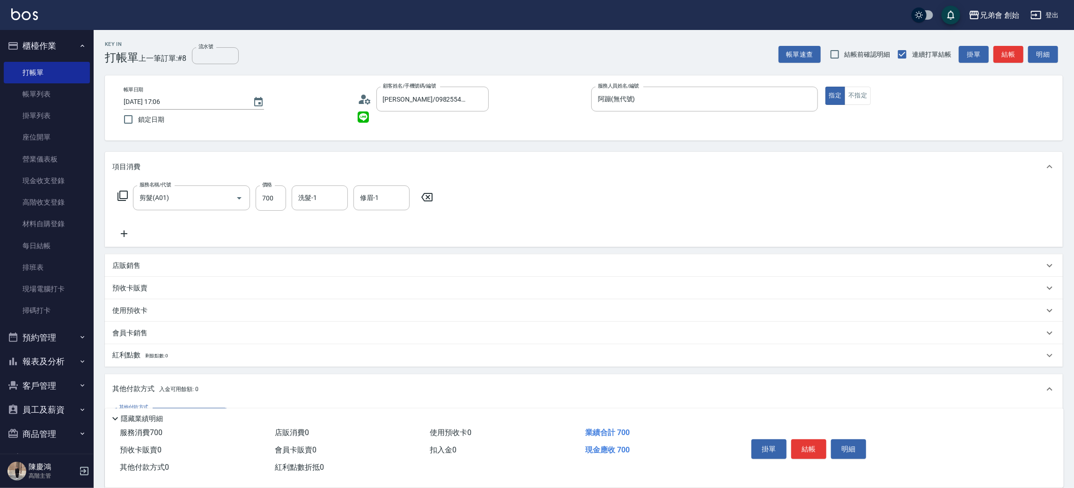
scroll to position [121, 0]
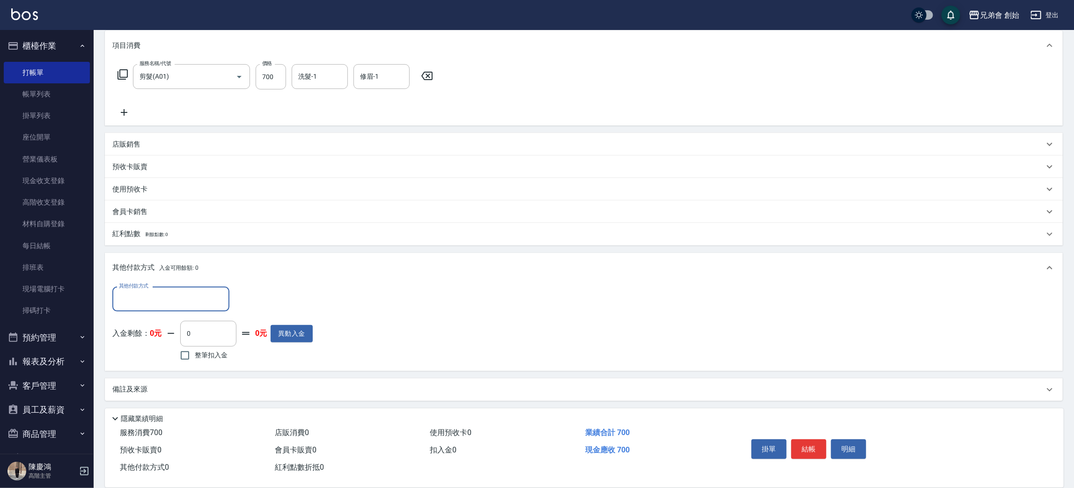
click at [169, 297] on input "其他付款方式" at bounding box center [171, 299] width 109 height 16
click at [159, 339] on span "轉帳" at bounding box center [170, 338] width 117 height 15
type input "轉帳"
drag, startPoint x: 277, startPoint y: 306, endPoint x: 231, endPoint y: 297, distance: 46.7
click at [231, 297] on div "其他付款方式 轉帳 其他付款方式 轉帳金額 0 轉帳金額" at bounding box center [212, 299] width 200 height 25
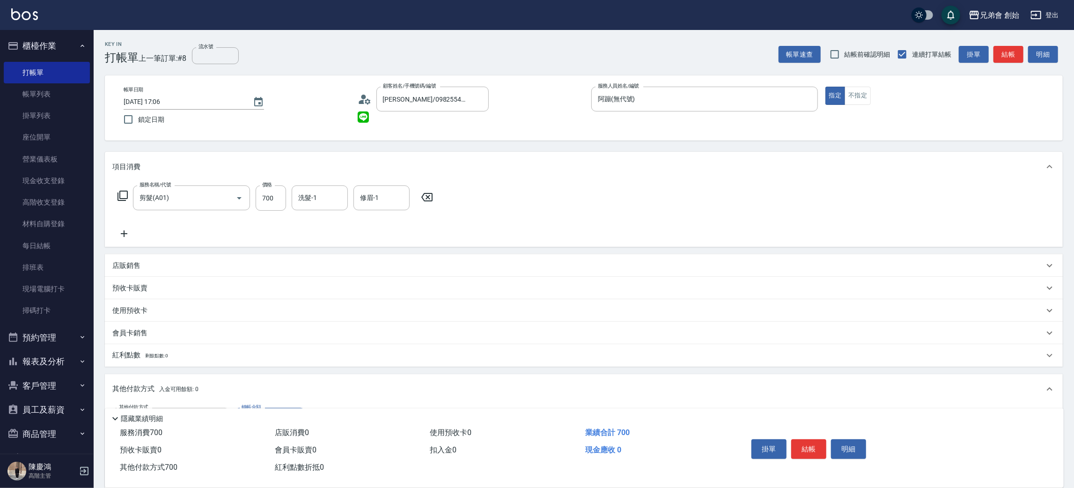
scroll to position [122, 0]
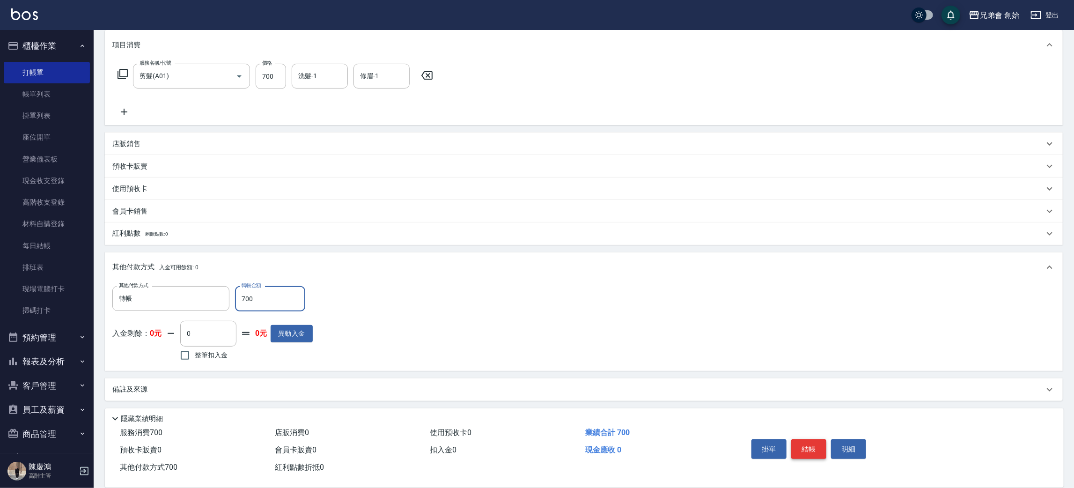
type input "700"
click at [811, 439] on button "結帳" at bounding box center [808, 449] width 35 height 20
type input "2025/08/24 17:07"
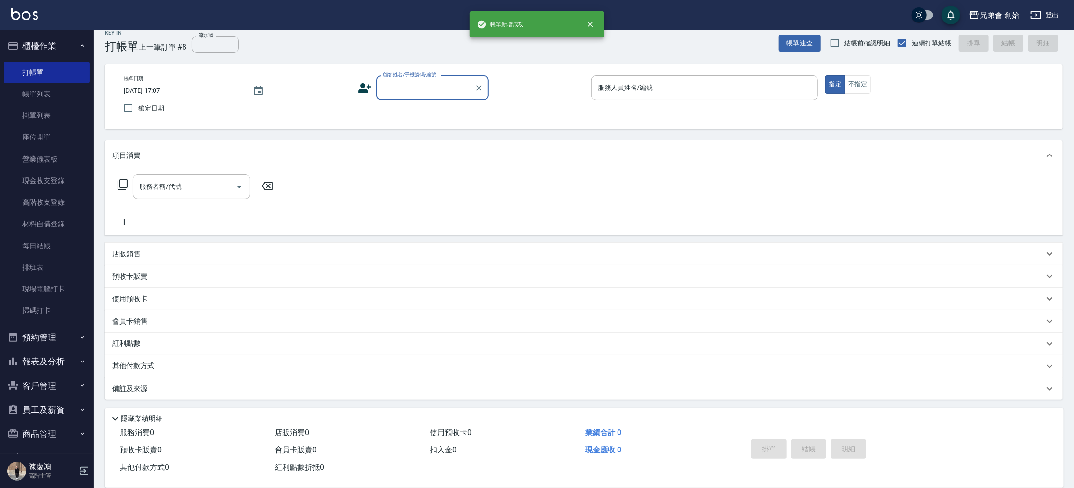
scroll to position [0, 0]
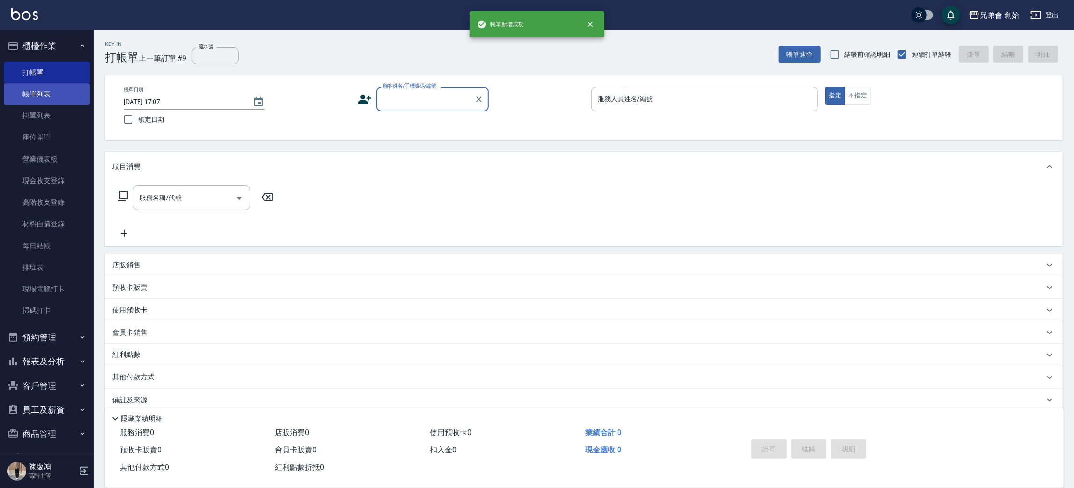
click at [59, 89] on link "帳單列表" at bounding box center [47, 94] width 86 height 22
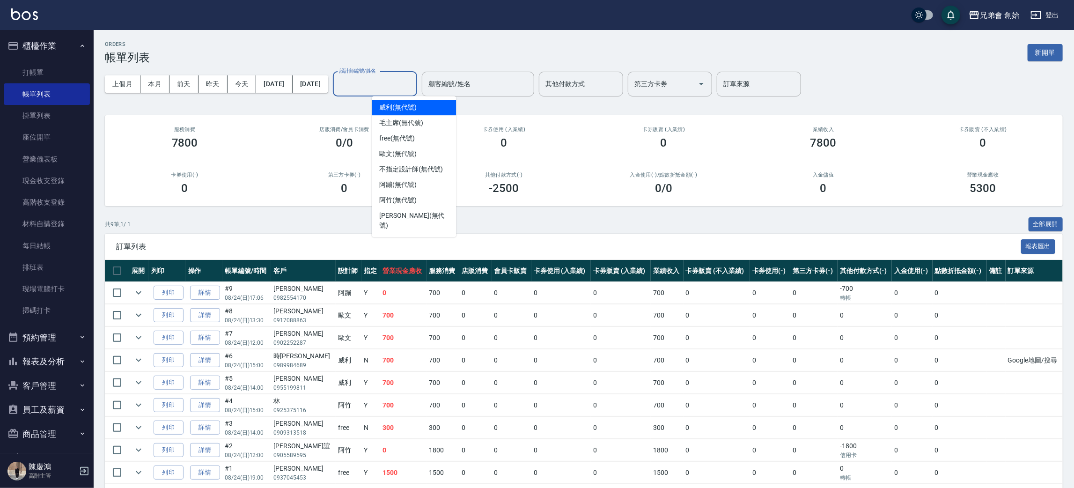
click at [397, 84] on input "設計師編號/姓名" at bounding box center [375, 84] width 76 height 16
click at [428, 181] on div "阿蹦 (無代號)" at bounding box center [414, 184] width 84 height 15
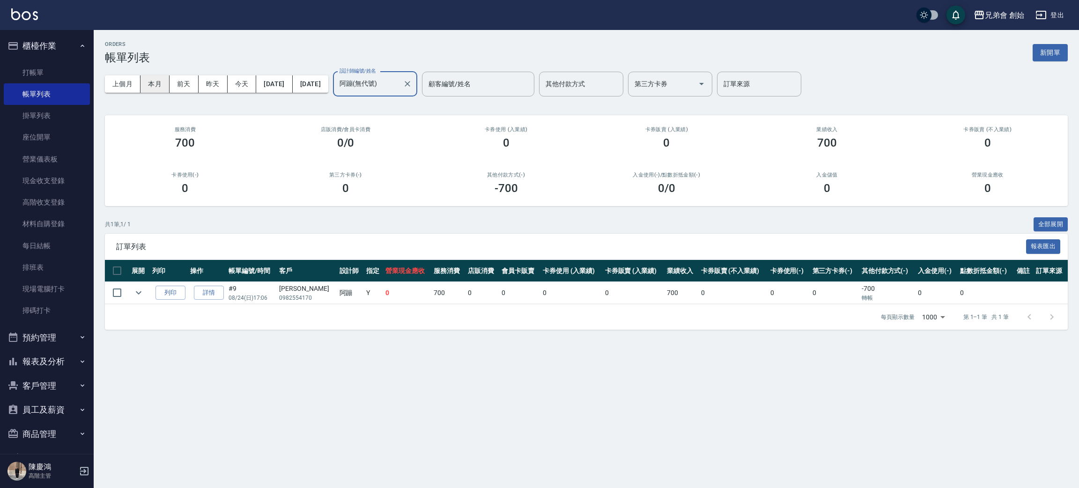
click at [156, 87] on button "本月" at bounding box center [154, 83] width 29 height 17
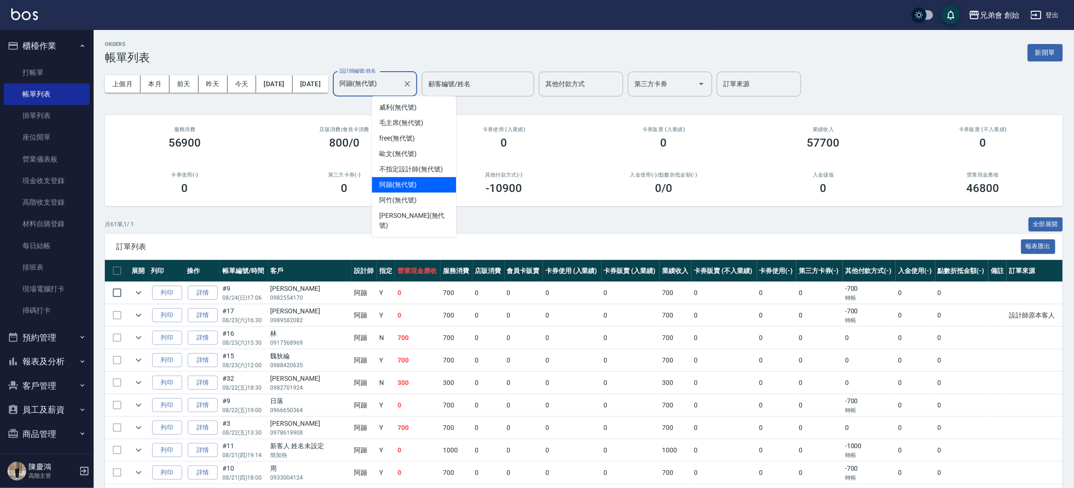
click at [399, 85] on input "阿蹦(無代號)" at bounding box center [368, 84] width 62 height 16
click at [420, 147] on div "歐文 (無代號)" at bounding box center [414, 153] width 84 height 15
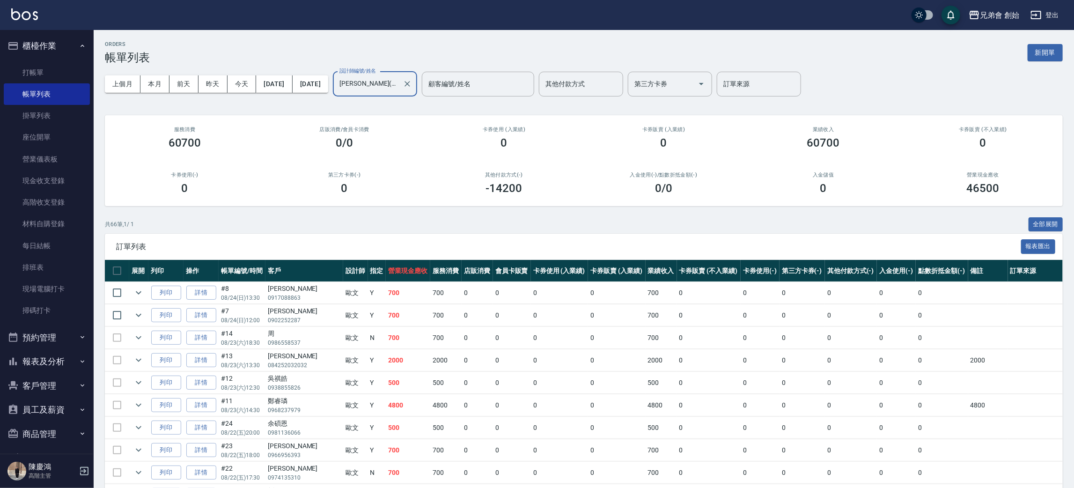
click at [399, 85] on input "[PERSON_NAME](無代號)" at bounding box center [368, 84] width 62 height 16
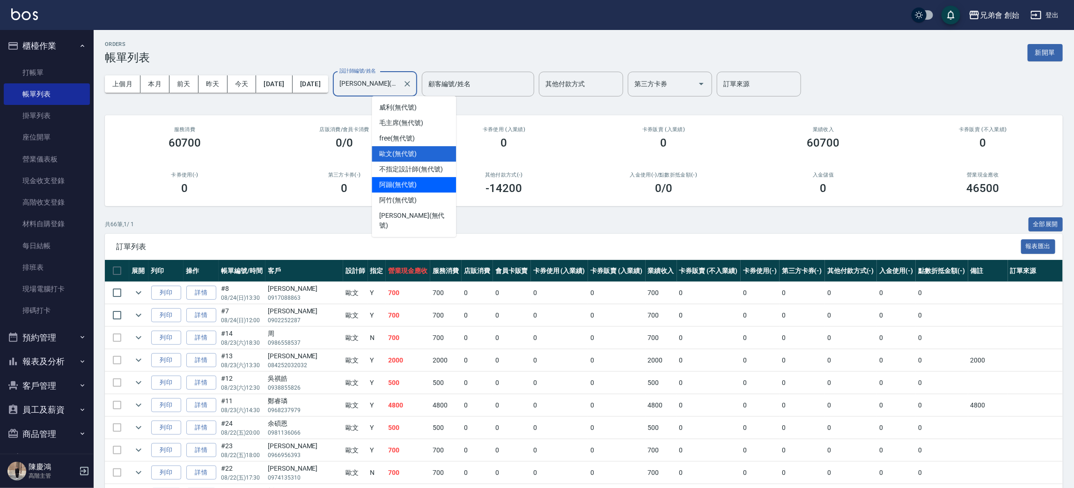
click at [428, 181] on div "阿蹦 (無代號)" at bounding box center [414, 184] width 84 height 15
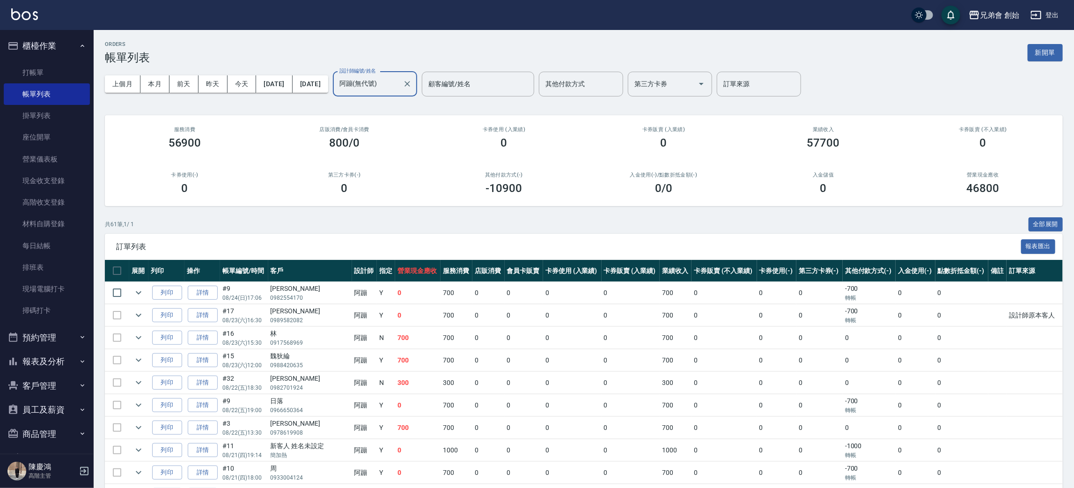
click at [399, 83] on input "阿蹦(無代號)" at bounding box center [368, 84] width 62 height 16
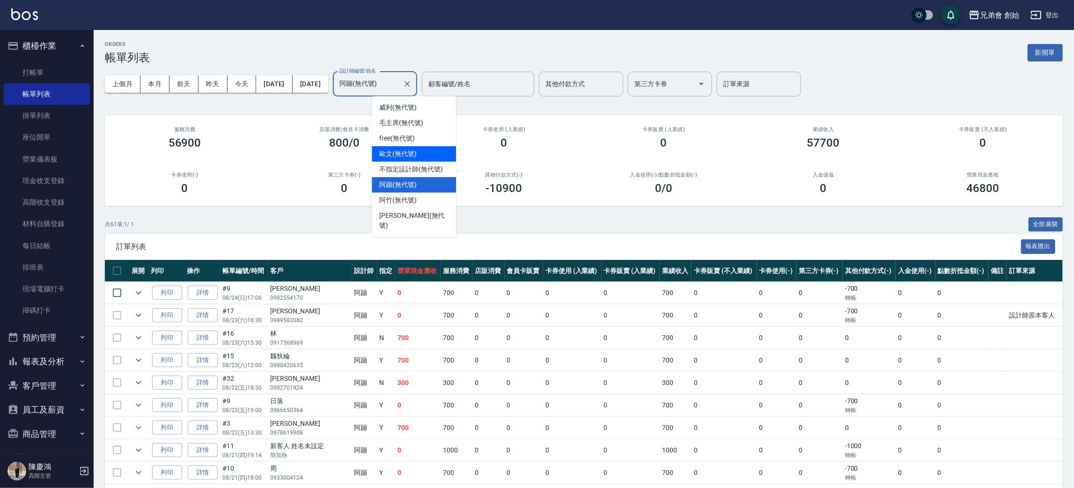
click at [423, 156] on div "歐文 (無代號)" at bounding box center [414, 153] width 84 height 15
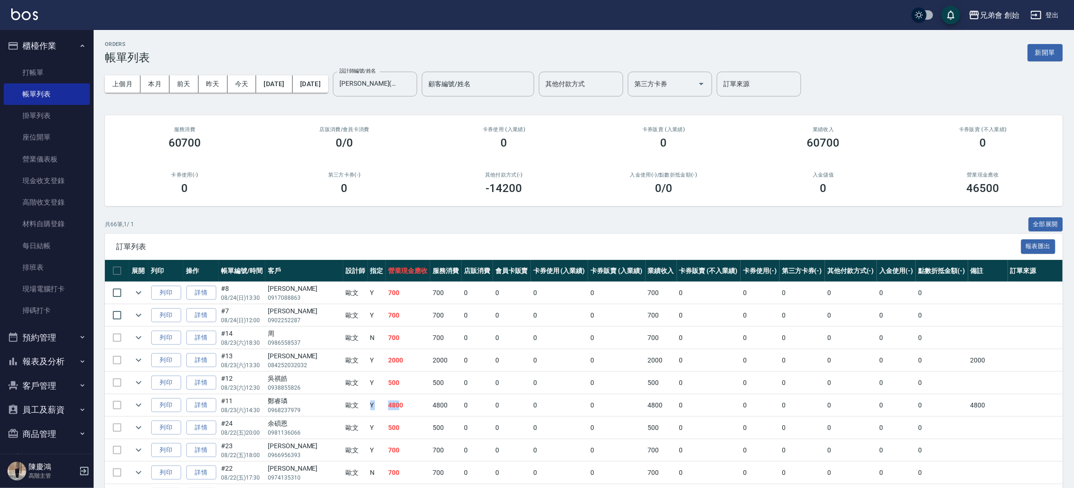
drag, startPoint x: 400, startPoint y: 401, endPoint x: 386, endPoint y: 407, distance: 15.7
click at [381, 407] on tr "列印 詳情 #11 08/23 (六) 14:30 鄭睿璘 0968237979 歐文 Y 4800 4800 0 0 0 0 4800 0 0 0 0 0 …" at bounding box center [584, 405] width 958 height 22
click at [411, 401] on td "4800" at bounding box center [408, 405] width 44 height 22
drag, startPoint x: 411, startPoint y: 401, endPoint x: 386, endPoint y: 400, distance: 24.4
click at [386, 400] on td "4800" at bounding box center [408, 405] width 44 height 22
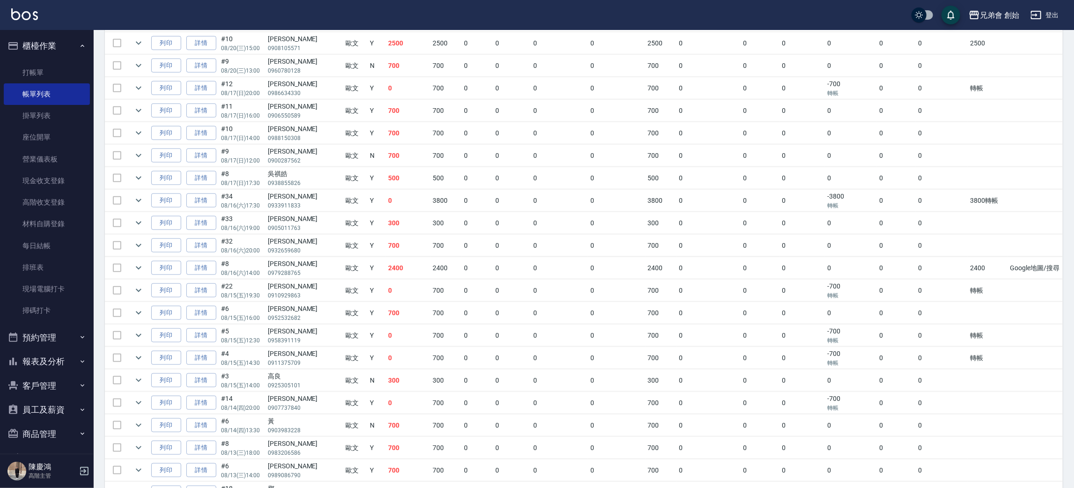
scroll to position [140, 0]
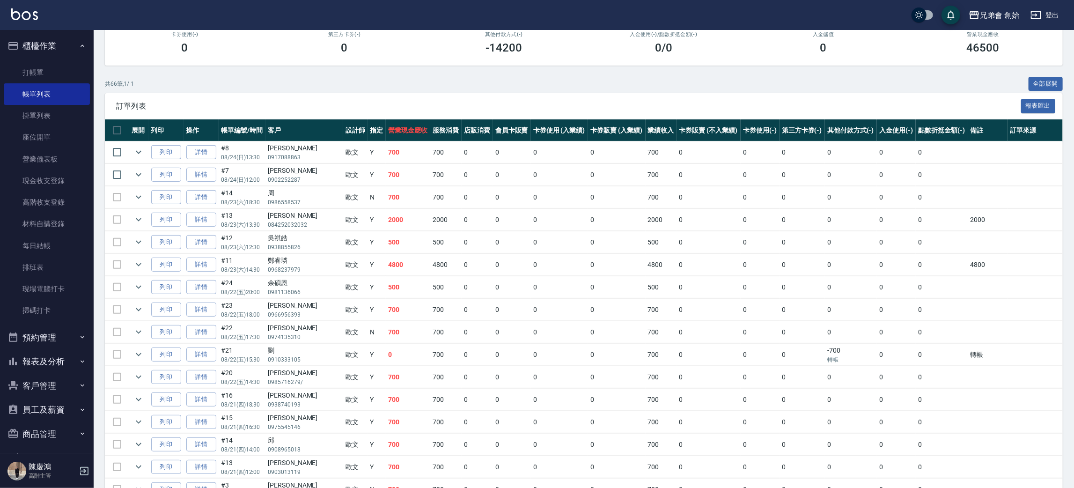
click at [436, 281] on td "500" at bounding box center [445, 287] width 31 height 22
drag, startPoint x: 435, startPoint y: 256, endPoint x: 455, endPoint y: 250, distance: 20.6
click at [462, 259] on tr "列印 詳情 #11 08/23 (六) 14:30 鄭睿璘 0968237979 歐文 Y 4800 4800 0 0 0 0 4800 0 0 0 0 0 …" at bounding box center [584, 265] width 958 height 22
drag, startPoint x: 412, startPoint y: 181, endPoint x: 406, endPoint y: 221, distance: 40.7
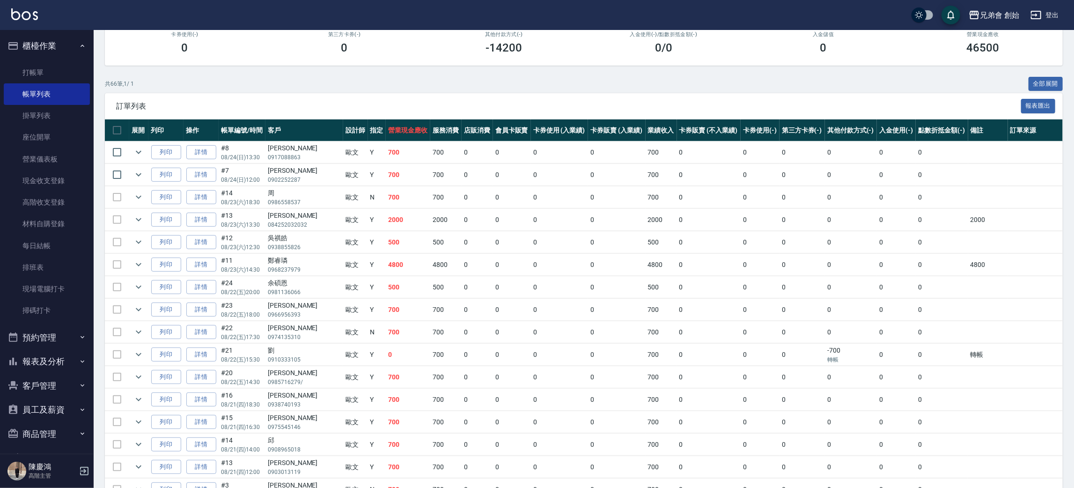
click at [395, 223] on td "2000" at bounding box center [408, 220] width 44 height 22
drag, startPoint x: 387, startPoint y: 224, endPoint x: 415, endPoint y: 222, distance: 28.2
click at [415, 222] on td "2000" at bounding box center [408, 220] width 44 height 22
click at [415, 223] on td "2000" at bounding box center [408, 220] width 44 height 22
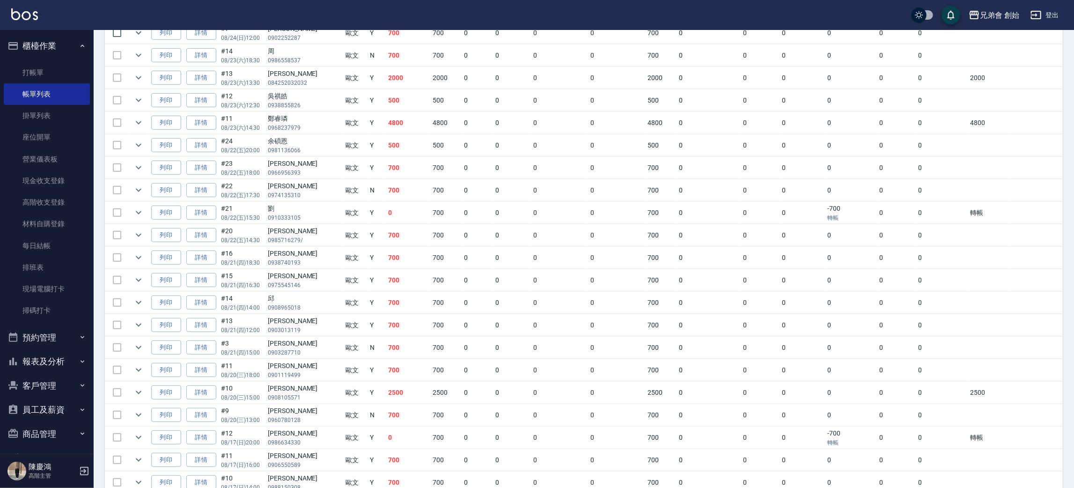
scroll to position [1, 0]
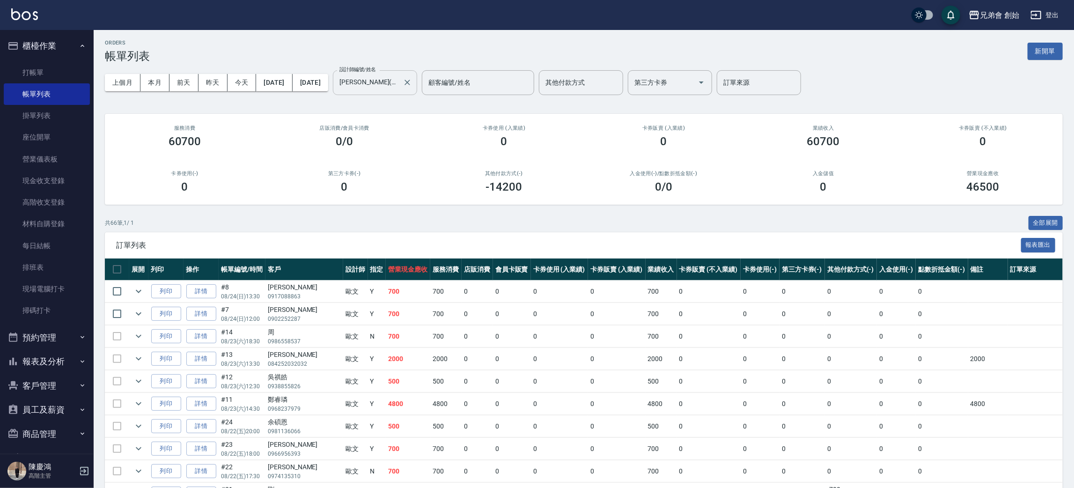
click at [399, 84] on input "[PERSON_NAME](無代號)" at bounding box center [368, 82] width 62 height 16
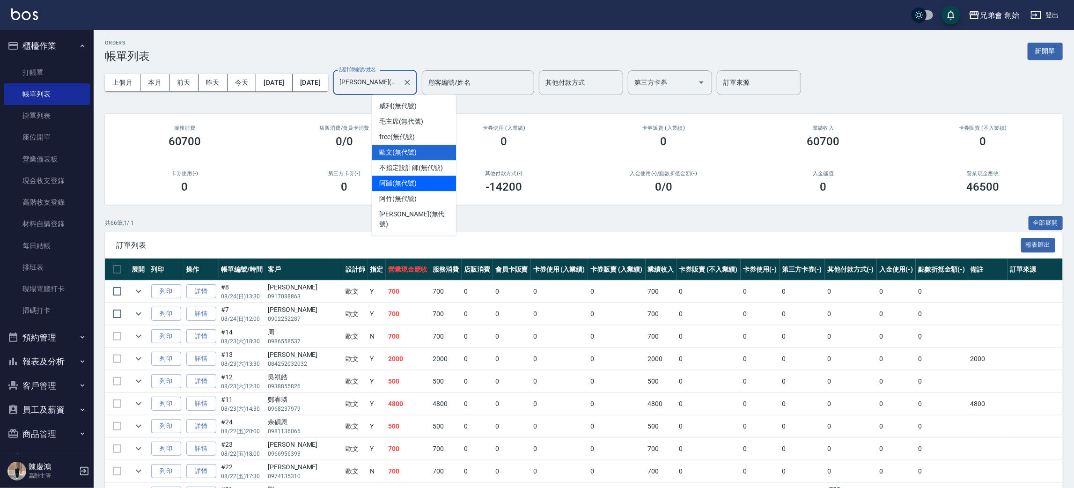
click at [436, 180] on div "阿蹦 (無代號)" at bounding box center [414, 183] width 84 height 15
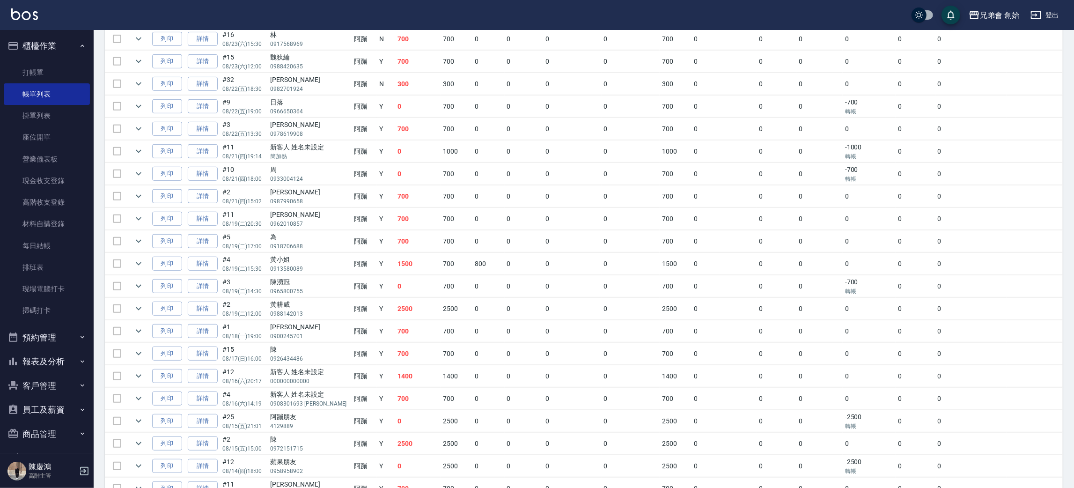
scroll to position [0, 0]
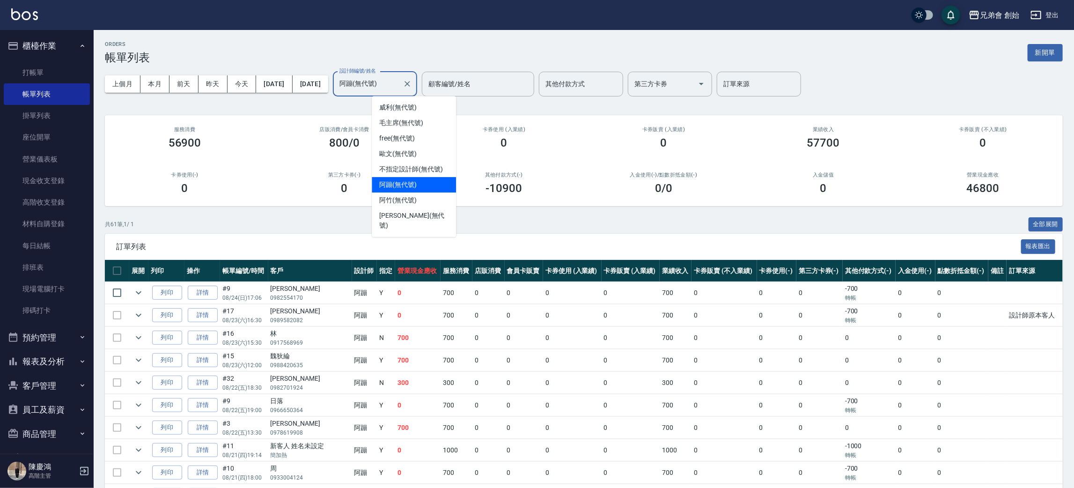
click at [399, 85] on input "阿蹦(無代號)" at bounding box center [368, 84] width 62 height 16
click at [417, 114] on div "威利 (無代號)" at bounding box center [414, 107] width 84 height 15
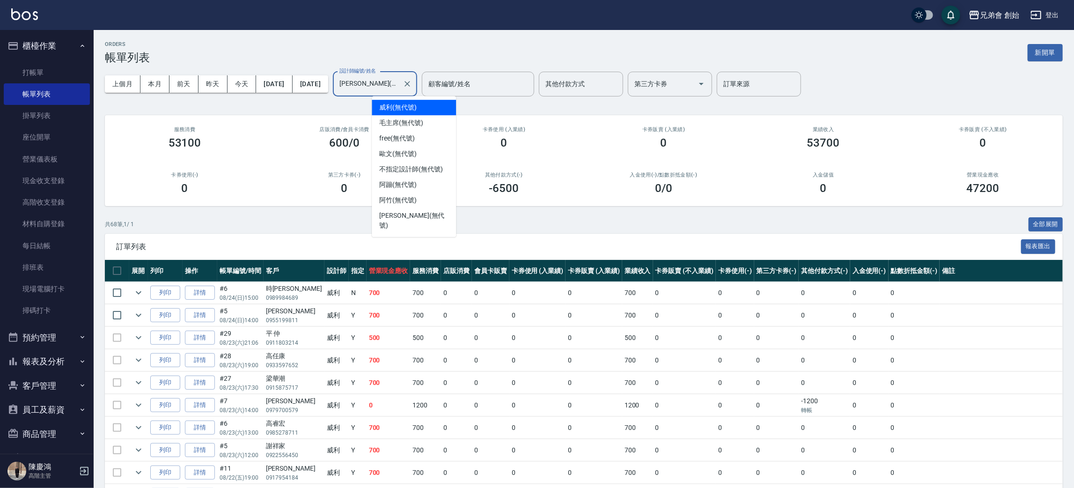
click at [399, 80] on input "威利(無代號)" at bounding box center [368, 84] width 62 height 16
click at [429, 195] on div "阿竹 (無代號)" at bounding box center [414, 199] width 84 height 15
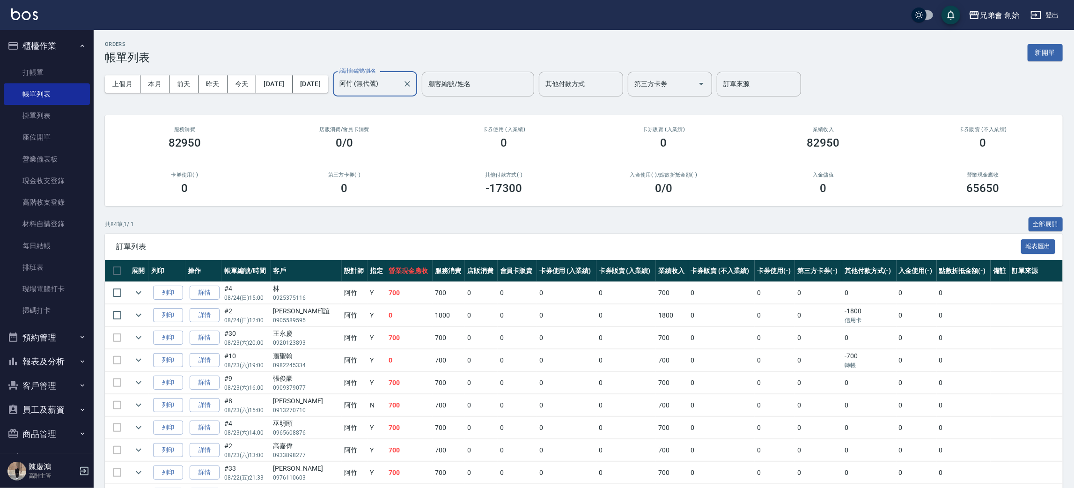
click at [399, 80] on input "阿竹 (無代號)" at bounding box center [368, 84] width 62 height 16
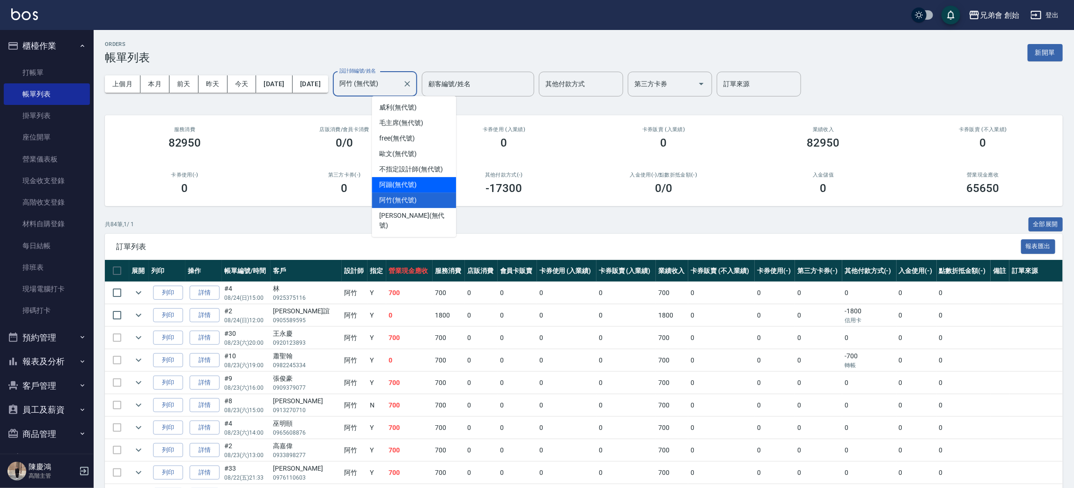
click at [431, 184] on div "阿蹦 (無代號)" at bounding box center [414, 184] width 84 height 15
type input "阿蹦(無代號)"
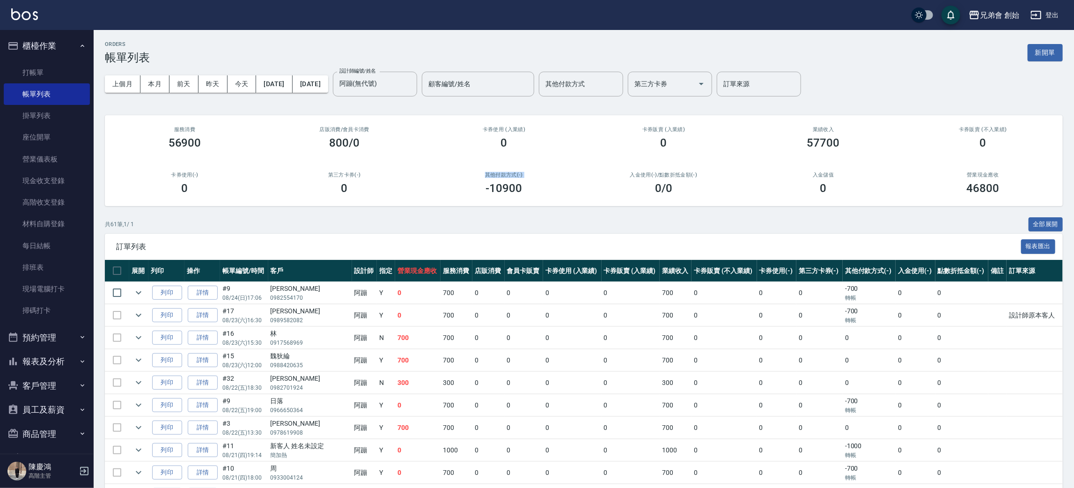
drag, startPoint x: 427, startPoint y: 177, endPoint x: 420, endPoint y: 173, distance: 7.1
click at [422, 179] on div "服務消費 56900 店販消費 /會員卡消費 800/0 卡券使用 (入業績) 0 卡券販賣 (入業績) 0 業績收入 57700 卡券販賣 (不入業績) 0…" at bounding box center [584, 160] width 958 height 91
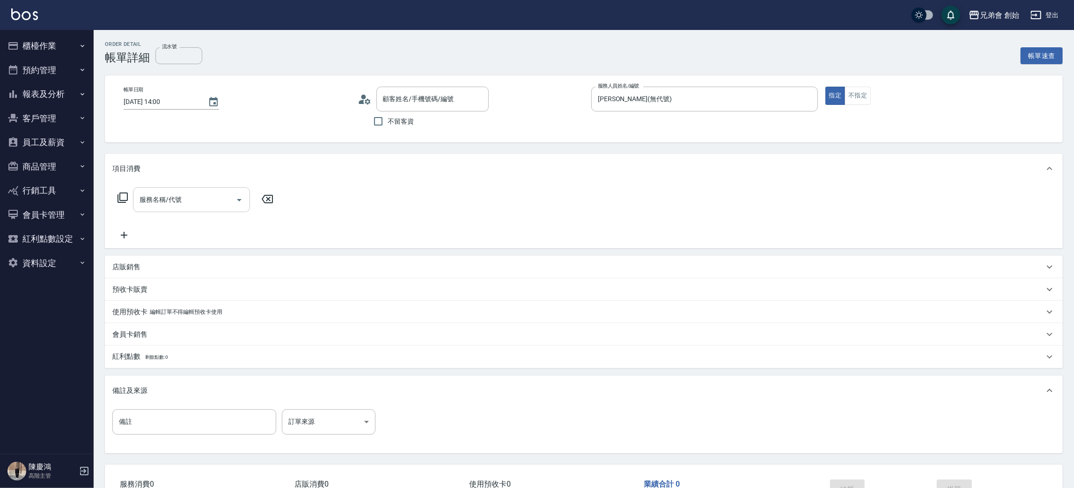
type input "[PERSON_NAME]/0955199811/null"
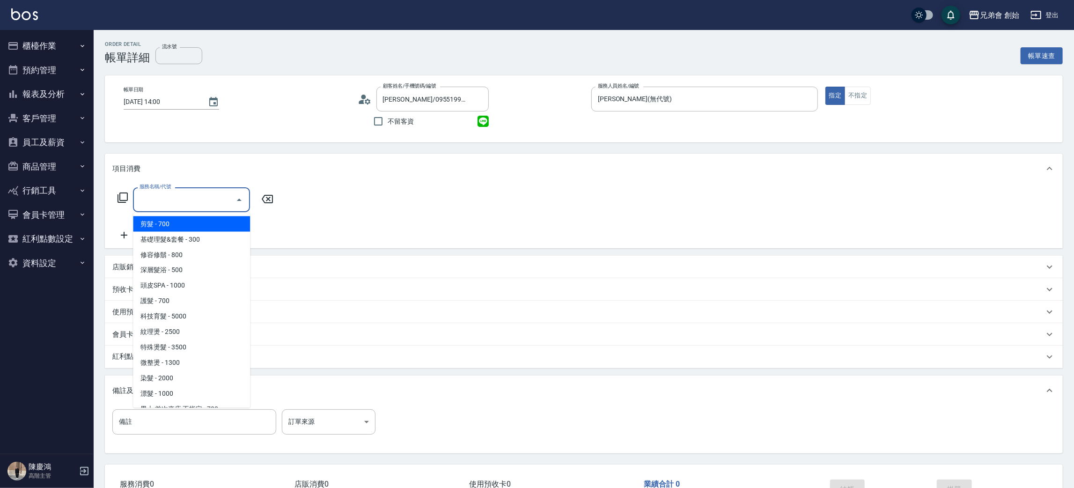
click at [206, 194] on input "服務名稱/代號" at bounding box center [184, 200] width 95 height 16
click at [207, 223] on span "剪髮 - 700" at bounding box center [191, 223] width 117 height 15
type input "剪髮(A01)"
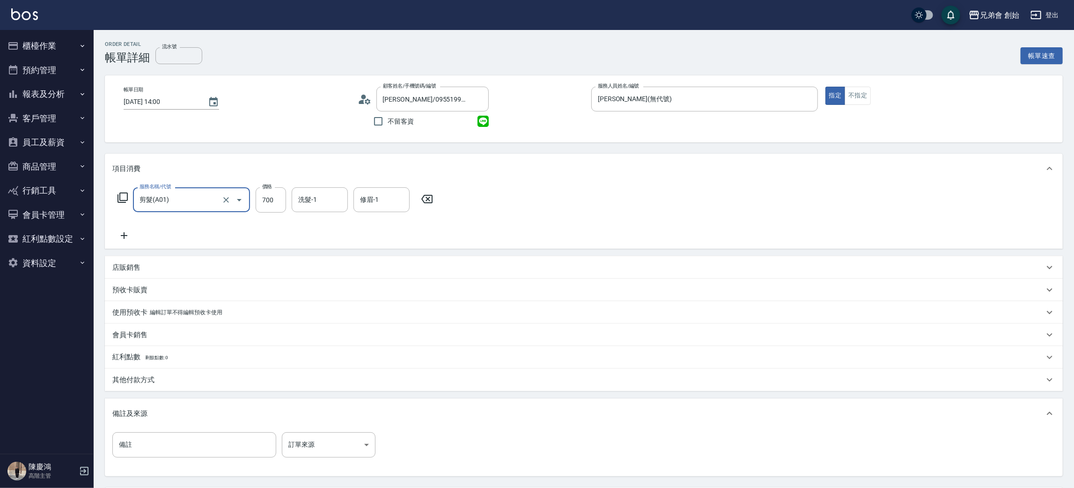
scroll to position [88, 0]
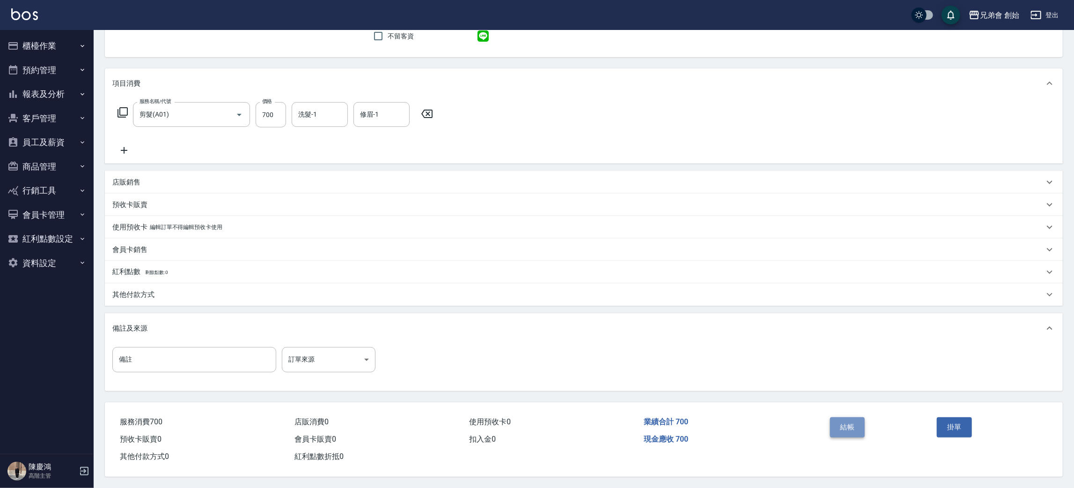
click at [849, 420] on button "結帳" at bounding box center [847, 427] width 35 height 20
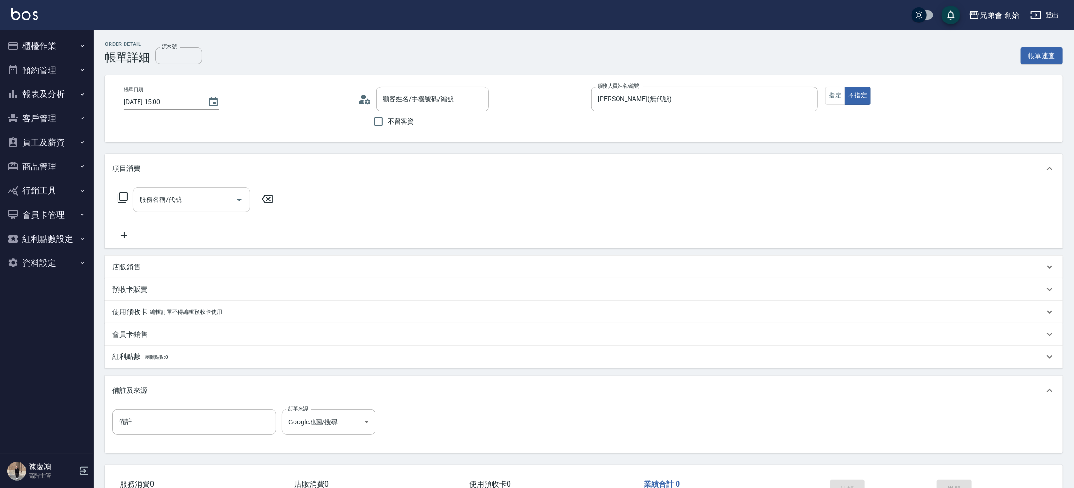
click at [210, 192] on input "服務名稱/代號" at bounding box center [184, 200] width 95 height 16
type input "時[PERSON_NAME]/0989984689/null"
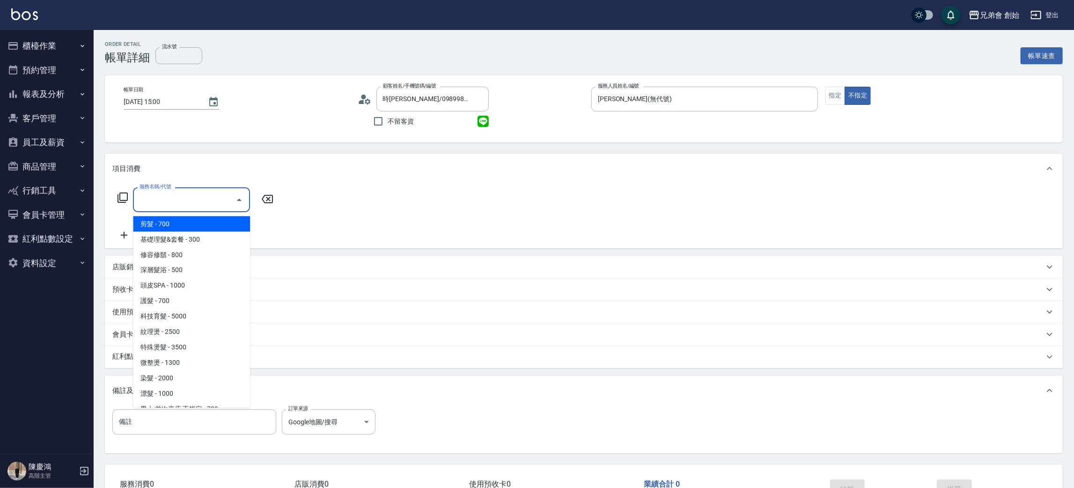
click at [188, 227] on span "剪髮 - 700" at bounding box center [191, 223] width 117 height 15
type input "剪髮(A01)"
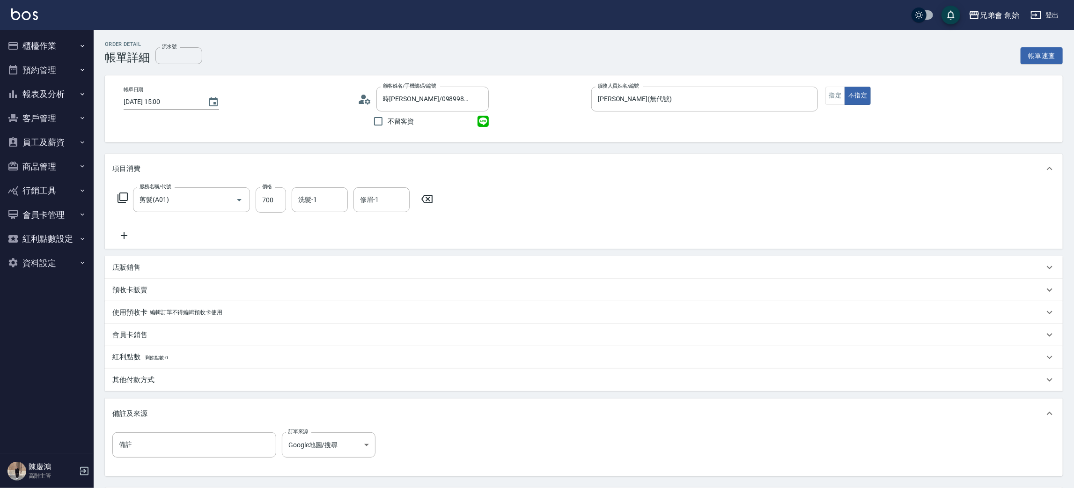
click at [659, 186] on div "服務名稱/代號 剪髮(A01) 服務名稱/代號 價格 700 價格 洗髮-1 洗髮-1 修眉-1 修眉-1" at bounding box center [584, 216] width 958 height 65
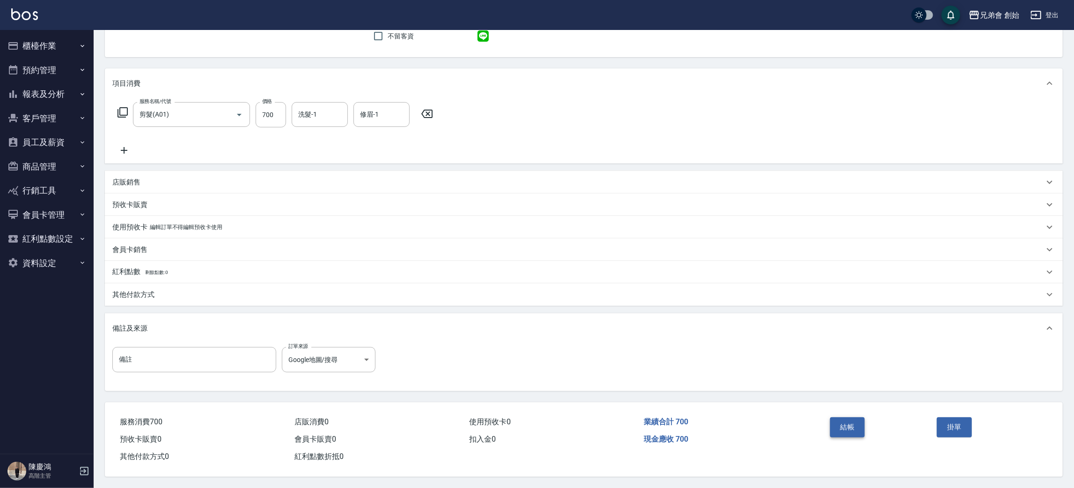
click at [856, 424] on button "結帳" at bounding box center [847, 427] width 35 height 20
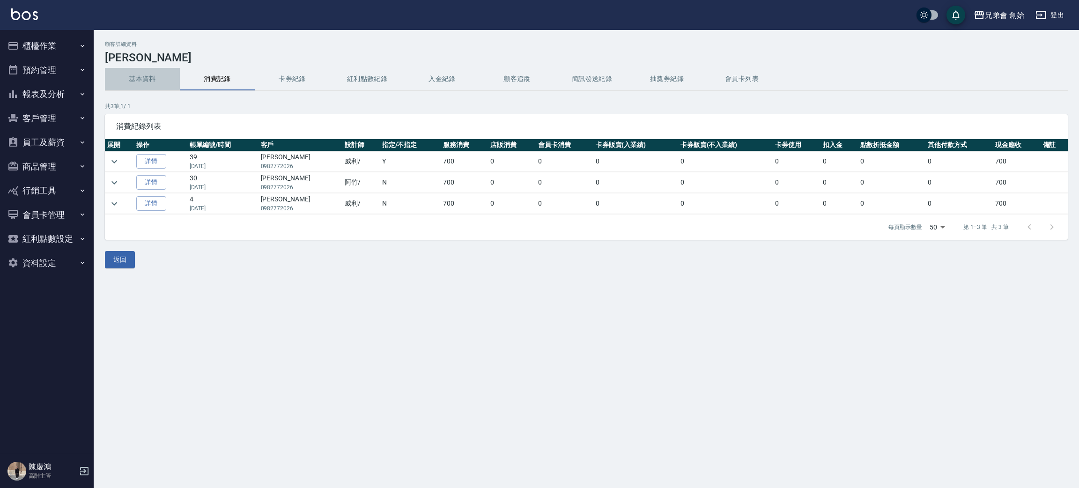
click at [131, 72] on button "基本資料" at bounding box center [142, 79] width 75 height 22
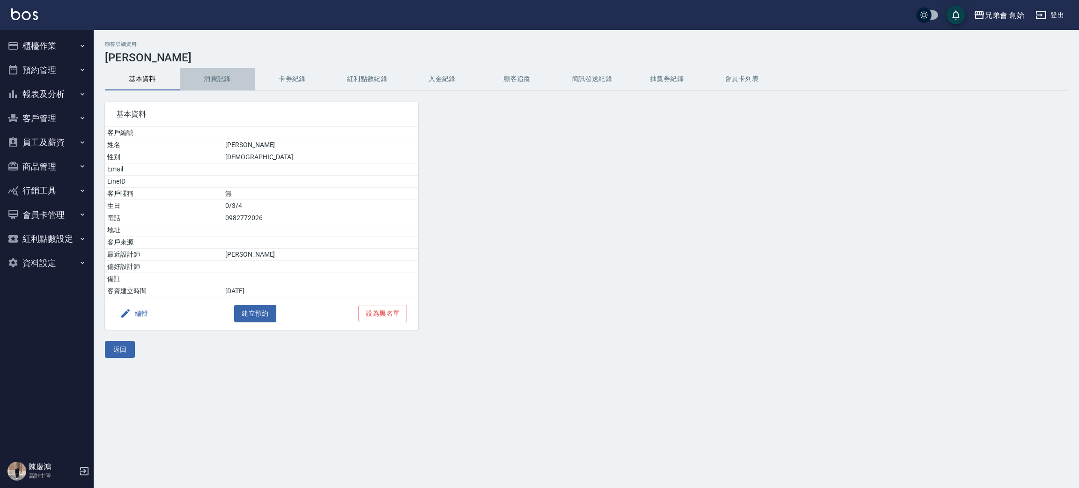
click at [231, 77] on button "消費記錄" at bounding box center [217, 79] width 75 height 22
click at [148, 84] on button "基本資料" at bounding box center [142, 79] width 75 height 22
click at [227, 78] on button "消費記錄" at bounding box center [217, 79] width 75 height 22
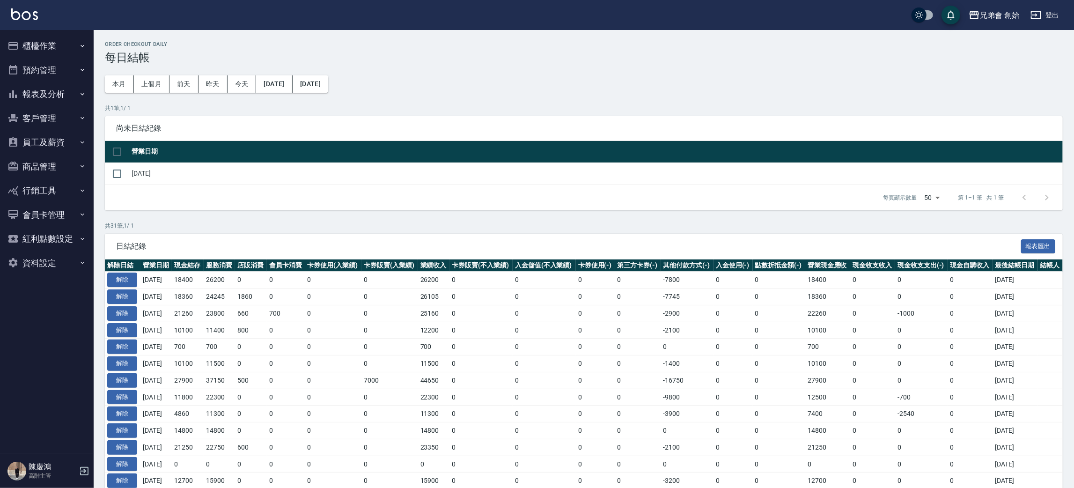
click at [52, 40] on button "櫃檯作業" at bounding box center [47, 46] width 86 height 24
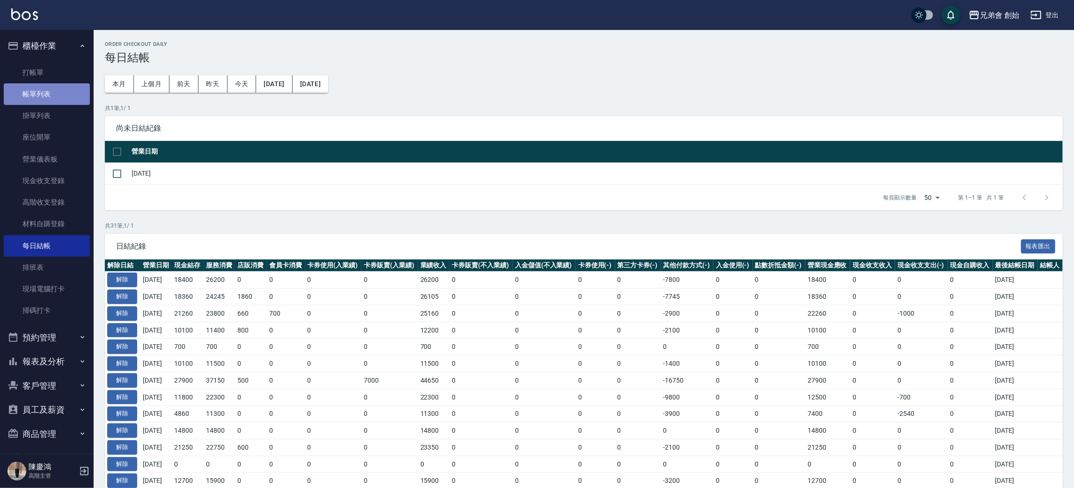
click at [52, 88] on link "帳單列表" at bounding box center [47, 94] width 86 height 22
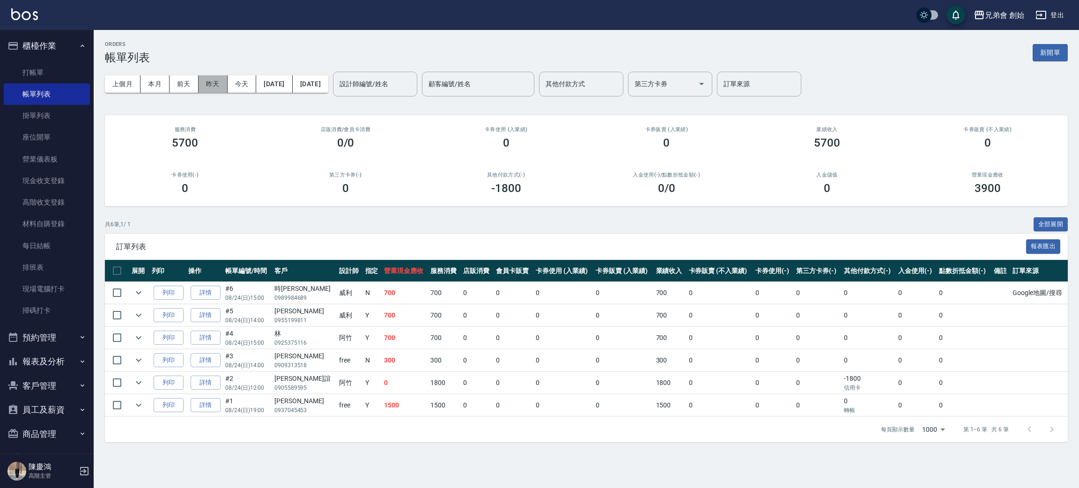
click at [213, 81] on button "昨天" at bounding box center [213, 83] width 29 height 17
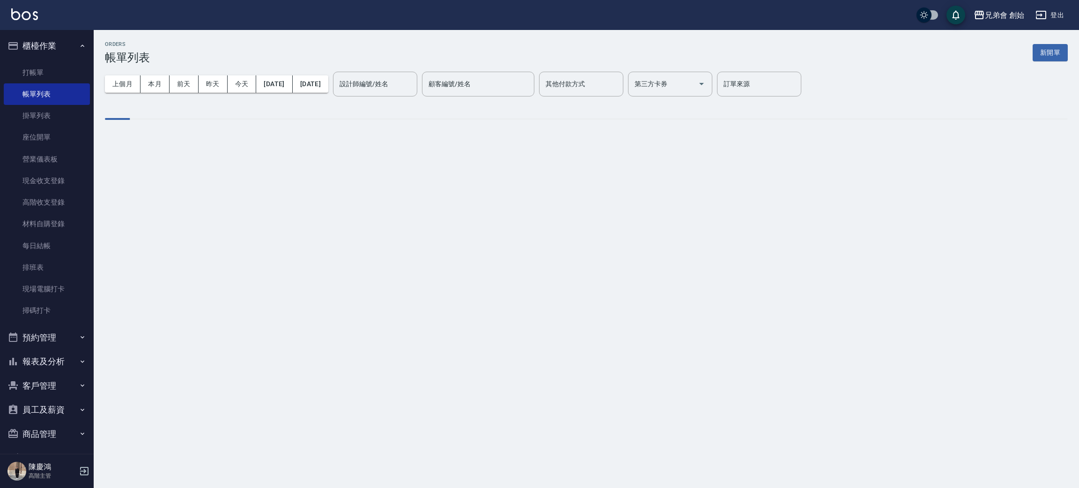
click at [279, 46] on div "ORDERS 帳單列表 新開單" at bounding box center [586, 52] width 963 height 23
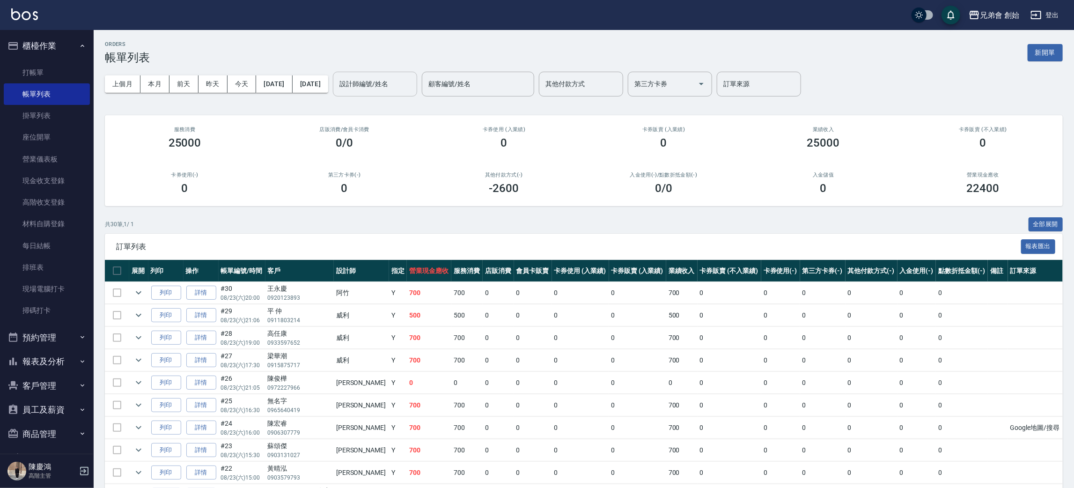
click at [409, 89] on input "設計師編號/姓名" at bounding box center [375, 84] width 76 height 16
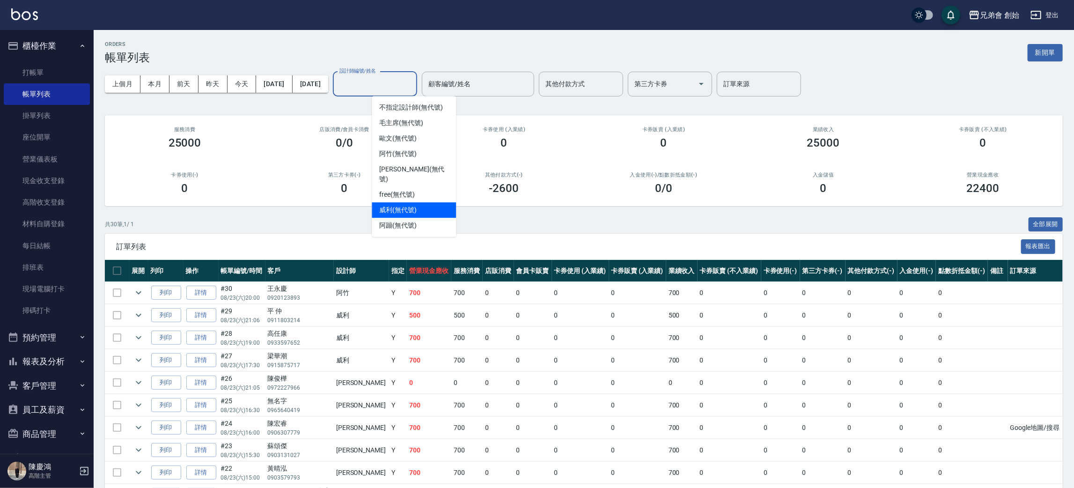
drag, startPoint x: 412, startPoint y: 193, endPoint x: 302, endPoint y: 140, distance: 122.7
click at [412, 202] on div "威利 (無代號)" at bounding box center [414, 209] width 84 height 15
type input "威利(無代號)"
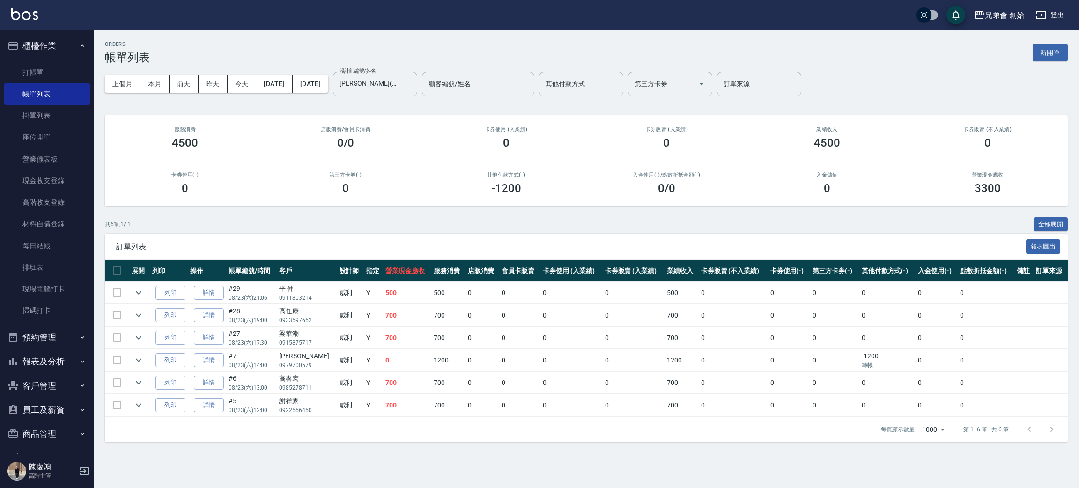
click at [246, 46] on div "ORDERS 帳單列表 新開單" at bounding box center [586, 52] width 963 height 23
click at [383, 316] on td "700" at bounding box center [407, 315] width 48 height 22
click at [359, 244] on span "訂單列表" at bounding box center [571, 246] width 910 height 9
click at [154, 80] on button "本月" at bounding box center [154, 83] width 29 height 17
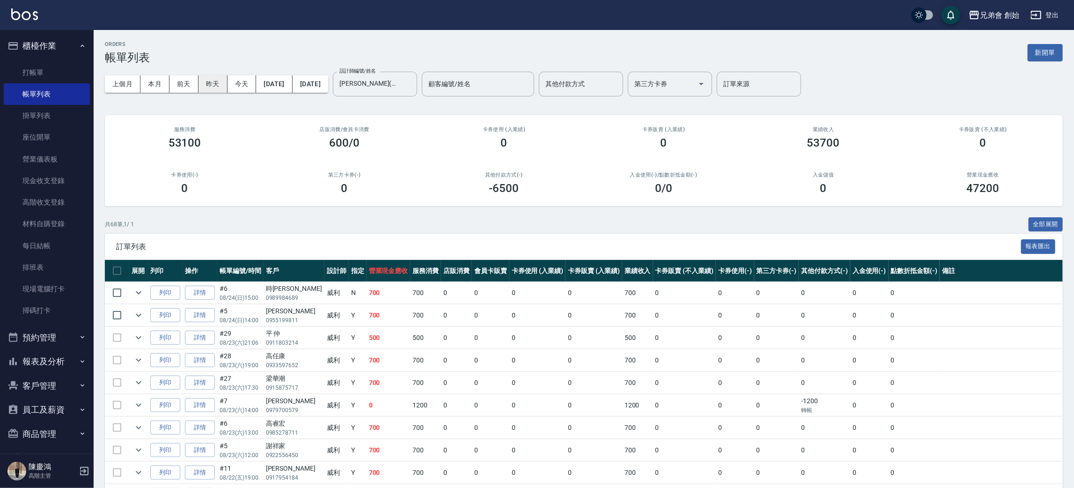
click at [214, 85] on button "昨天" at bounding box center [213, 83] width 29 height 17
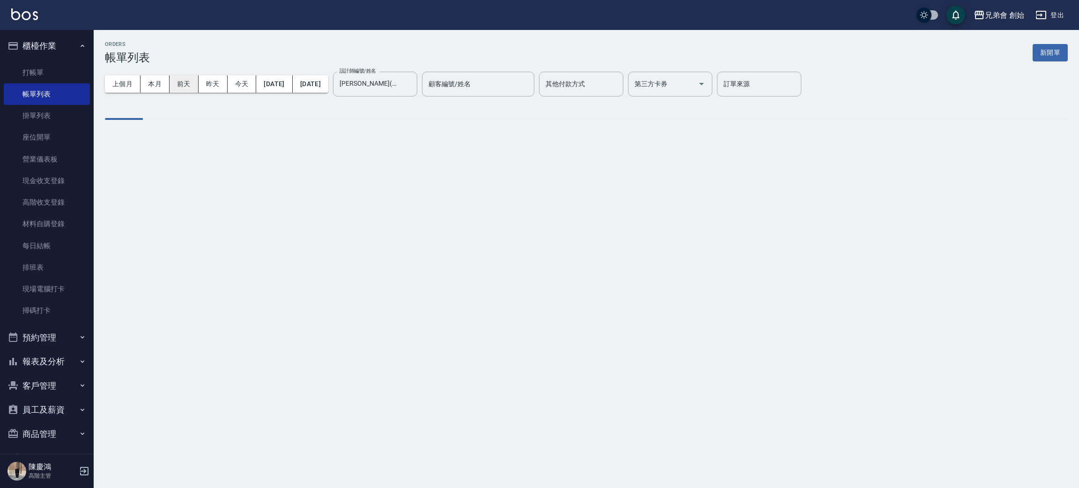
click at [184, 85] on button "前天" at bounding box center [184, 83] width 29 height 17
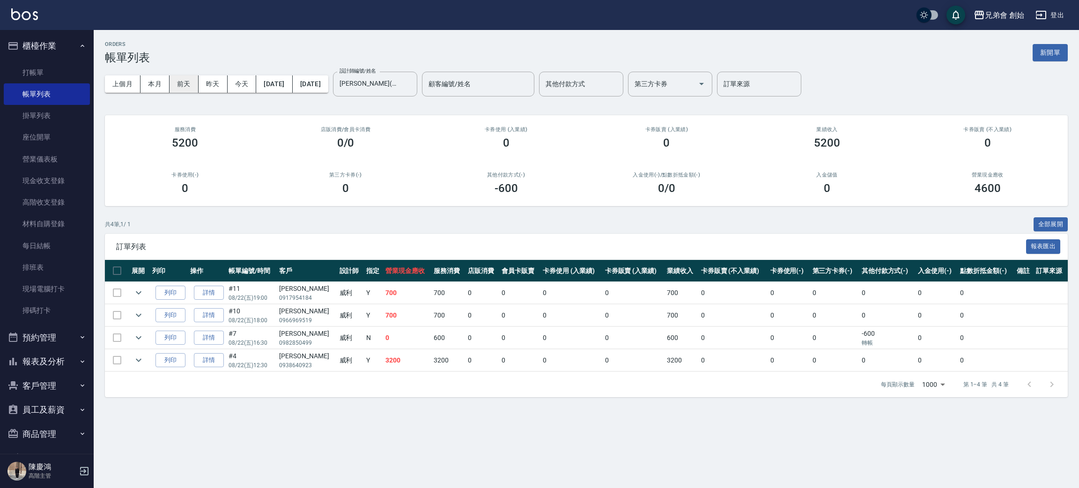
click at [184, 85] on button "前天" at bounding box center [184, 83] width 29 height 17
click at [212, 86] on button "昨天" at bounding box center [213, 83] width 29 height 17
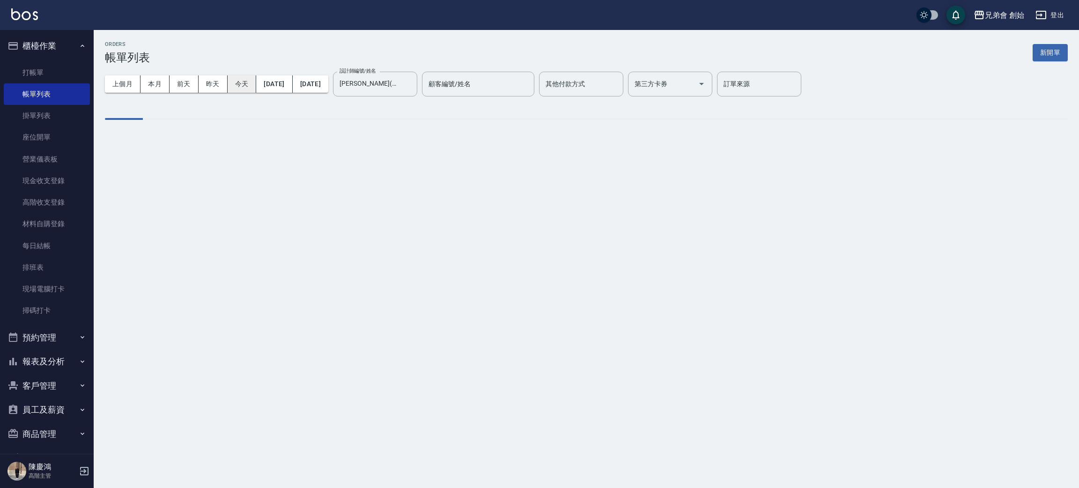
click at [241, 83] on button "今天" at bounding box center [242, 83] width 29 height 17
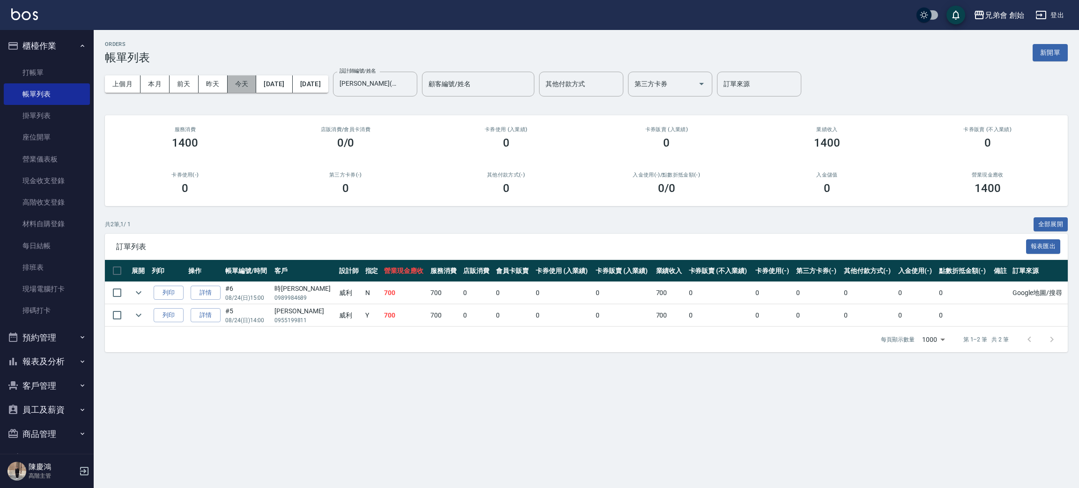
click at [254, 84] on button "今天" at bounding box center [242, 83] width 29 height 17
click at [151, 83] on button "本月" at bounding box center [154, 83] width 29 height 17
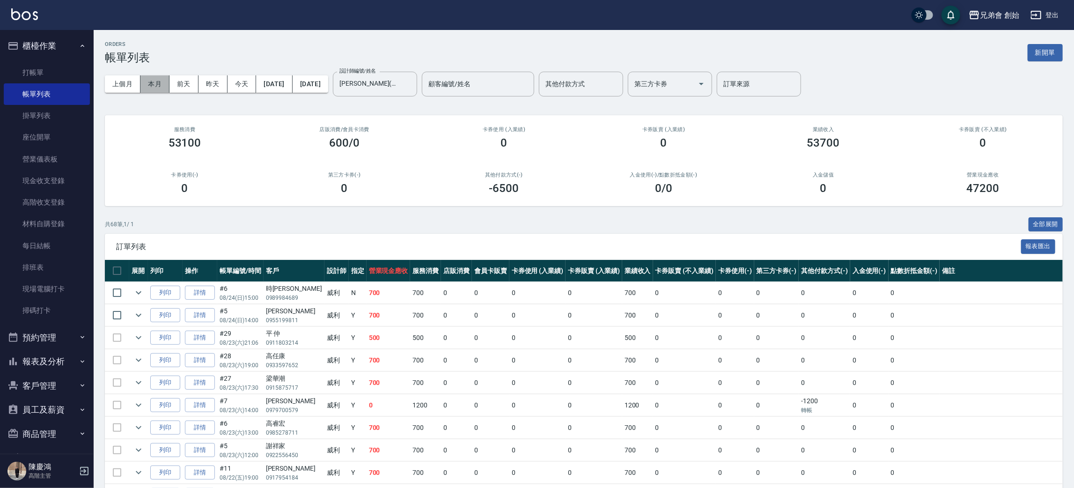
click at [151, 86] on button "本月" at bounding box center [154, 83] width 29 height 17
click at [247, 81] on button "今天" at bounding box center [242, 83] width 29 height 17
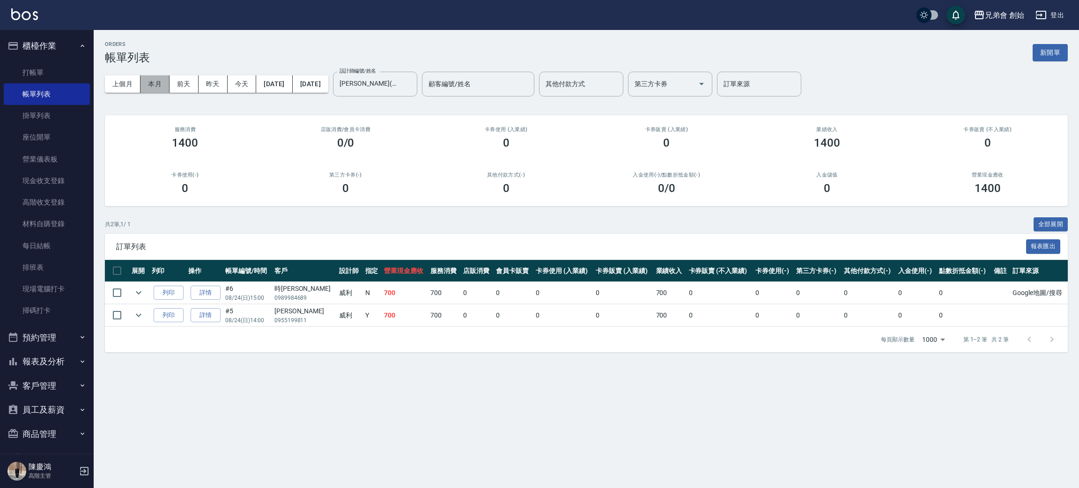
click at [160, 84] on button "本月" at bounding box center [154, 83] width 29 height 17
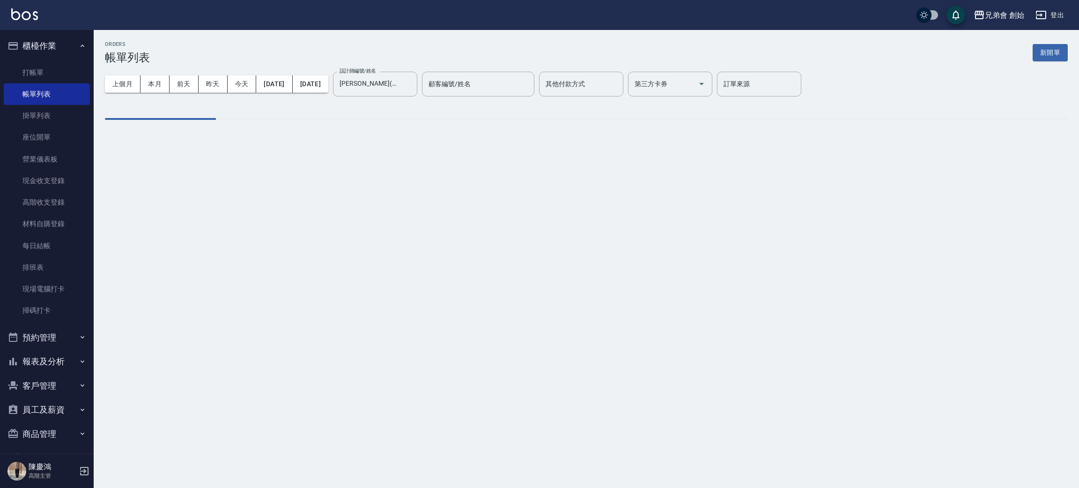
click at [229, 40] on div "ORDERS 帳單列表 新開單 上個月 本月 前天 昨天 今天 2025/08/01 2025/08/31 設計師編號/姓名 威利(無代號) 設計師編號/姓名…" at bounding box center [586, 87] width 985 height 115
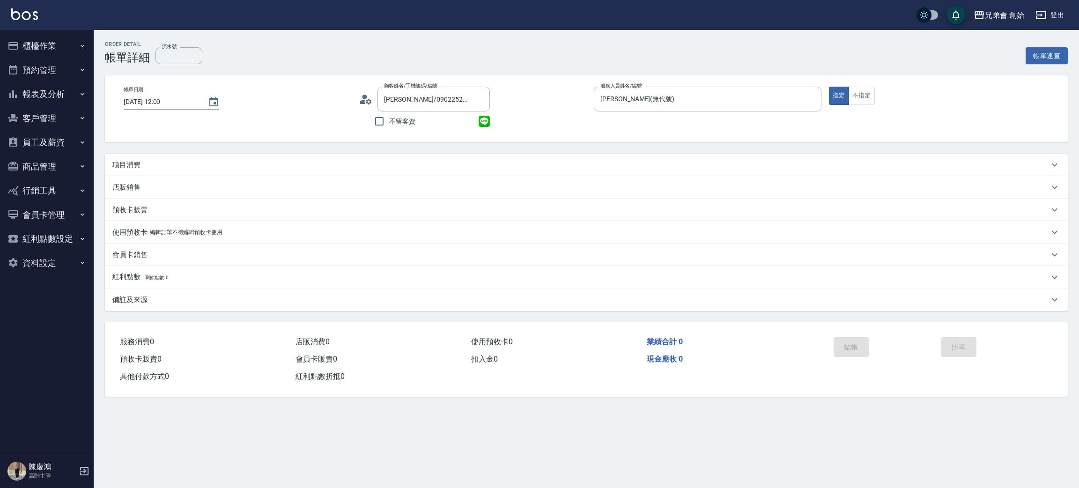
click at [369, 100] on icon at bounding box center [369, 101] width 6 height 6
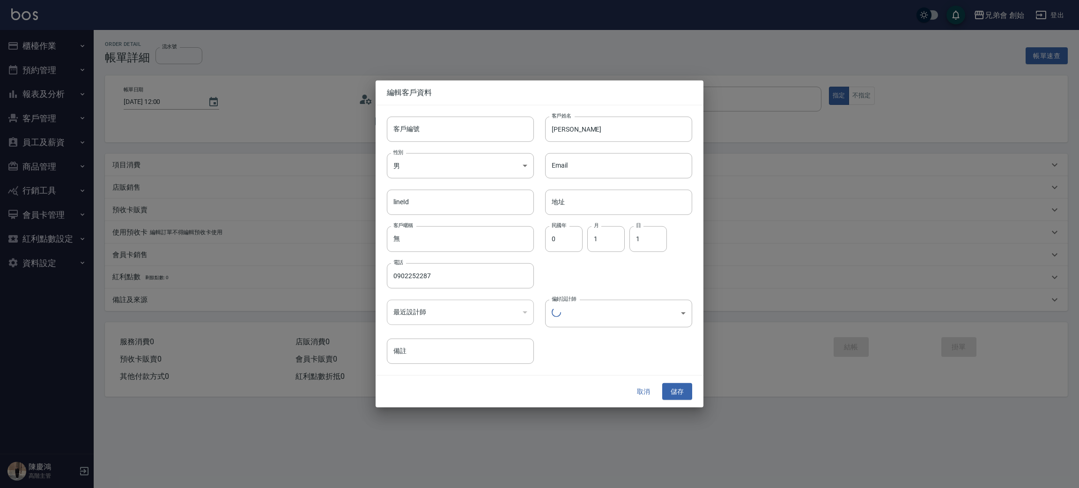
type input "1456ae5b-d9bb-440a-9f01-028db65cd7e3"
click at [649, 395] on button "取消" at bounding box center [643, 390] width 30 height 17
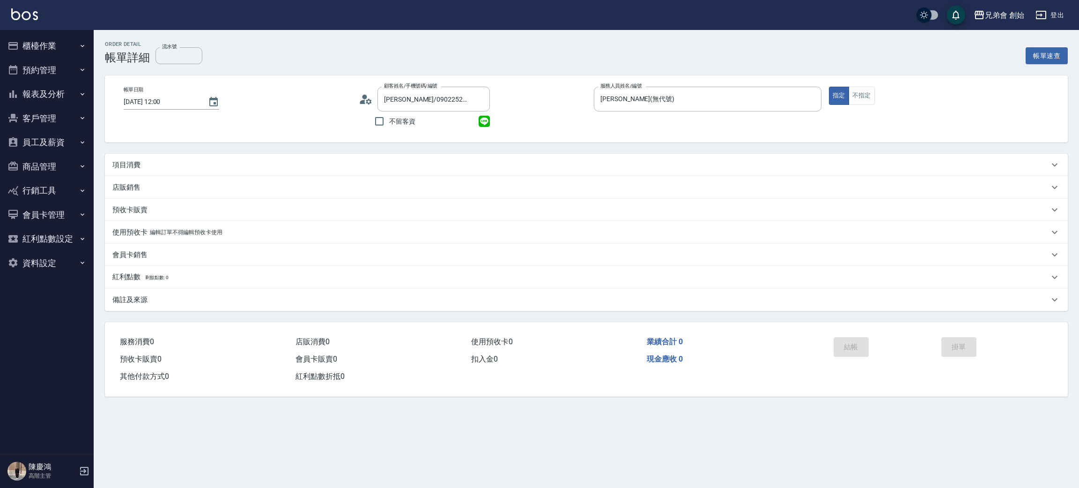
click at [131, 161] on p "項目消費" at bounding box center [126, 165] width 28 height 10
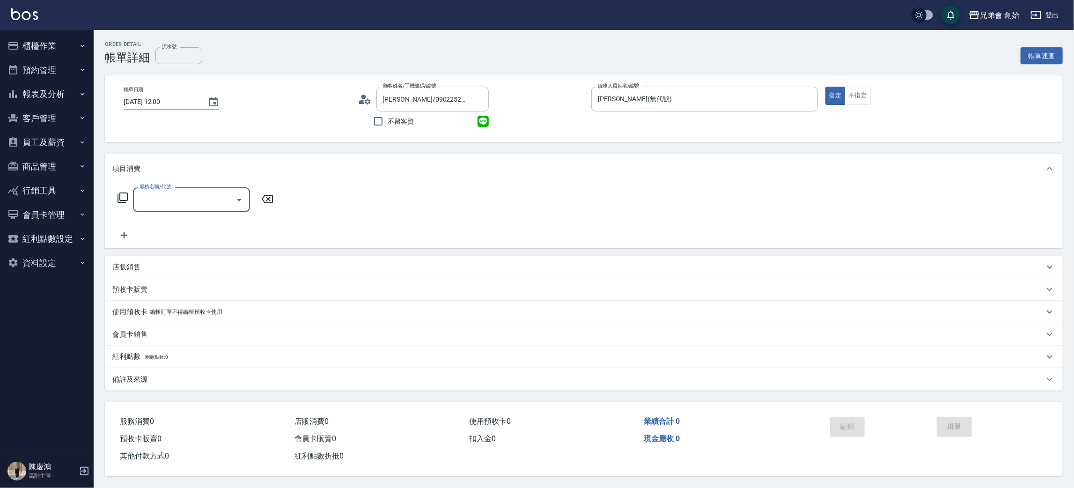
click at [164, 192] on input "服務名稱/代號" at bounding box center [184, 200] width 95 height 16
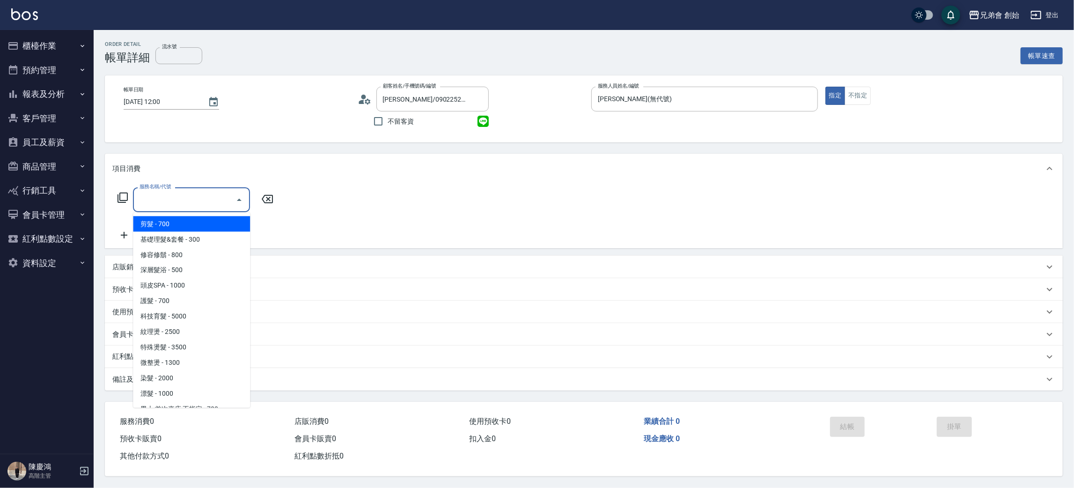
click at [189, 218] on span "剪髮 - 700" at bounding box center [191, 223] width 117 height 15
type input "剪髮(A01)"
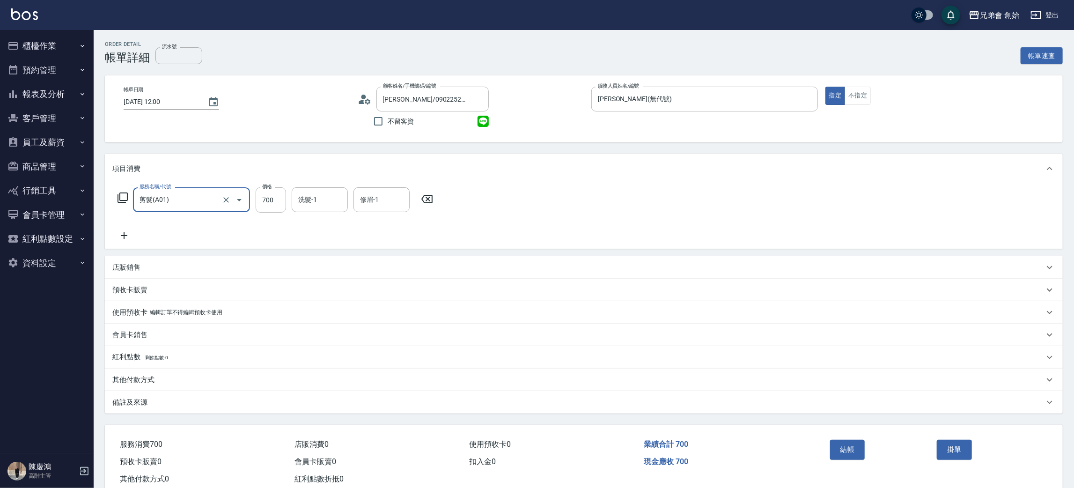
scroll to position [24, 0]
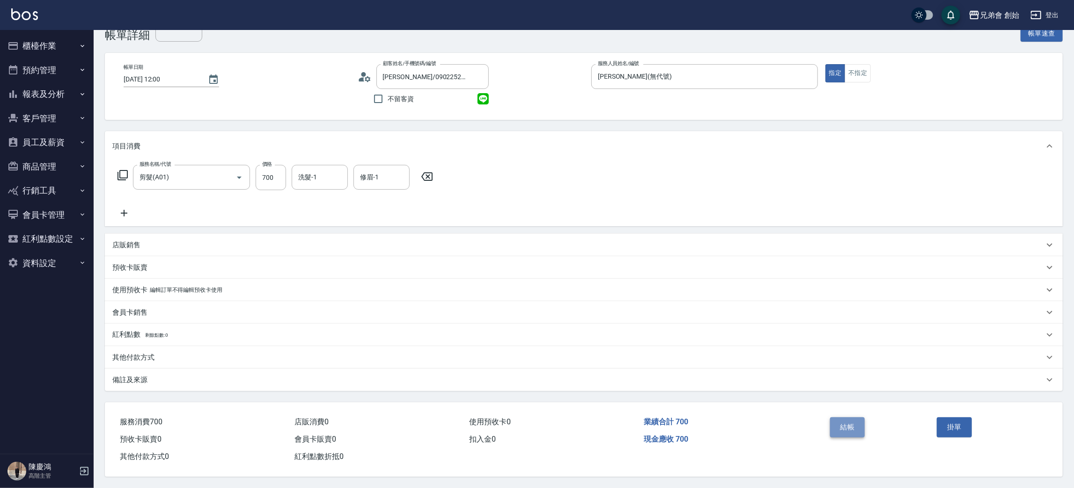
click at [841, 430] on button "結帳" at bounding box center [847, 427] width 35 height 20
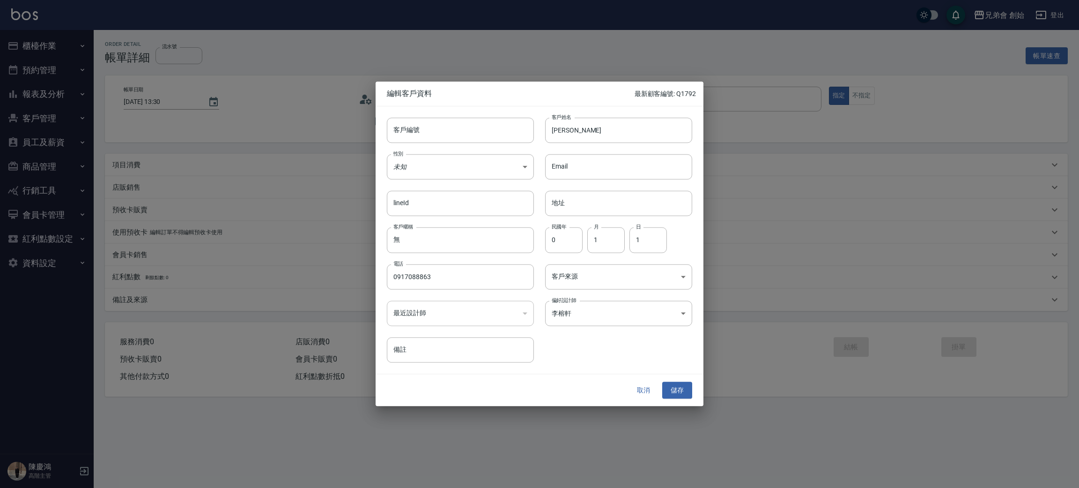
click at [641, 391] on button "取消" at bounding box center [643, 390] width 30 height 17
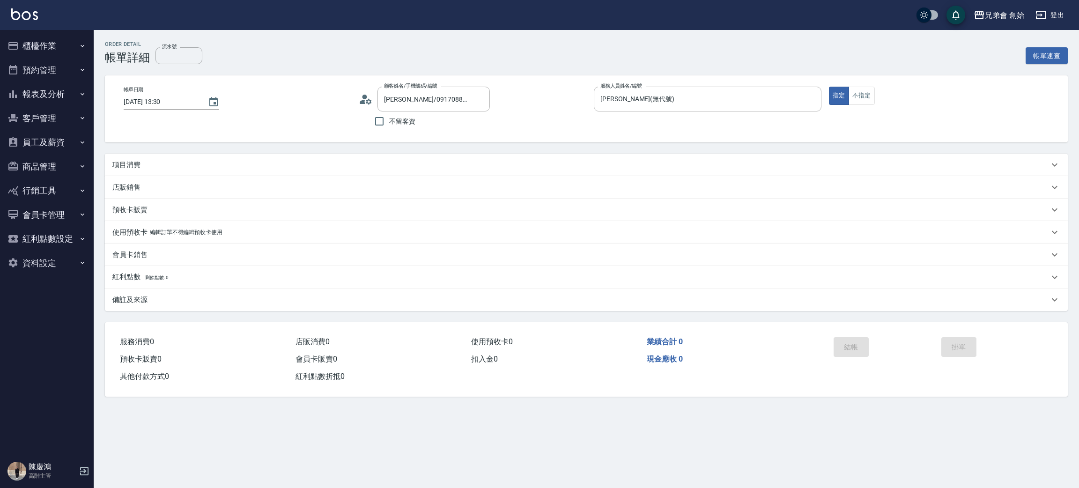
click at [142, 160] on div "項目消費" at bounding box center [580, 165] width 937 height 10
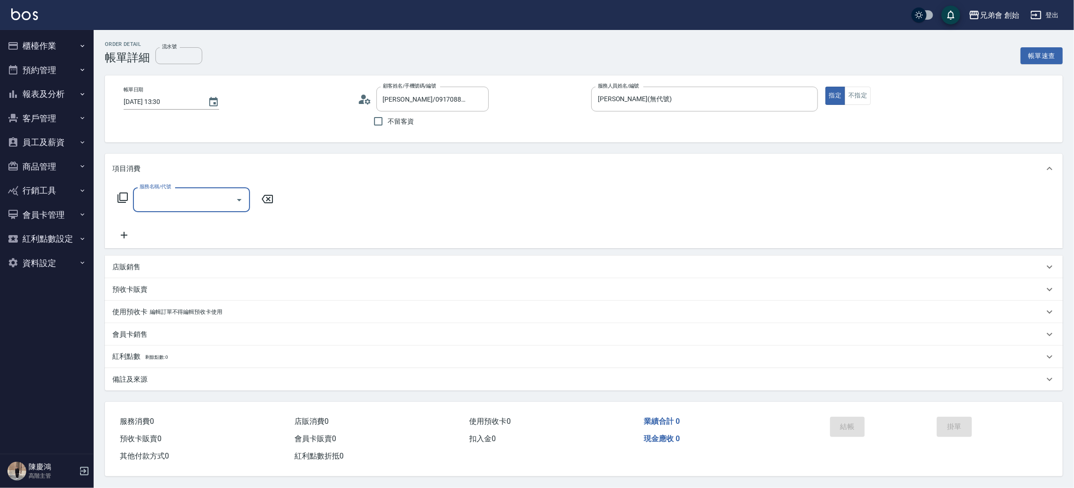
click at [189, 206] on input "服務名稱/代號" at bounding box center [184, 200] width 95 height 16
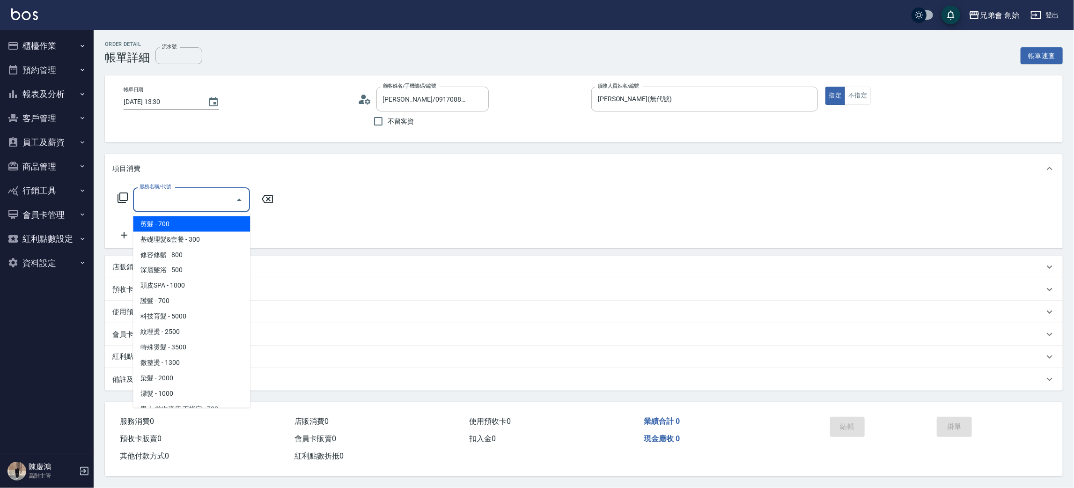
click at [213, 226] on span "剪髮 - 700" at bounding box center [191, 223] width 117 height 15
type input "剪髮(A01)"
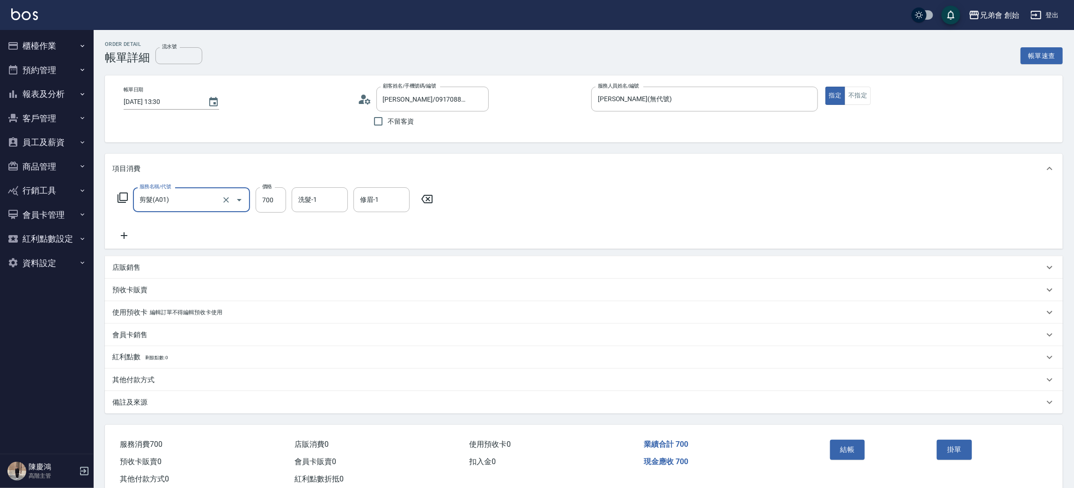
scroll to position [24, 0]
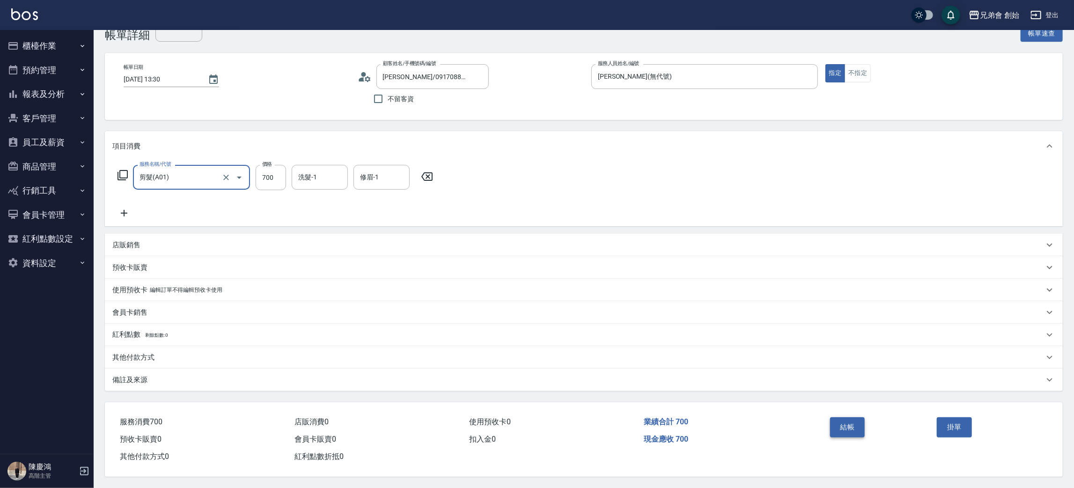
click at [839, 417] on button "結帳" at bounding box center [847, 427] width 35 height 20
